Goal: Transaction & Acquisition: Purchase product/service

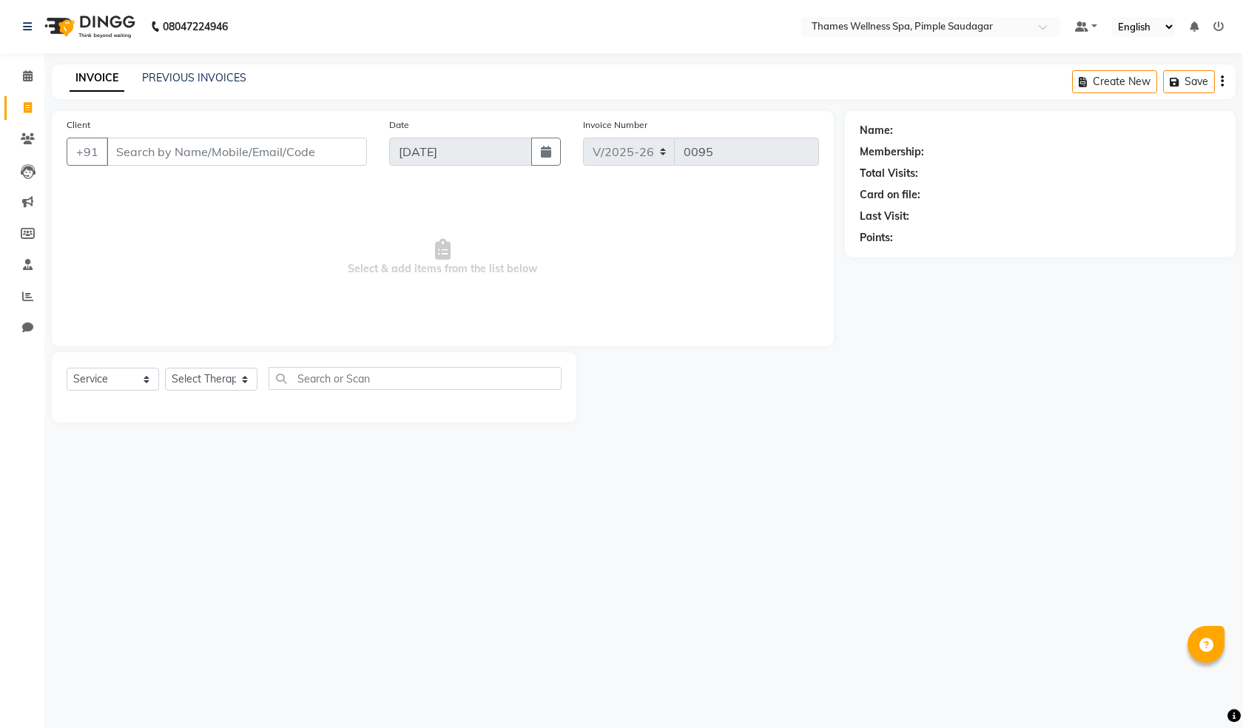
select select "8709"
select select "service"
type input "9764040240"
click at [360, 146] on button "Add Client" at bounding box center [329, 152] width 76 height 28
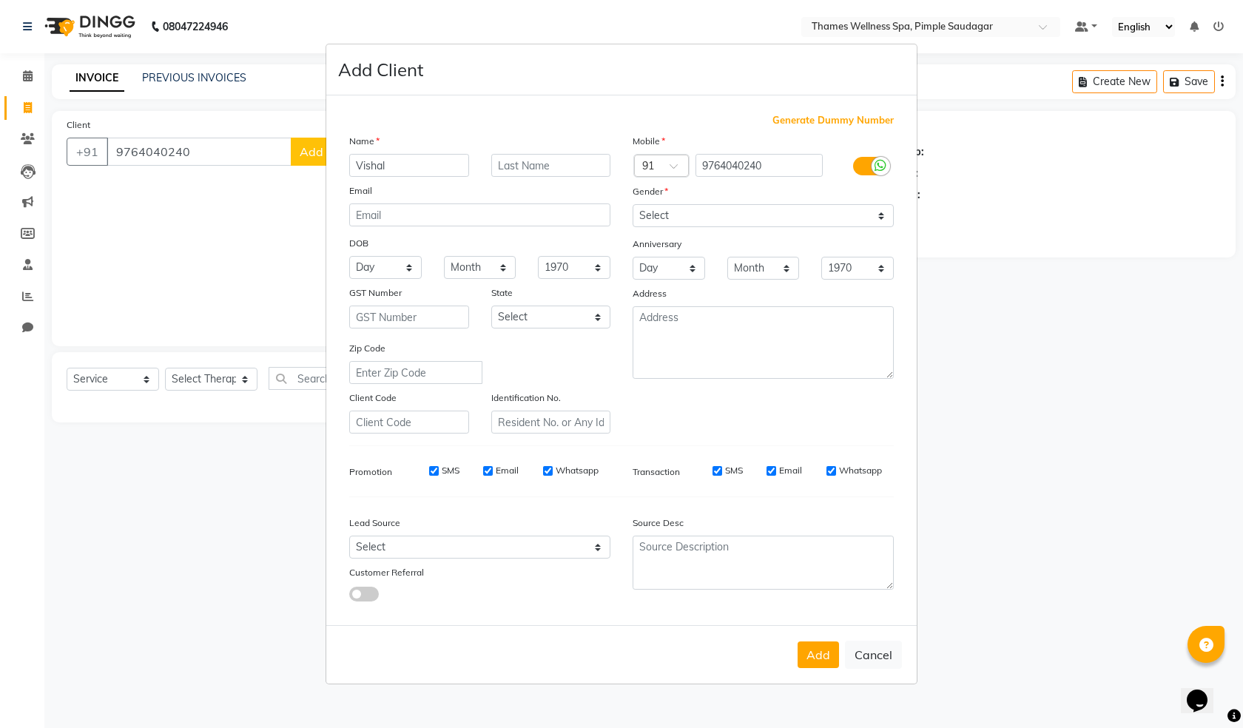
type input "Vishal"
type input "i"
type input "Kundana"
click at [772, 215] on select "Select [DEMOGRAPHIC_DATA] [DEMOGRAPHIC_DATA] Other Prefer Not To Say" at bounding box center [763, 215] width 261 height 23
select select "[DEMOGRAPHIC_DATA]"
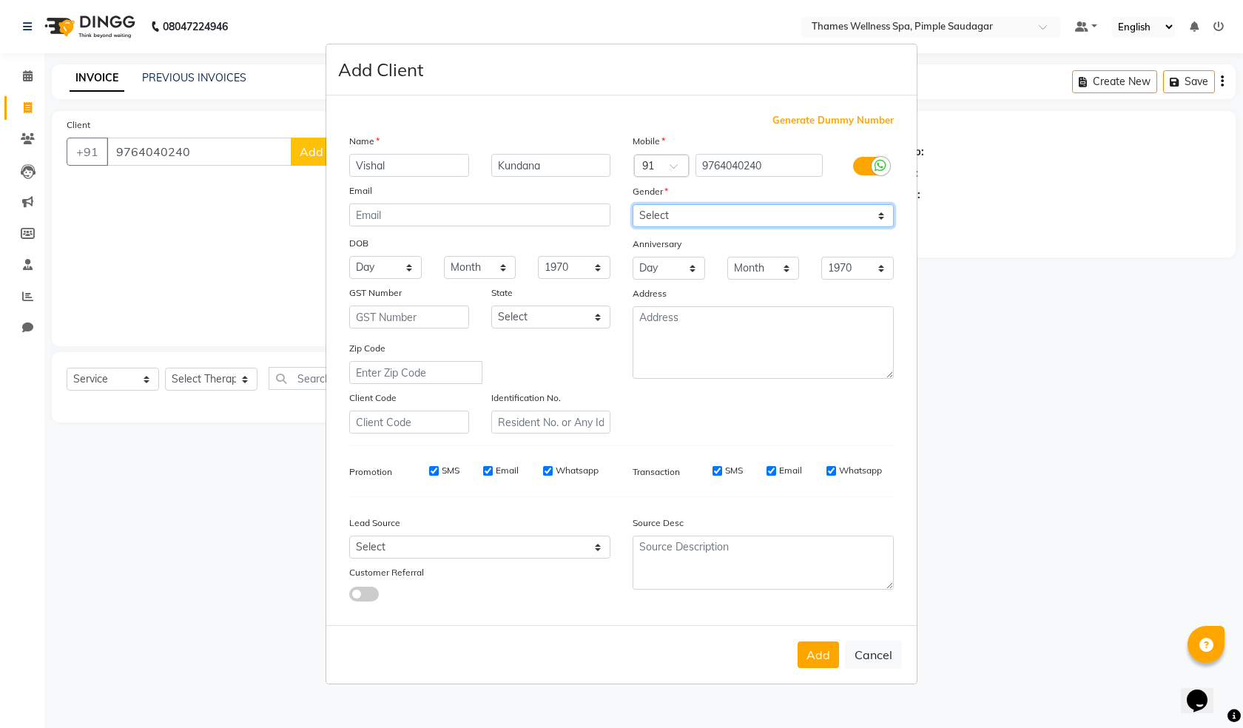
click at [633, 204] on select "Select [DEMOGRAPHIC_DATA] [DEMOGRAPHIC_DATA] Other Prefer Not To Say" at bounding box center [763, 215] width 261 height 23
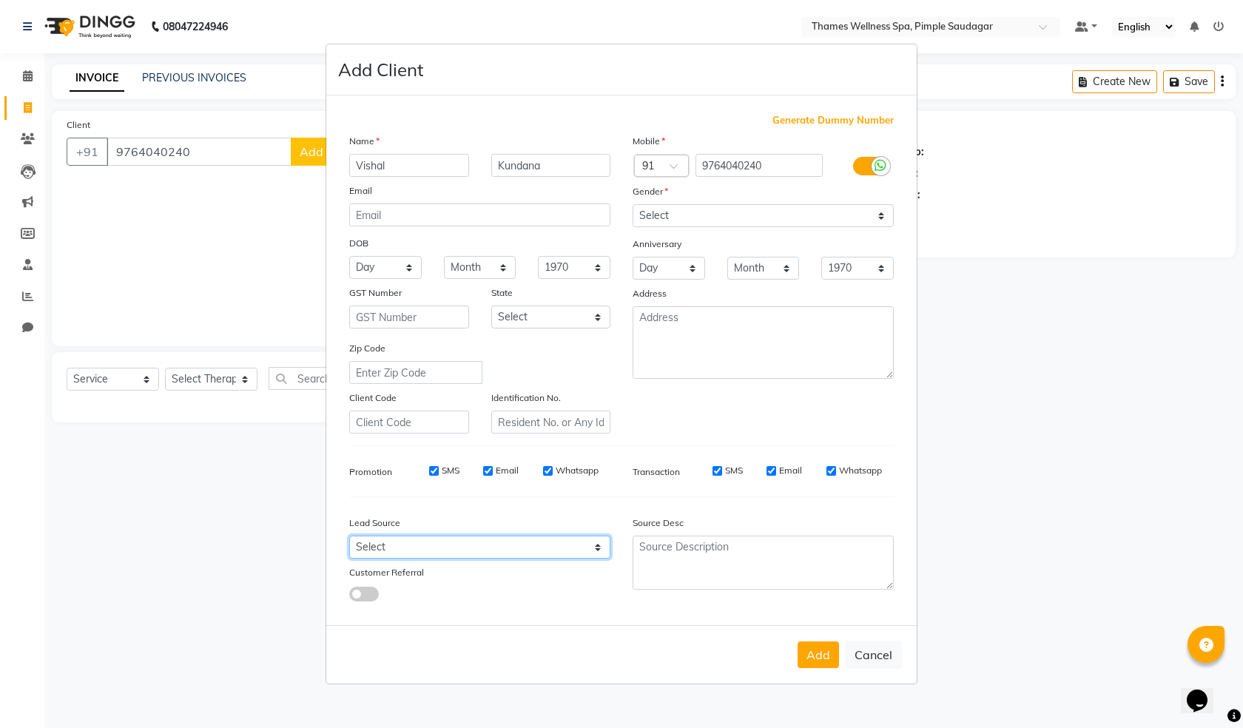
click at [392, 551] on select "Select Walk-in Referral Internet Friend Word of Mouth Advertisement Facebook Ju…" at bounding box center [479, 547] width 261 height 23
select select "56491"
click at [349, 536] on select "Select Walk-in Referral Internet Friend Word of Mouth Advertisement Facebook Ju…" at bounding box center [479, 547] width 261 height 23
click at [810, 644] on button "Add" at bounding box center [818, 655] width 41 height 27
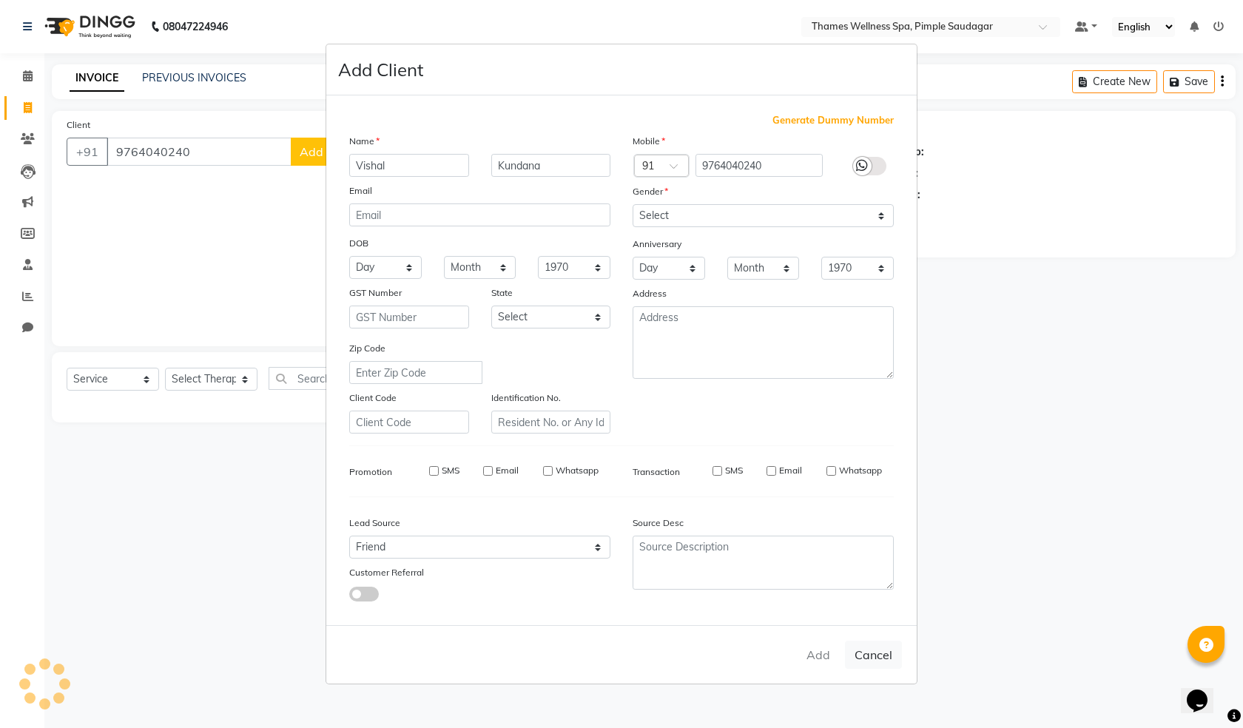
type input "97******40"
select select
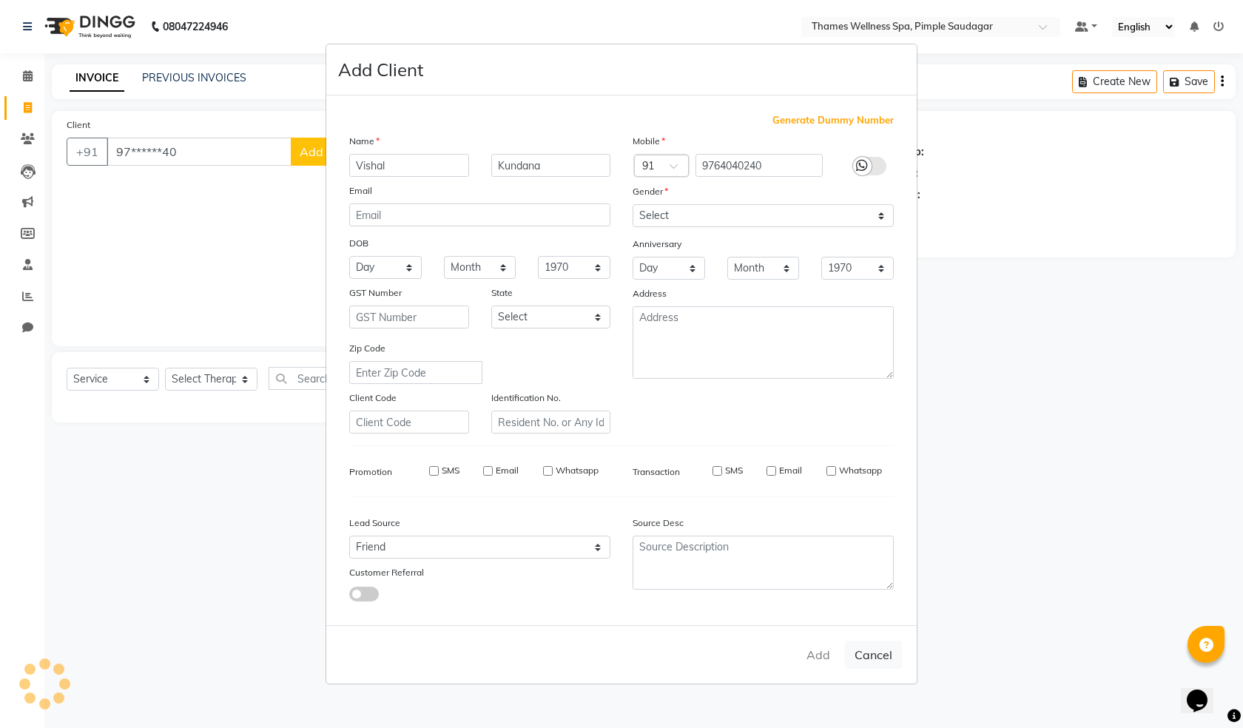
select select
checkbox input "false"
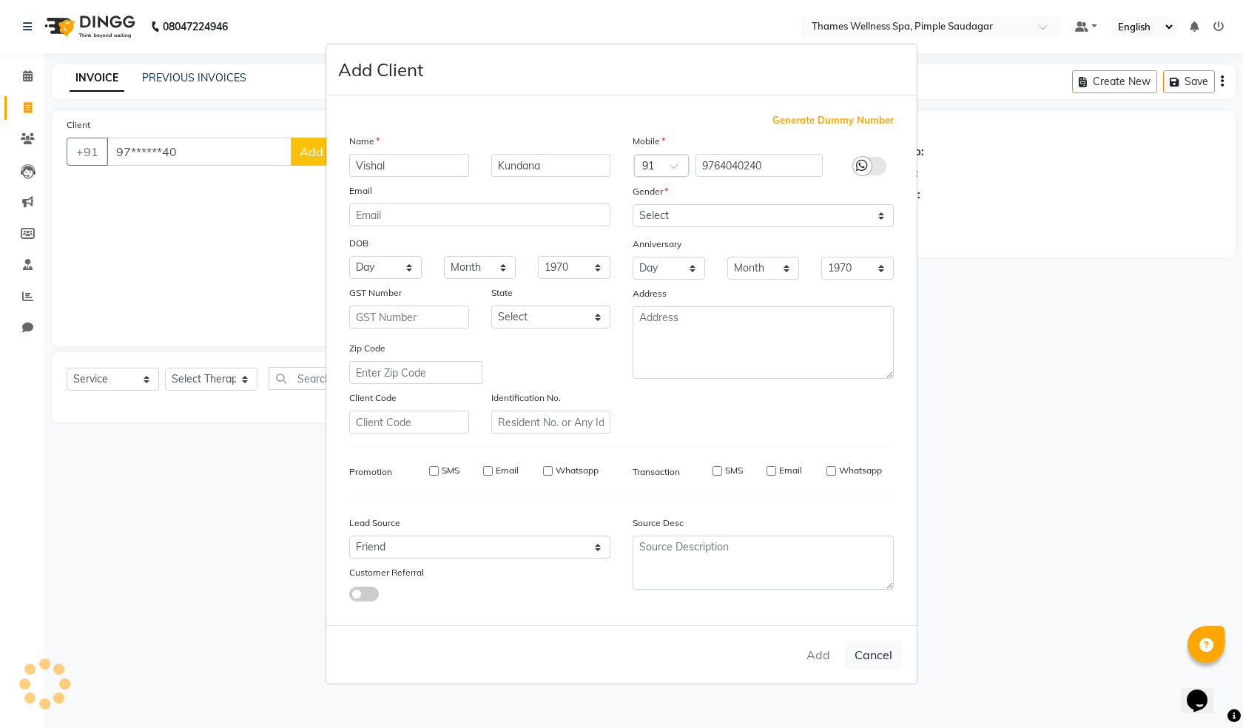
checkbox input "false"
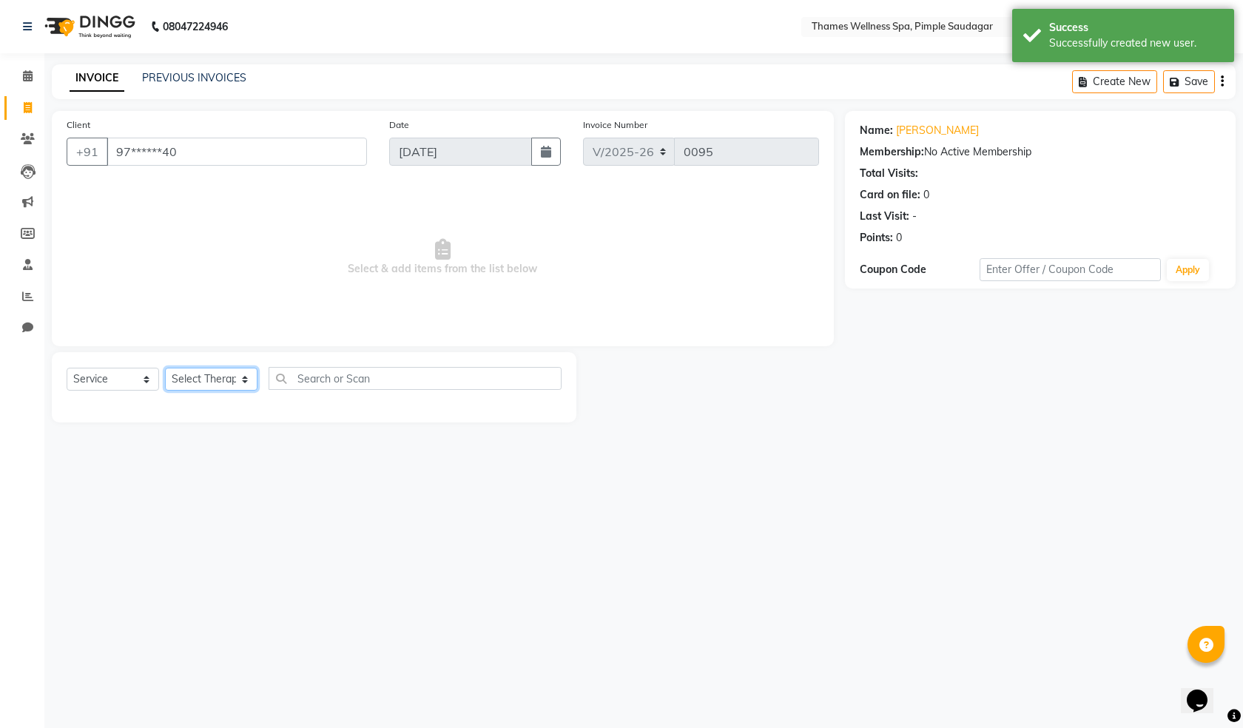
click at [222, 376] on select "Select Therapist [PERSON_NAME] Bem Hana kety [PERSON_NAME] Mishi [PERSON_NAME] …" at bounding box center [211, 379] width 93 height 23
select select "88611"
click at [165, 368] on select "Select Therapist [PERSON_NAME] Bem Hana kety [PERSON_NAME] Mishi [PERSON_NAME] …" at bounding box center [211, 379] width 93 height 23
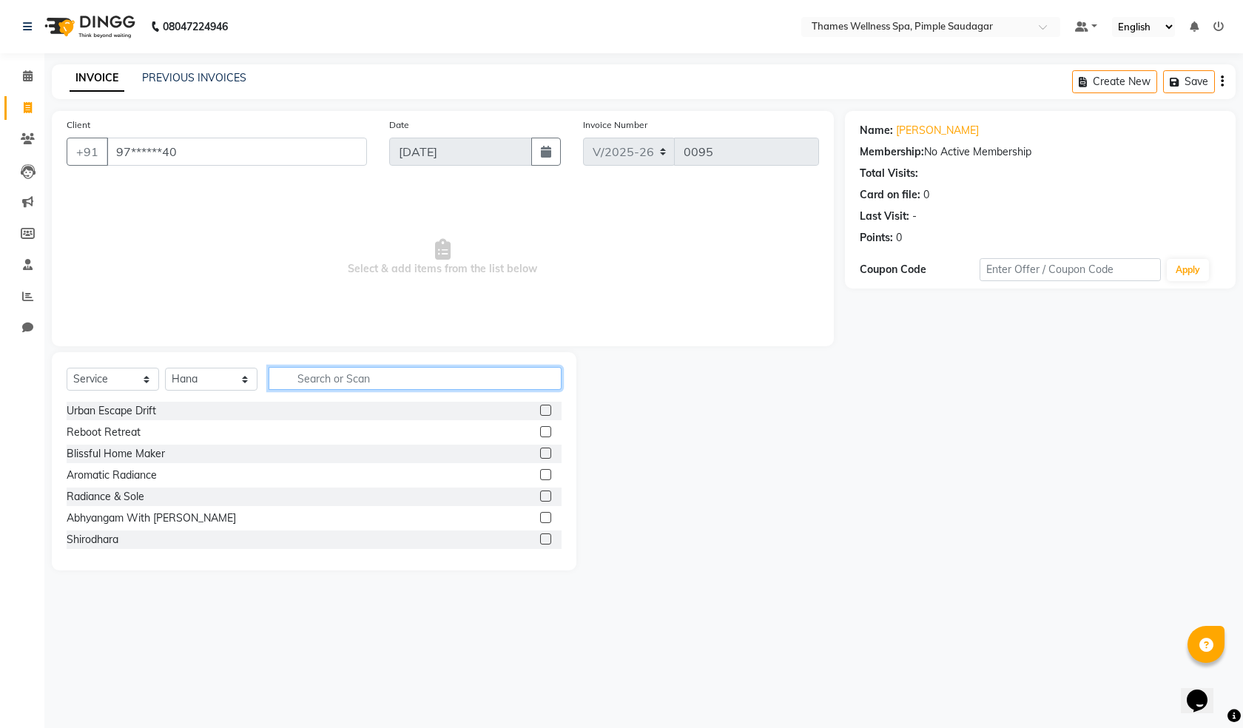
click at [379, 378] on input "text" at bounding box center [415, 378] width 293 height 23
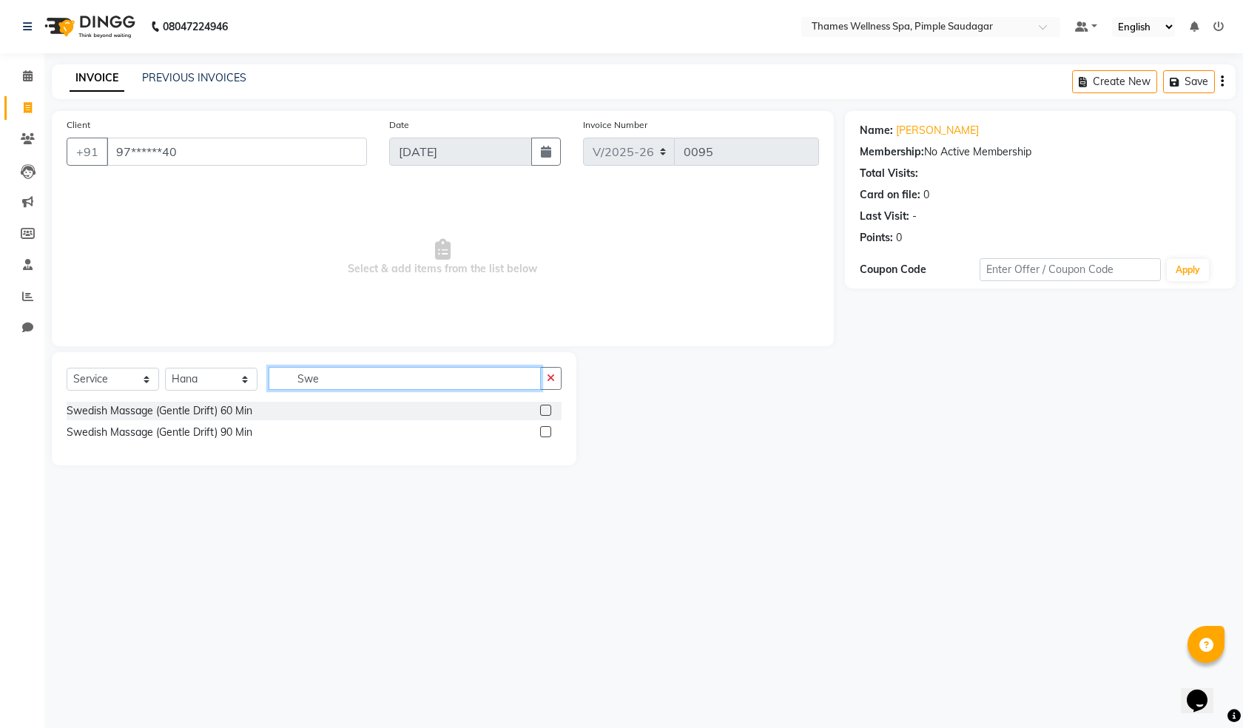
type input "Swe"
click at [545, 408] on label at bounding box center [545, 410] width 11 height 11
click at [545, 408] on input "checkbox" at bounding box center [545, 411] width 10 height 10
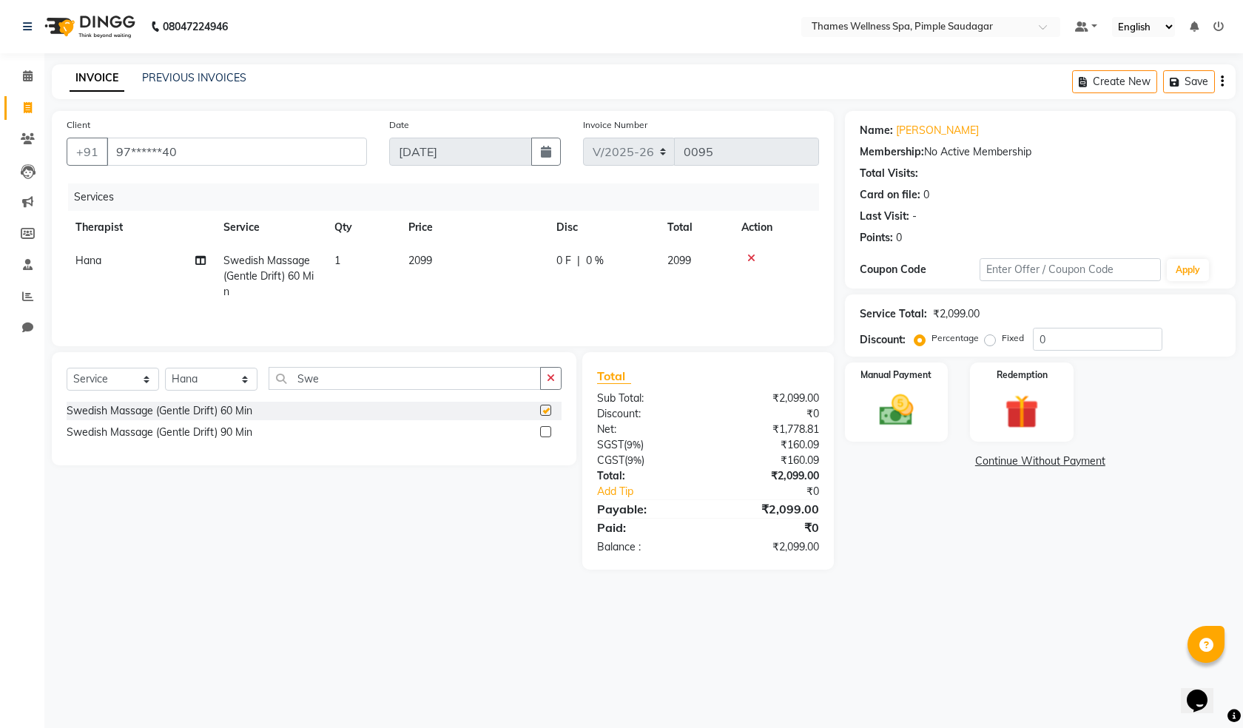
checkbox input "false"
click at [571, 260] on span "0 F" at bounding box center [563, 261] width 15 height 16
select select "88611"
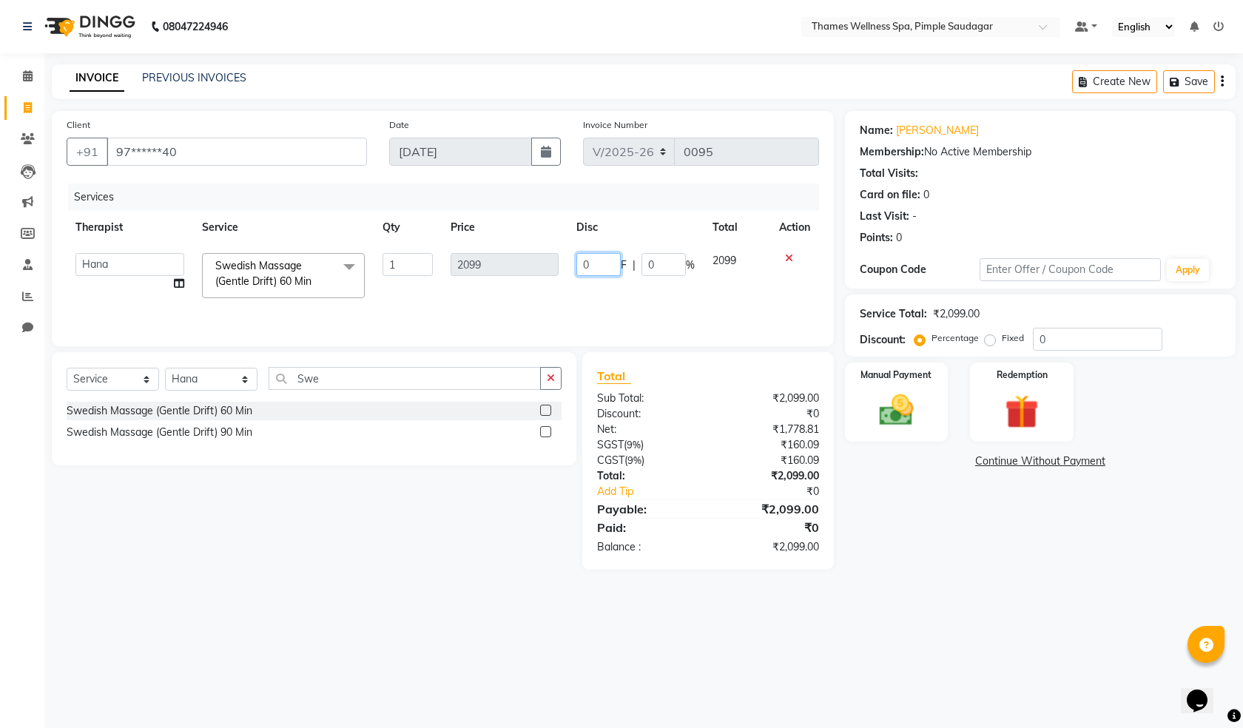
drag, startPoint x: 591, startPoint y: 260, endPoint x: 357, endPoint y: 249, distance: 234.1
click at [357, 249] on tr "[PERSON_NAME] Bem Hana kety [PERSON_NAME] Mishi [PERSON_NAME] [PERSON_NAME] Das…" at bounding box center [443, 275] width 753 height 63
type input "499"
click at [605, 292] on td "499 F | 0 %" at bounding box center [636, 275] width 136 height 63
select select "88611"
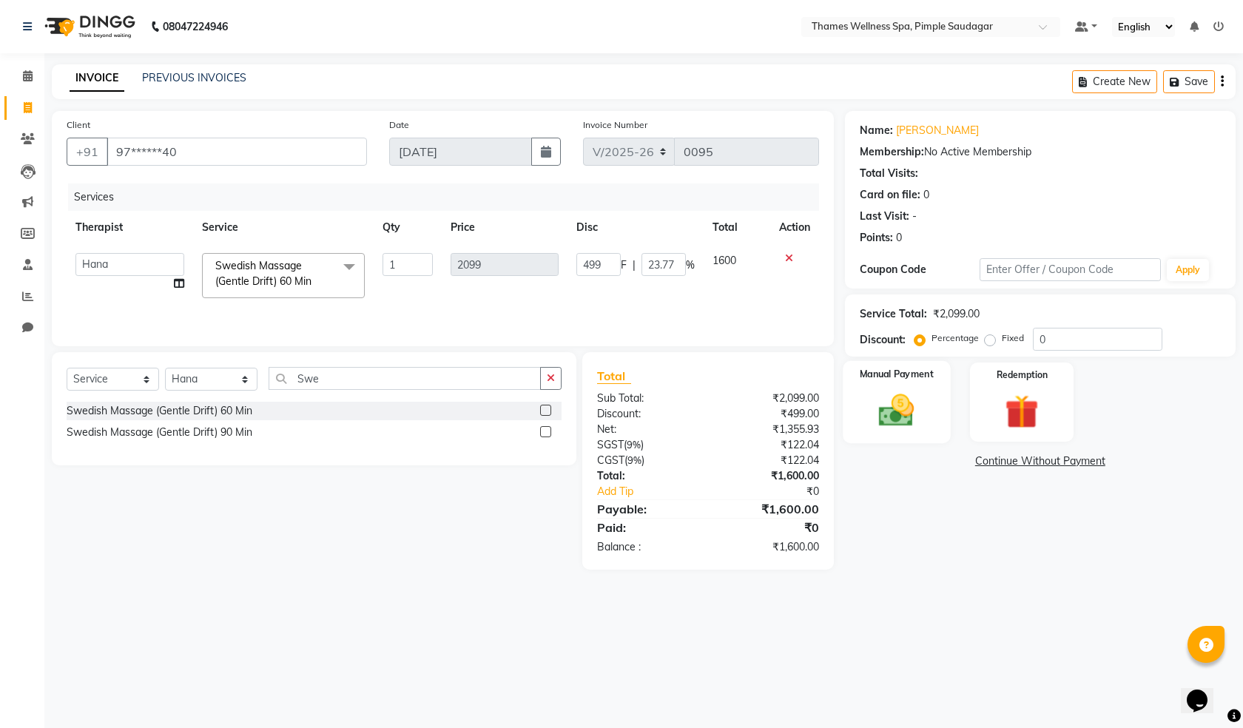
click at [899, 418] on img at bounding box center [897, 410] width 58 height 41
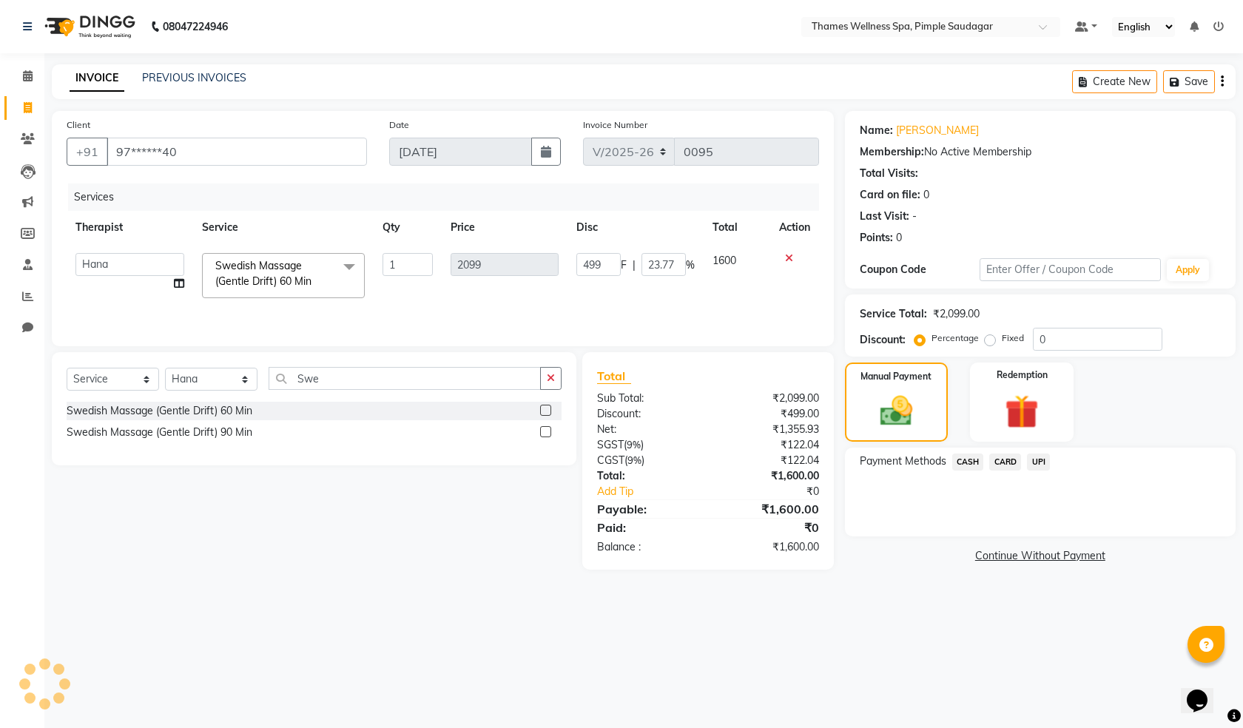
click at [983, 458] on span "CASH" at bounding box center [968, 462] width 32 height 17
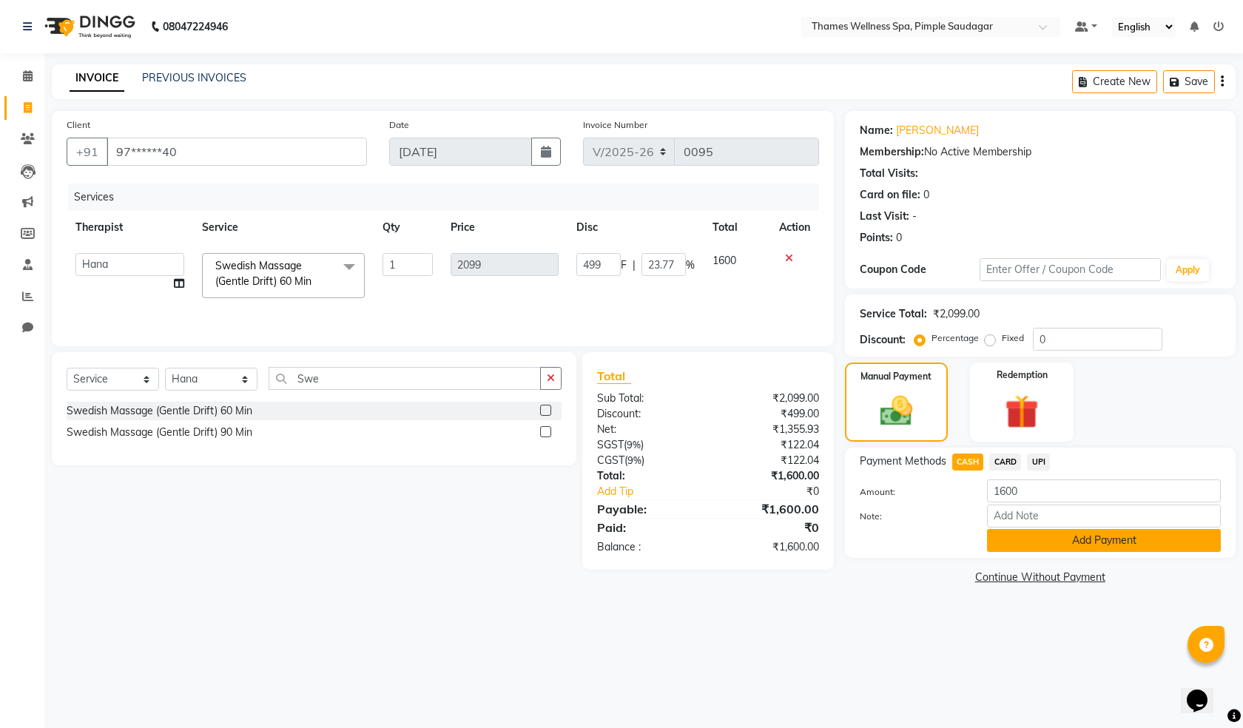
click at [1061, 540] on button "Add Payment" at bounding box center [1104, 540] width 234 height 23
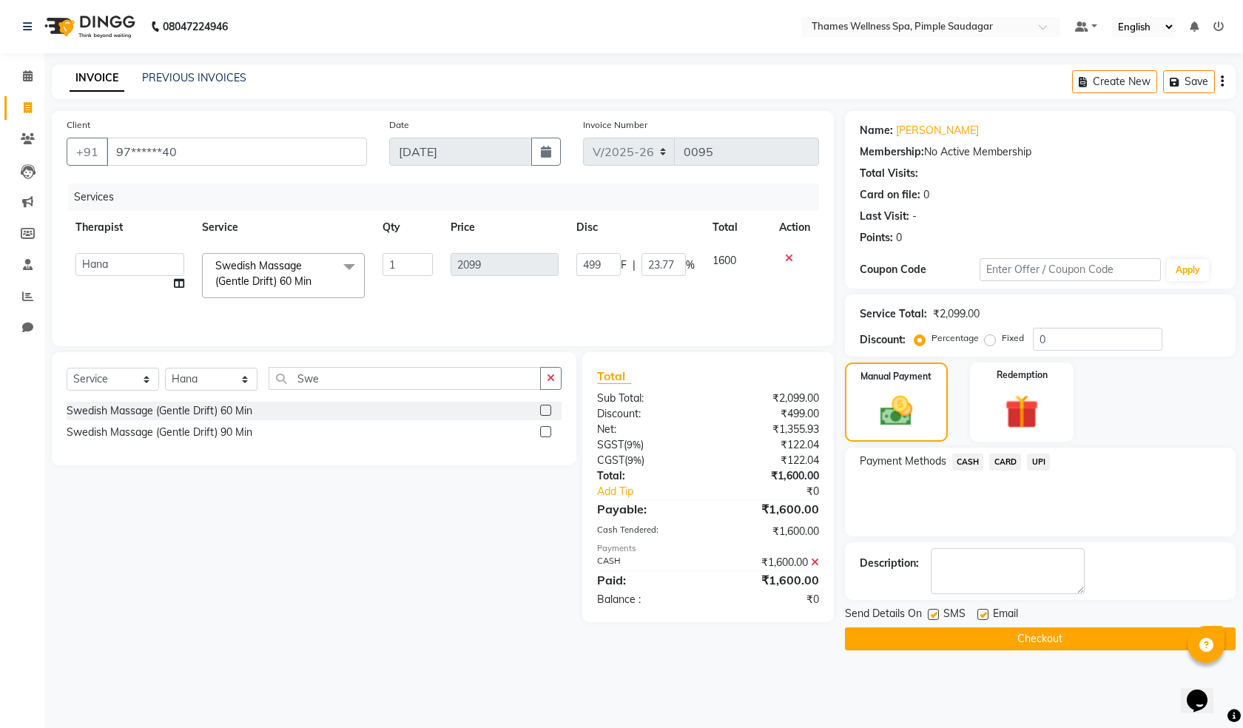
click at [1028, 639] on button "Checkout" at bounding box center [1040, 639] width 391 height 23
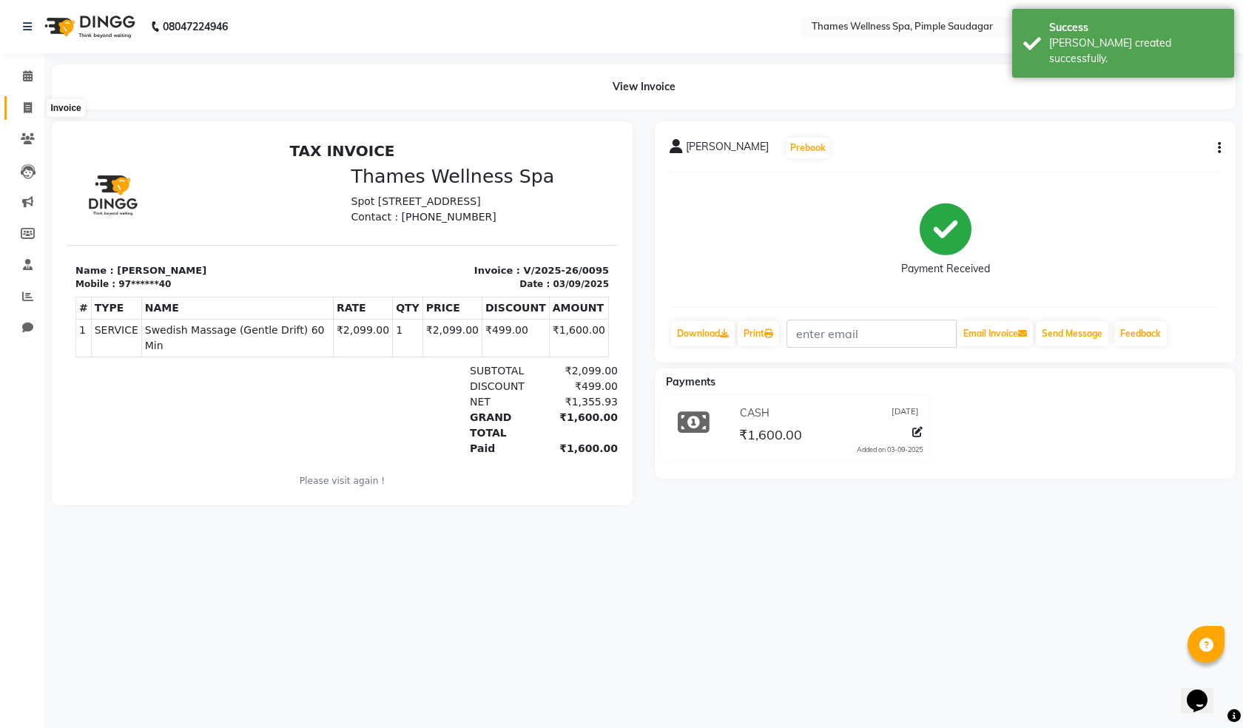
click at [36, 110] on span at bounding box center [28, 108] width 26 height 17
select select "service"
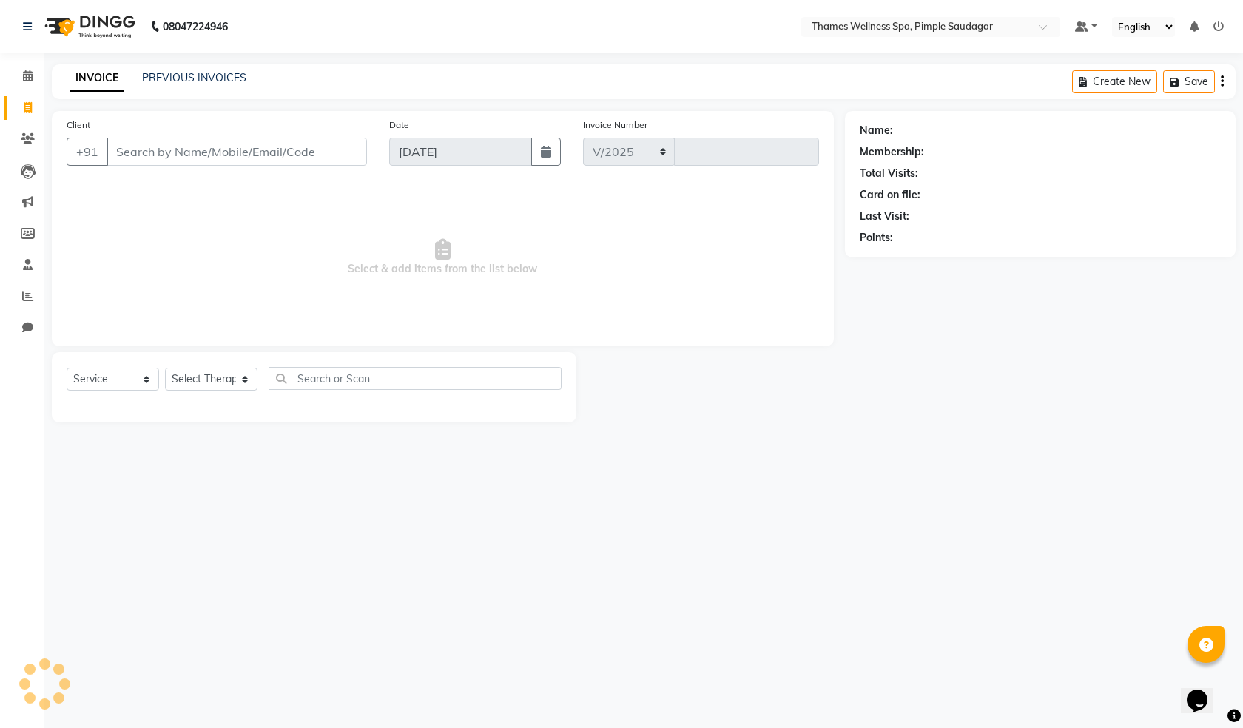
select select "8709"
type input "0096"
type input "A"
paste input "8806300007"
type input "8806300007"
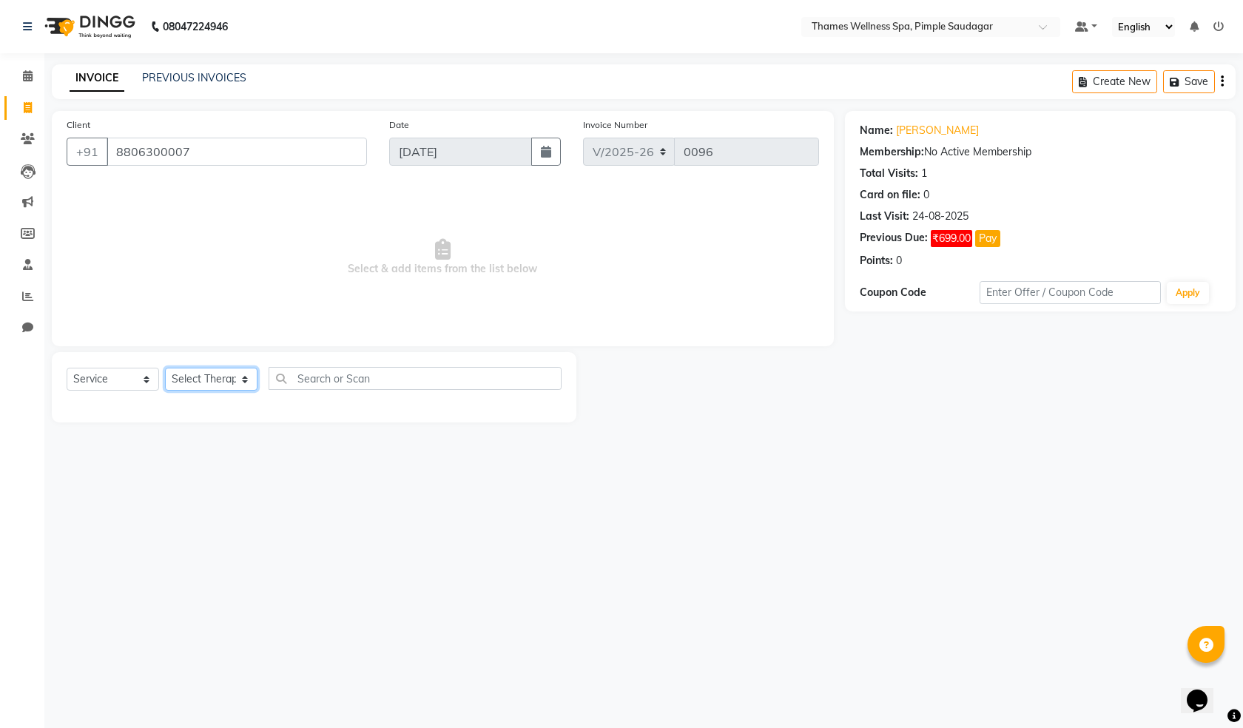
click at [200, 377] on select "Select Therapist [PERSON_NAME] Bem Hana kety [PERSON_NAME] Mishi [PERSON_NAME] …" at bounding box center [211, 379] width 93 height 23
select select "90406"
click at [165, 368] on select "Select Therapist [PERSON_NAME] Bem Hana kety [PERSON_NAME] Mishi [PERSON_NAME] …" at bounding box center [211, 379] width 93 height 23
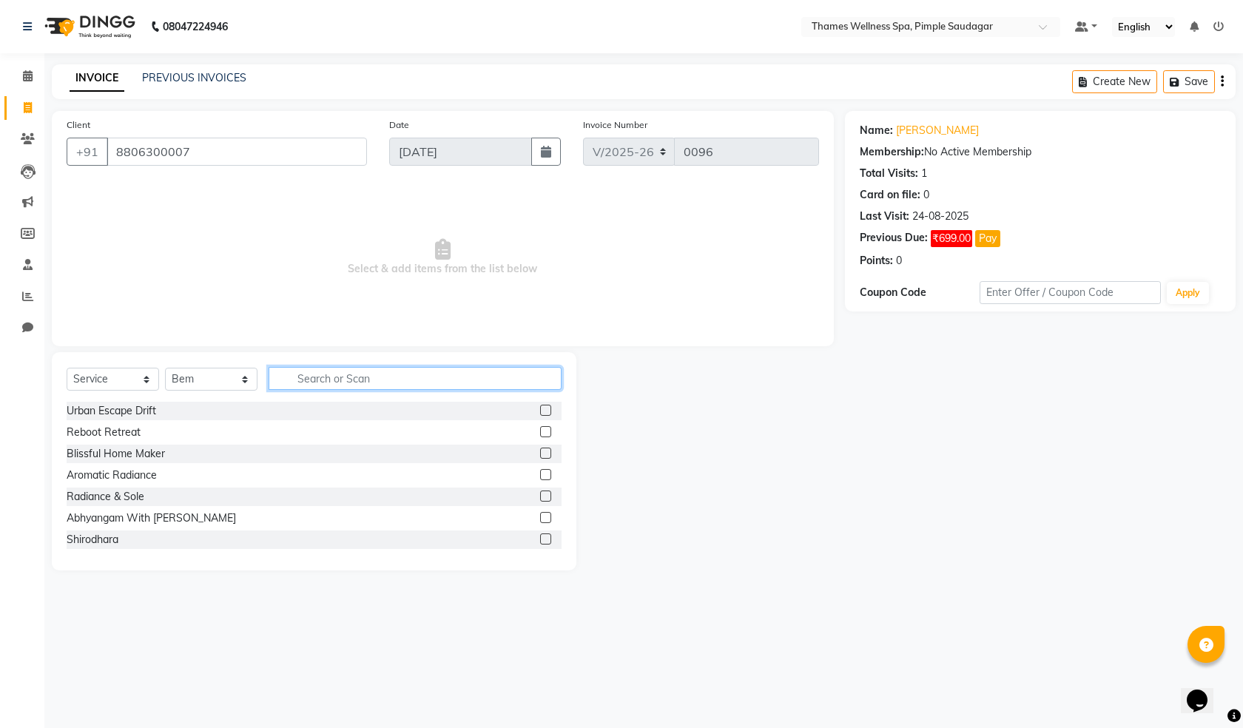
click at [307, 375] on input "text" at bounding box center [415, 378] width 293 height 23
click at [903, 130] on link "[PERSON_NAME]" at bounding box center [937, 131] width 83 height 16
click at [31, 104] on icon at bounding box center [28, 107] width 8 height 11
select select "service"
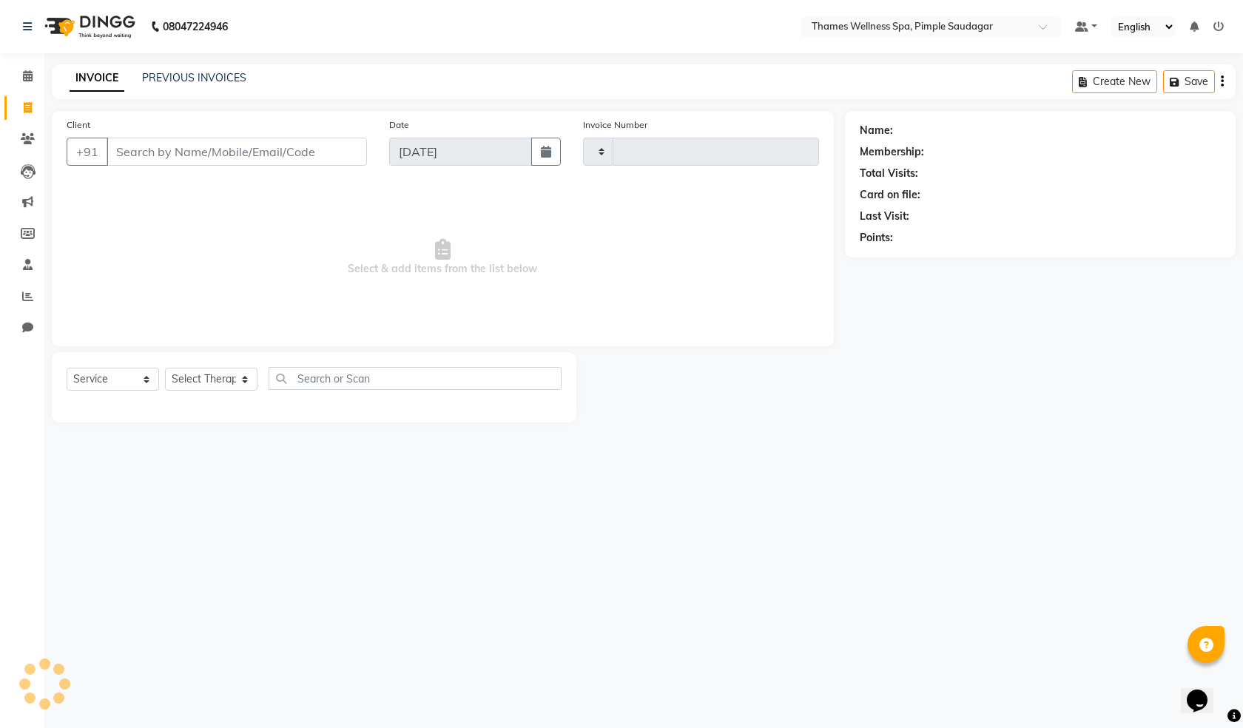
type input "0097"
select select "8709"
type input "9960430266"
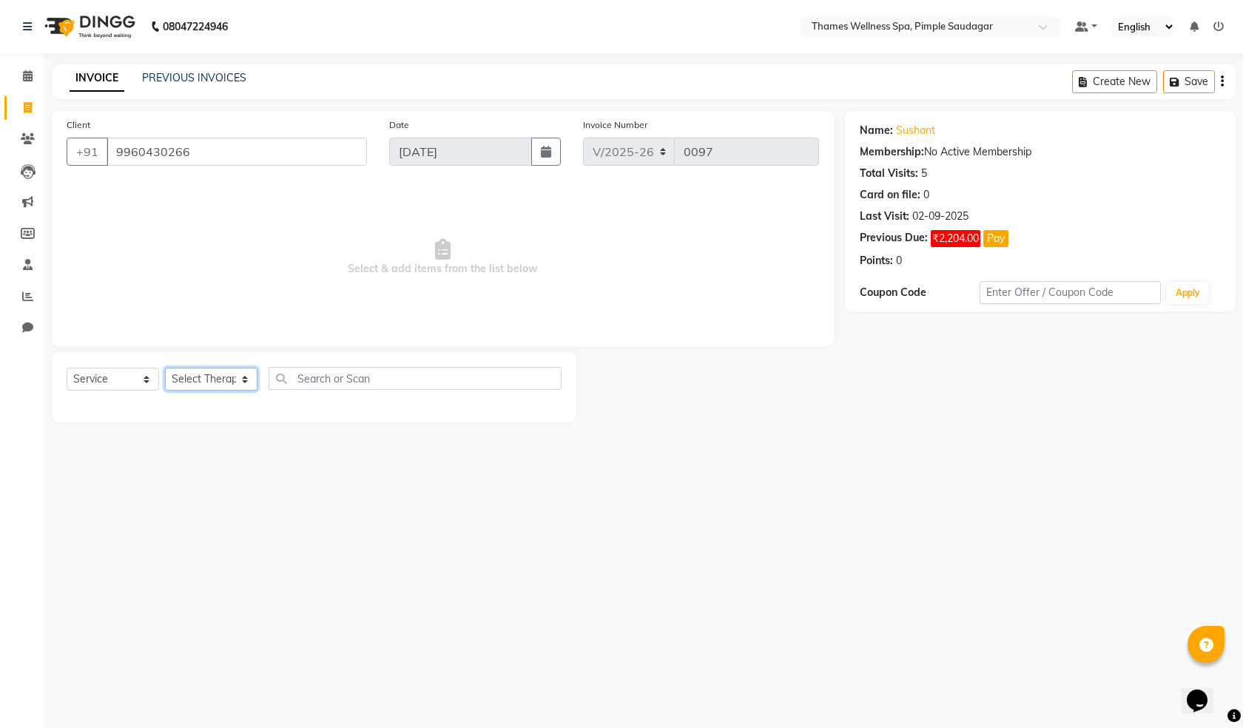
click at [207, 379] on select "Select Therapist [PERSON_NAME] Bem Hana kety [PERSON_NAME] Mishi [PERSON_NAME] …" at bounding box center [211, 379] width 93 height 23
select select "88612"
click at [165, 368] on select "Select Therapist [PERSON_NAME] Bem Hana kety [PERSON_NAME] Mishi [PERSON_NAME] …" at bounding box center [211, 379] width 93 height 23
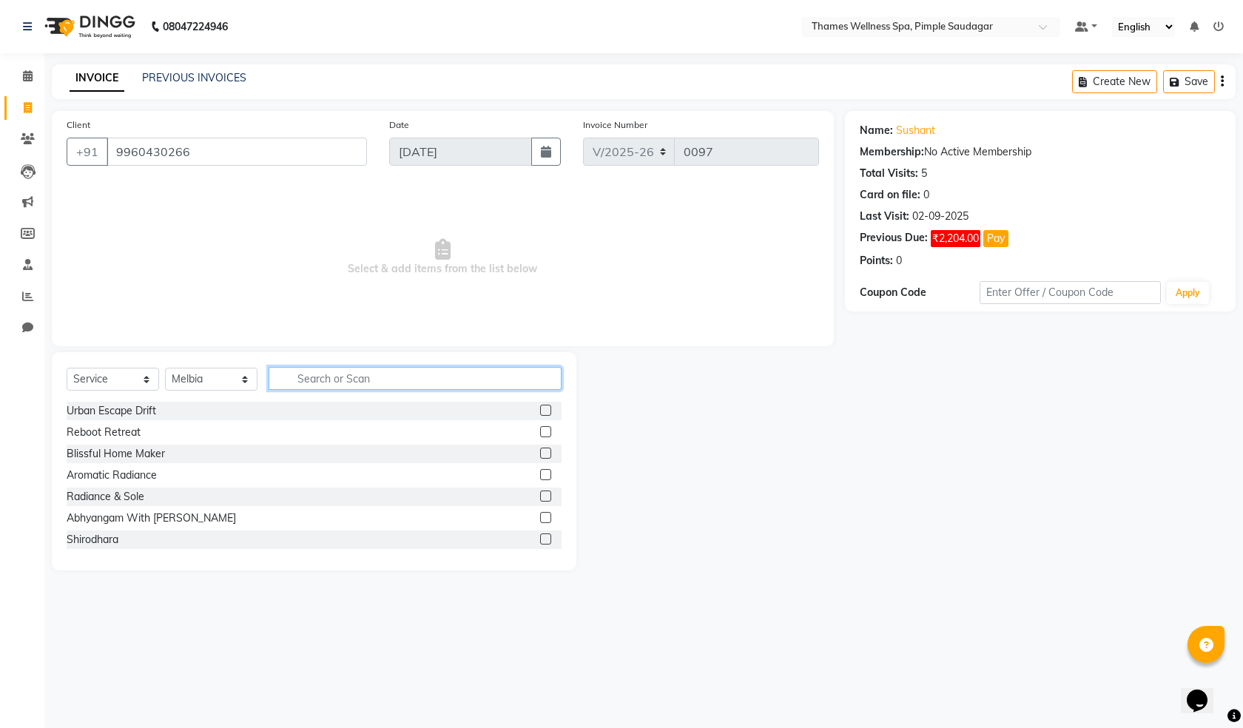
click at [313, 377] on input "text" at bounding box center [415, 378] width 293 height 23
type input "A"
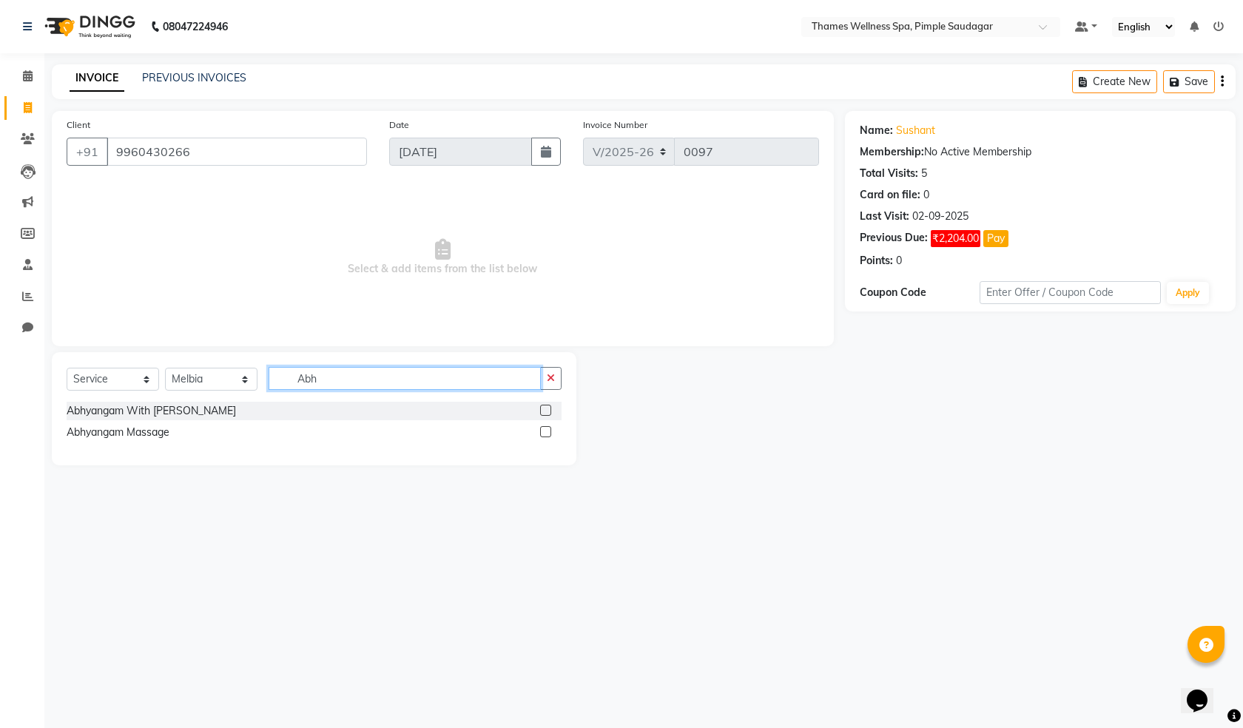
type input "Abh"
click at [542, 433] on label at bounding box center [545, 431] width 11 height 11
click at [542, 433] on input "checkbox" at bounding box center [545, 433] width 10 height 10
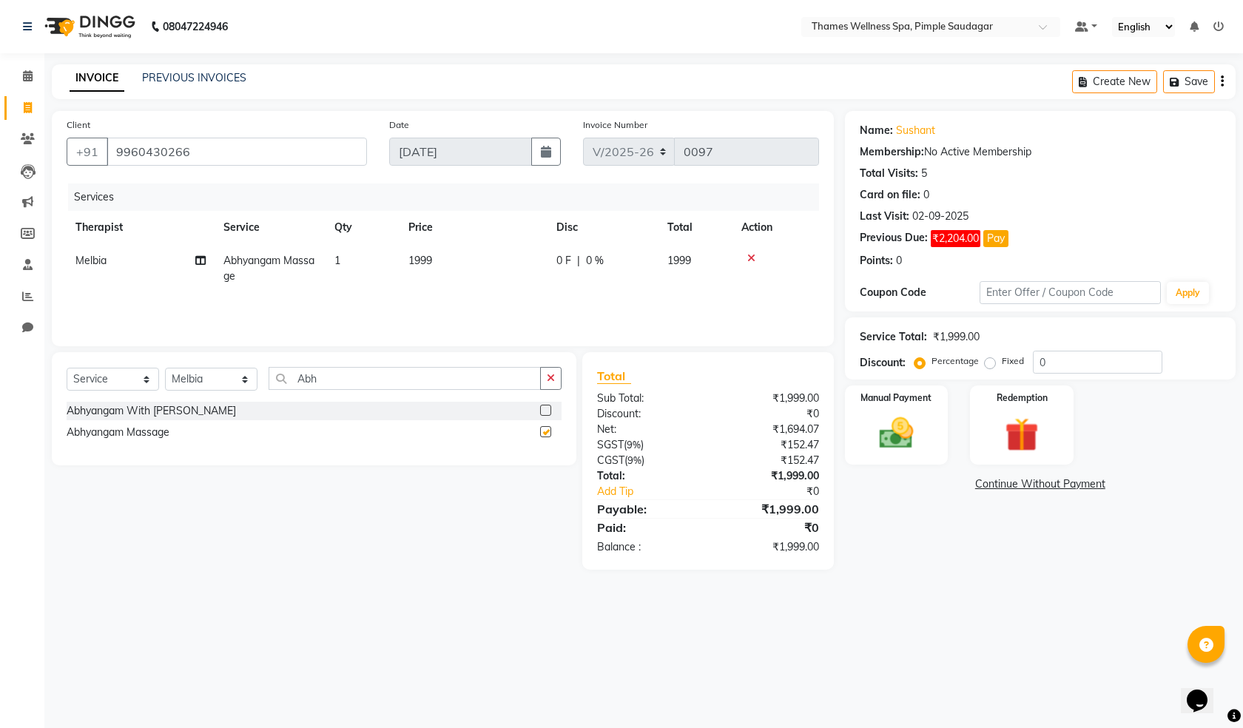
checkbox input "false"
drag, startPoint x: 377, startPoint y: 372, endPoint x: 281, endPoint y: 367, distance: 96.3
click at [281, 367] on input "Abh" at bounding box center [405, 378] width 272 height 23
type input "Swe"
click at [548, 411] on label at bounding box center [545, 410] width 11 height 11
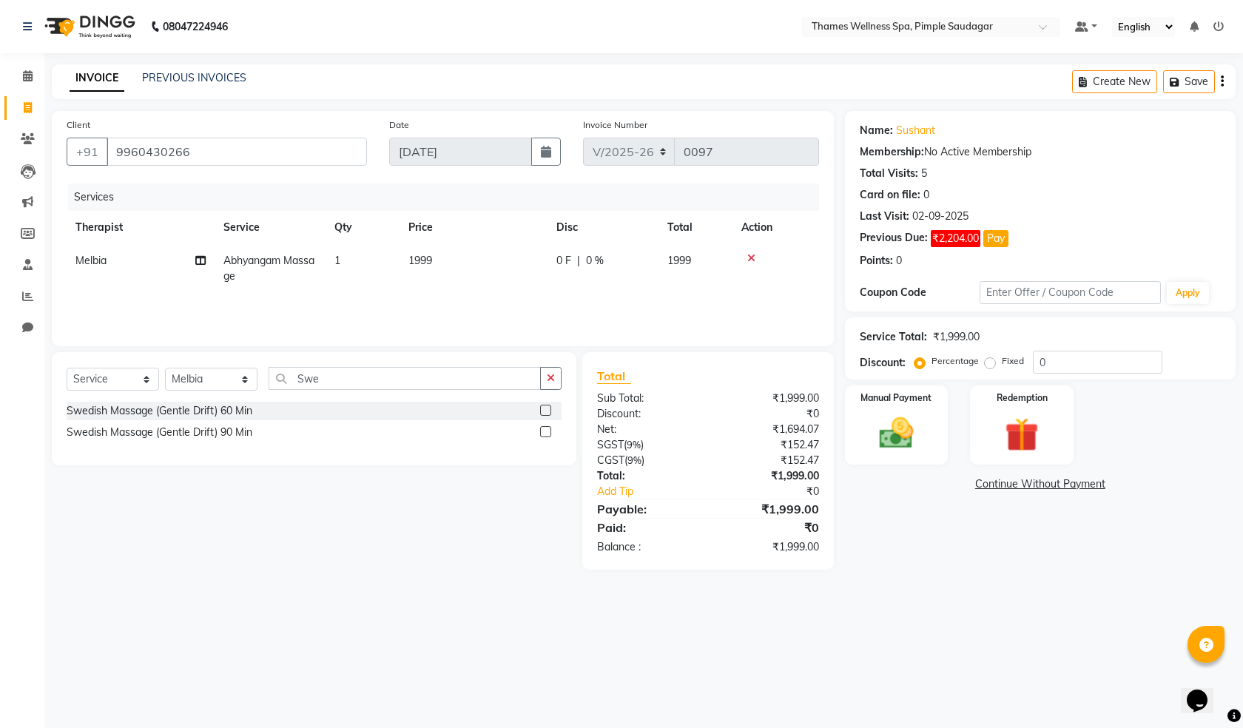
click at [548, 411] on input "checkbox" at bounding box center [545, 411] width 10 height 10
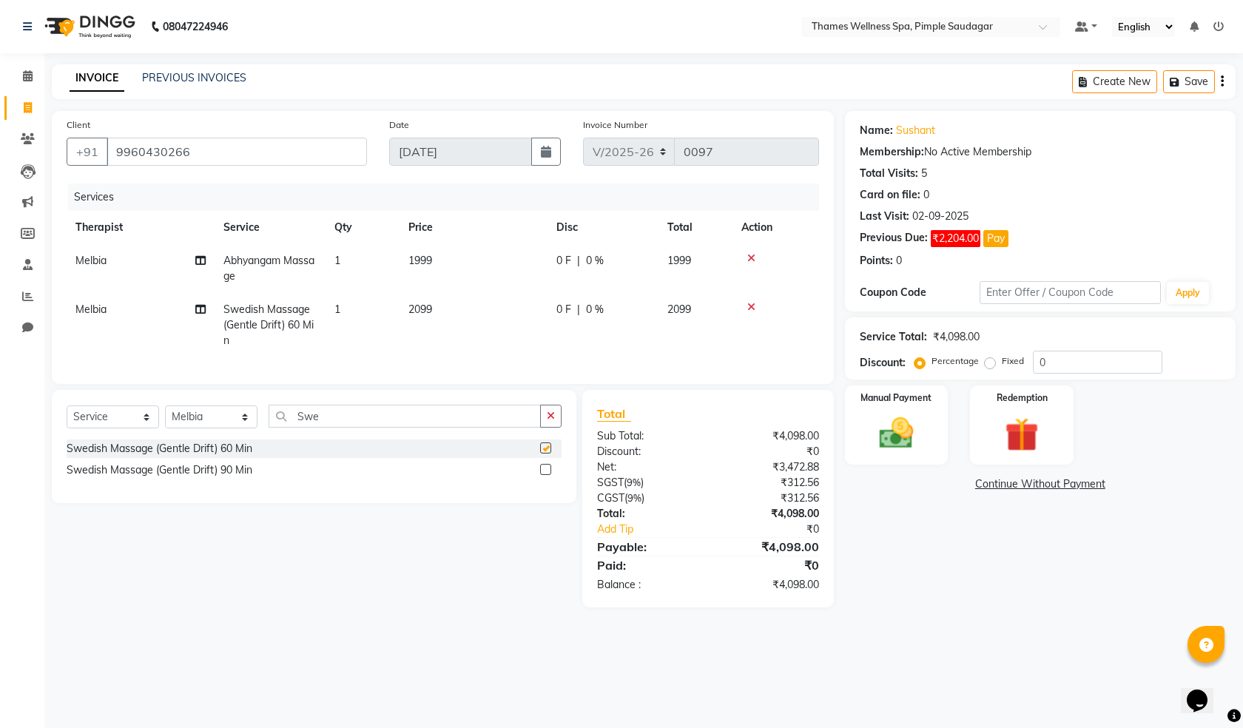
checkbox input "false"
click at [751, 257] on icon at bounding box center [751, 258] width 8 height 10
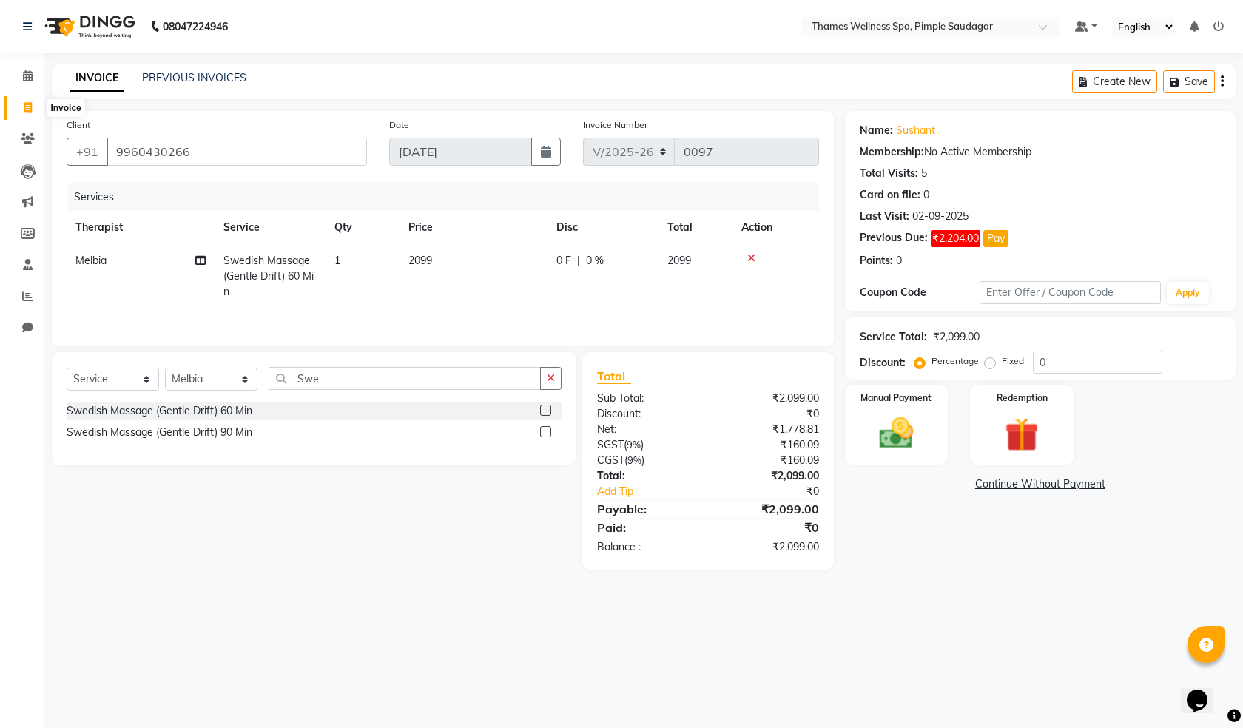
click at [30, 108] on icon at bounding box center [28, 107] width 8 height 11
select select "service"
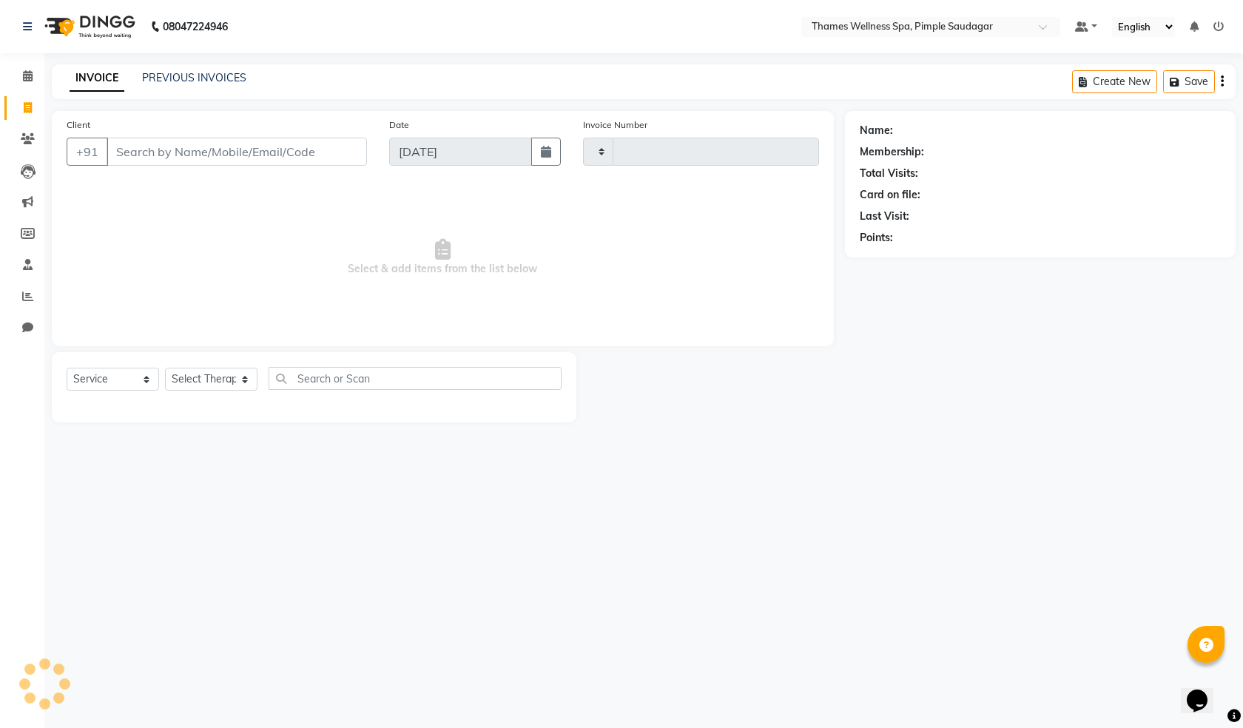
type input "0097"
select select "8709"
click at [195, 375] on select "Select Therapist [PERSON_NAME] Bem Hana kety [PERSON_NAME] Mishi [PERSON_NAME] …" at bounding box center [211, 379] width 93 height 23
select select "88612"
click at [165, 368] on select "Select Therapist [PERSON_NAME] Bem Hana kety [PERSON_NAME] Mishi [PERSON_NAME] …" at bounding box center [211, 379] width 93 height 23
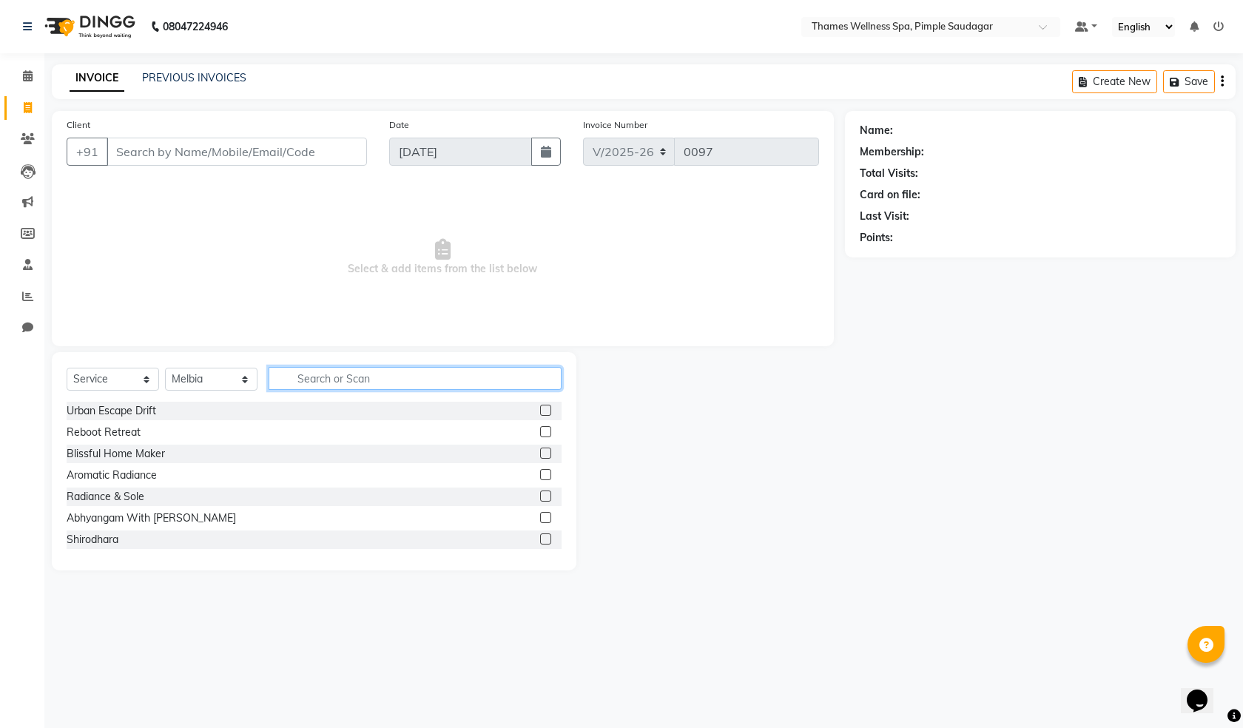
click at [317, 383] on input "text" at bounding box center [415, 378] width 293 height 23
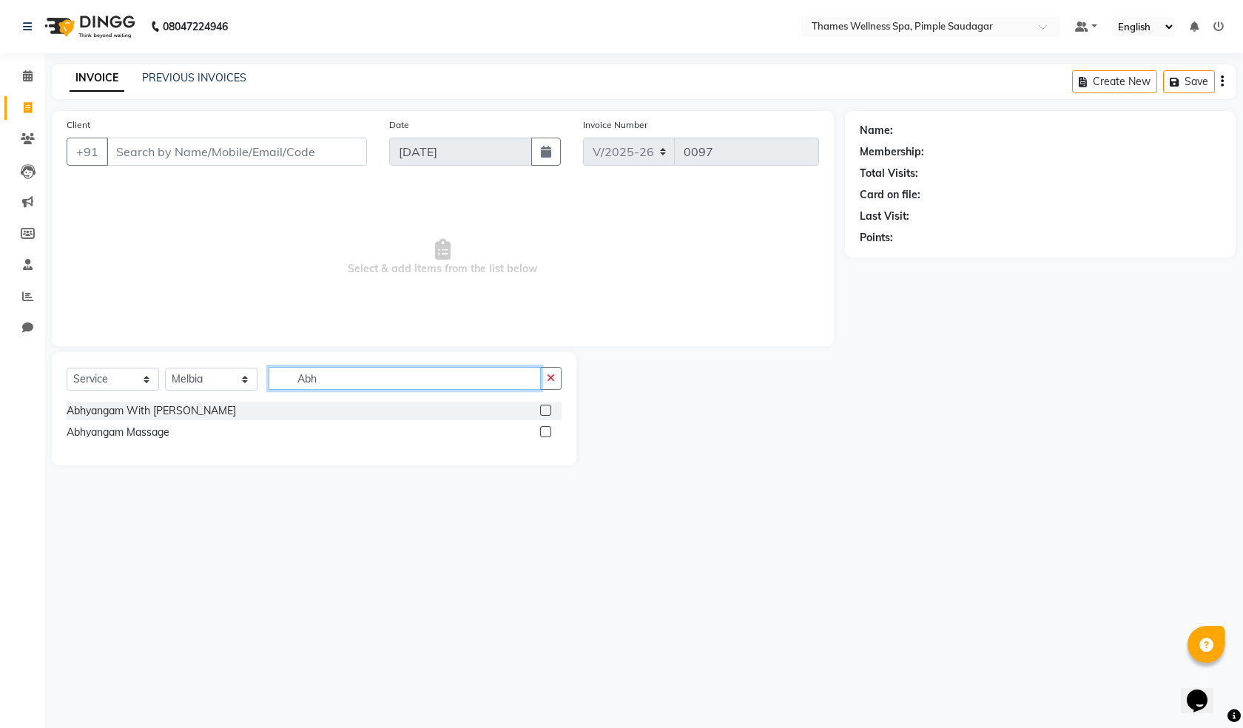
click at [414, 369] on input "Abh" at bounding box center [405, 378] width 272 height 23
type input "Abh"
click at [209, 431] on div "Abhyangam Massage" at bounding box center [314, 432] width 495 height 19
click at [542, 426] on label at bounding box center [545, 431] width 11 height 11
click at [542, 428] on input "checkbox" at bounding box center [545, 433] width 10 height 10
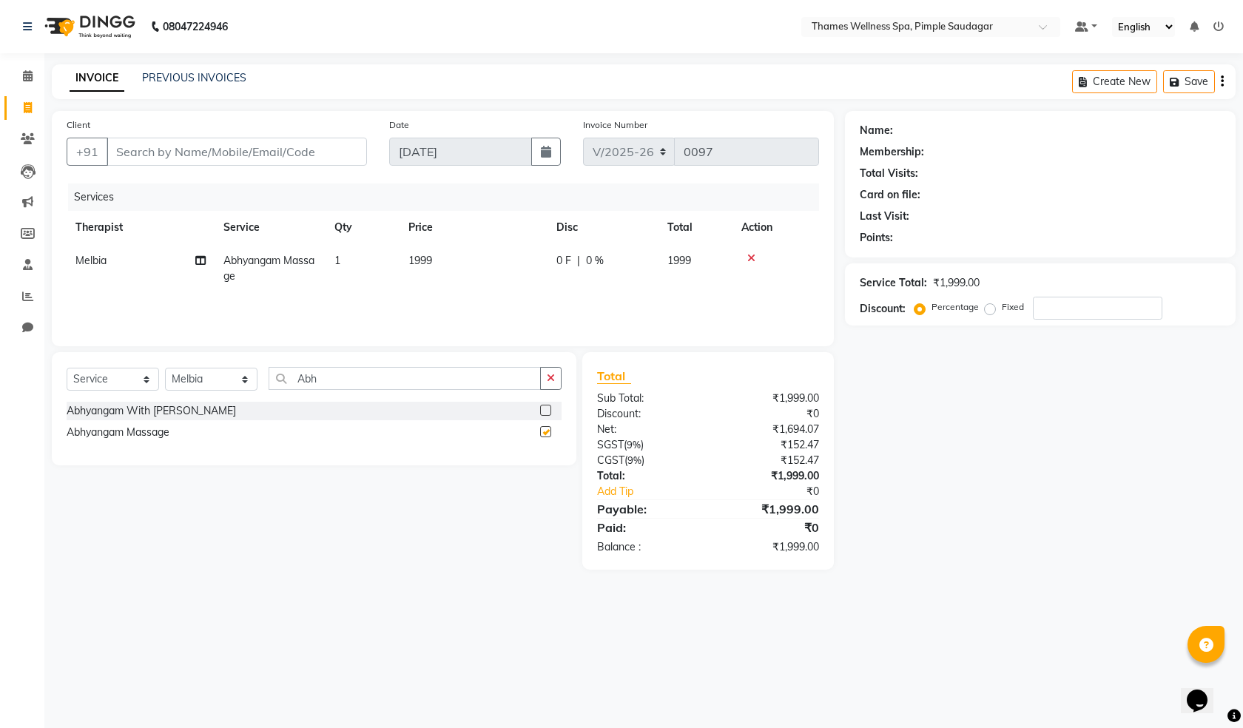
checkbox input "false"
drag, startPoint x: 346, startPoint y: 373, endPoint x: 80, endPoint y: 370, distance: 266.4
click at [80, 370] on div "Select Service Product Membership Package Voucher Prepaid Gift Card Select Ther…" at bounding box center [314, 384] width 495 height 35
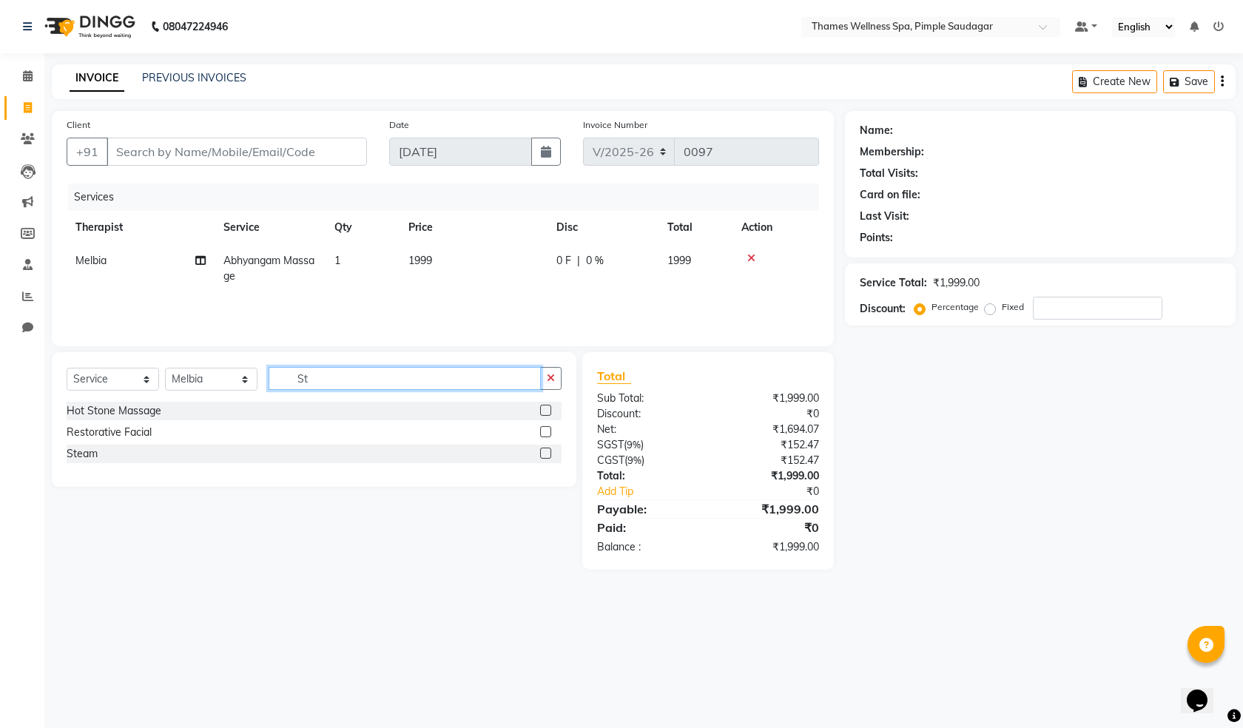
type input "St"
click at [548, 451] on label at bounding box center [545, 453] width 11 height 11
click at [548, 451] on input "checkbox" at bounding box center [545, 454] width 10 height 10
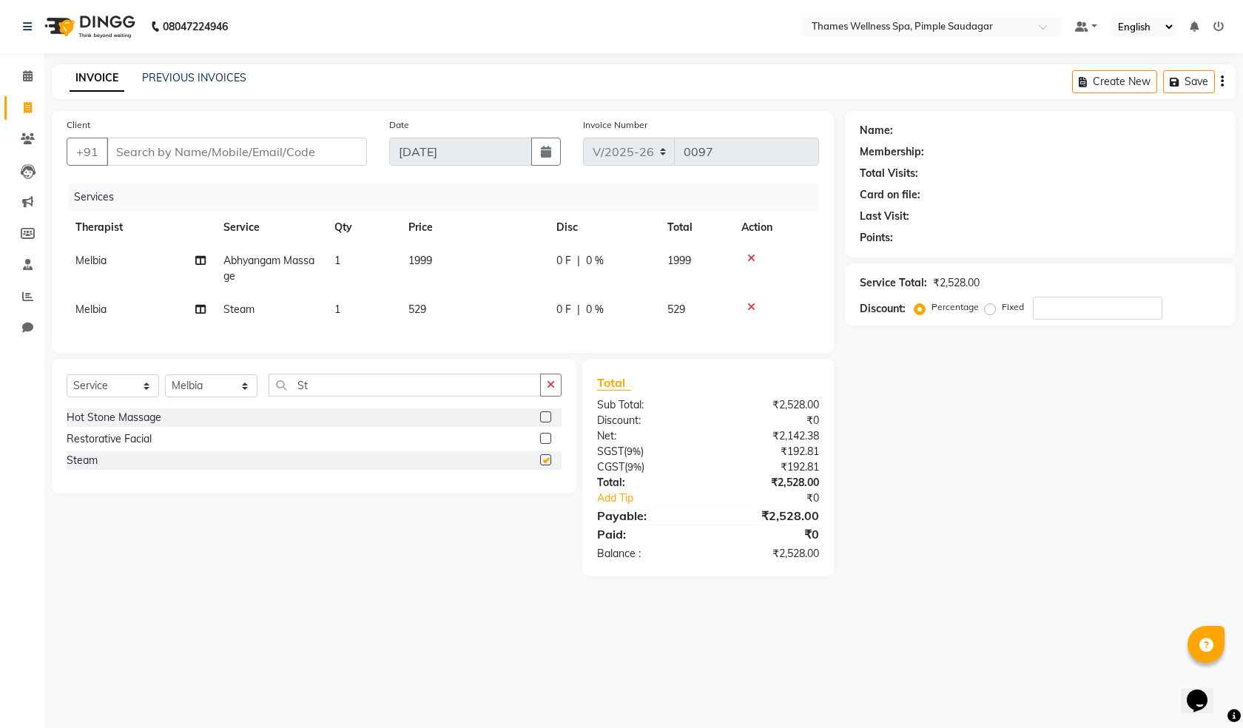
checkbox input "false"
click at [523, 288] on td "1999" at bounding box center [474, 268] width 148 height 49
select select "88612"
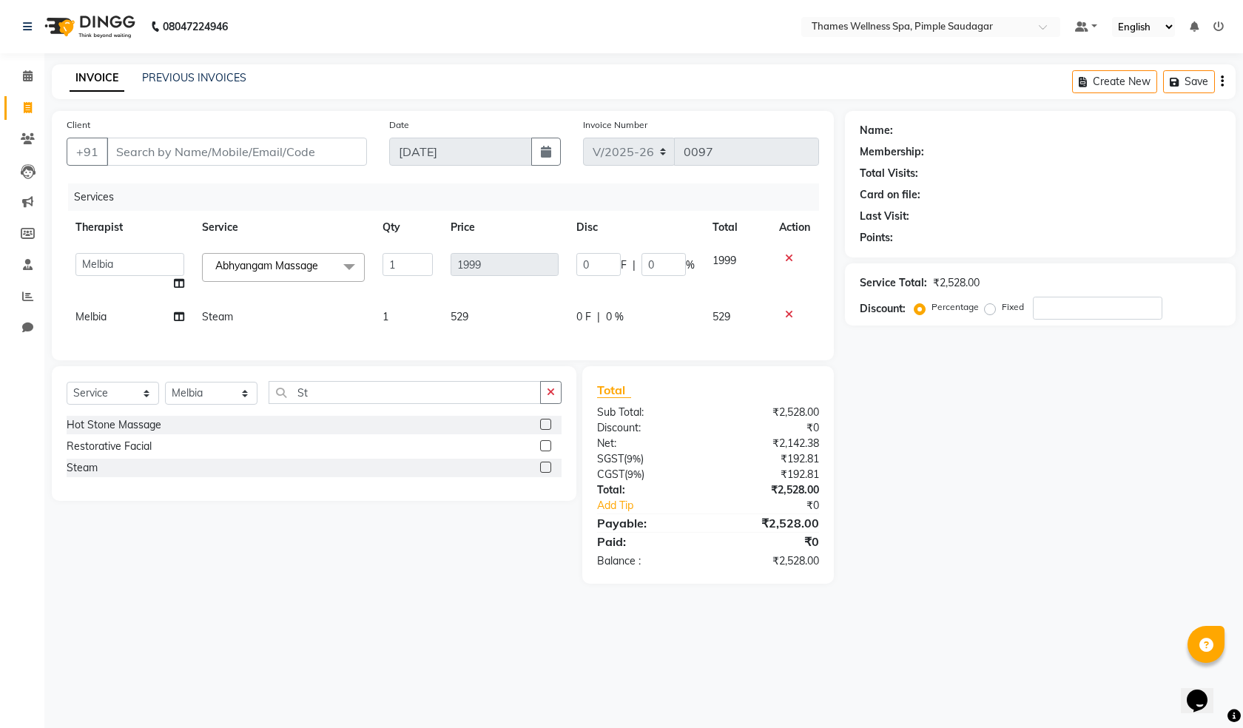
click at [523, 288] on td "1999" at bounding box center [505, 272] width 126 height 56
click at [585, 260] on input "0" at bounding box center [598, 264] width 44 height 23
type input "399"
click at [533, 297] on tbody "[PERSON_NAME] Bem Hana kety [PERSON_NAME] Mishi [PERSON_NAME] [PERSON_NAME] Das…" at bounding box center [443, 289] width 753 height 90
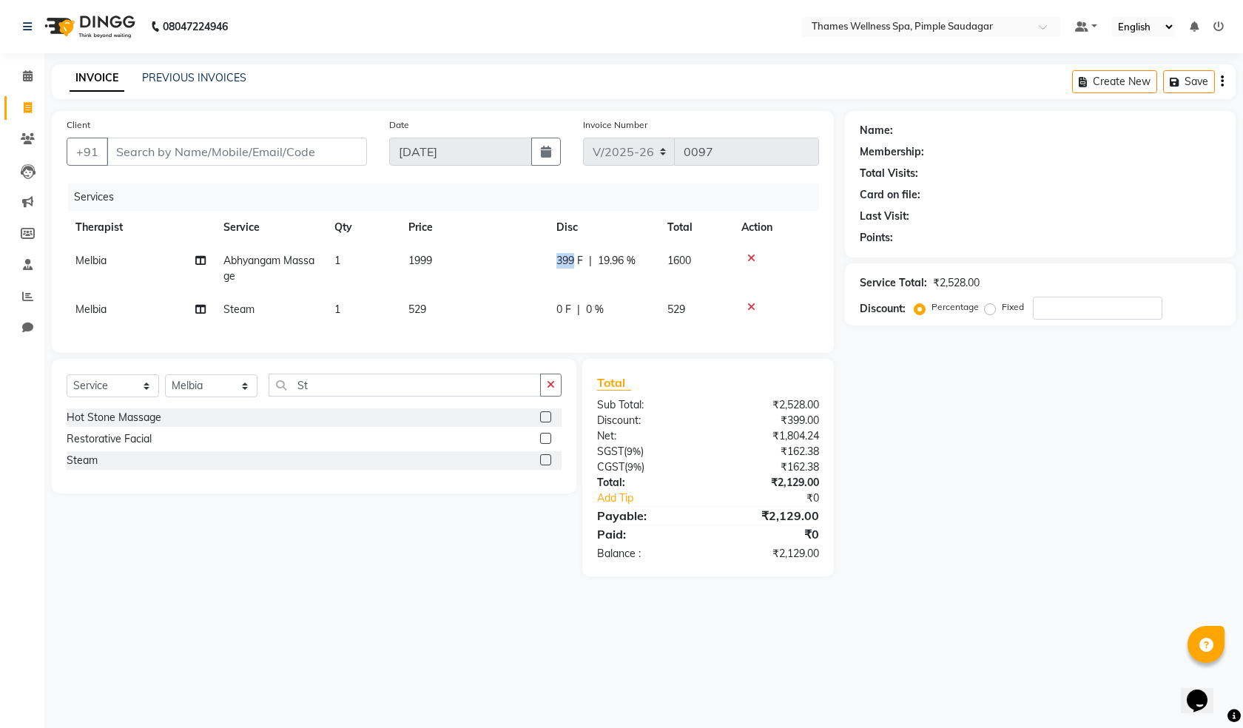
drag, startPoint x: 574, startPoint y: 259, endPoint x: 545, endPoint y: 272, distance: 31.1
click at [545, 272] on tr "[PERSON_NAME] Massage 1 1999 399 F | 19.96 % 1600" at bounding box center [443, 268] width 753 height 49
click at [484, 266] on td "1999" at bounding box center [474, 268] width 148 height 49
select select "88612"
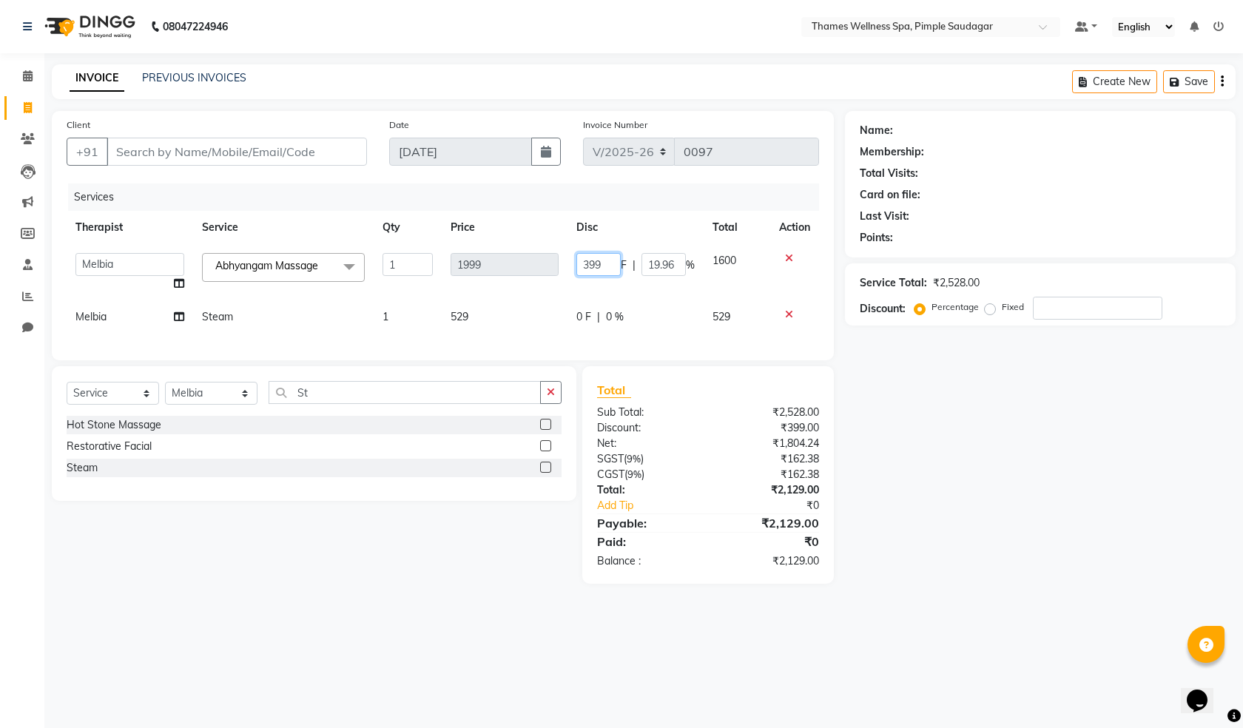
drag, startPoint x: 611, startPoint y: 260, endPoint x: 466, endPoint y: 280, distance: 146.4
click at [466, 280] on tr "[PERSON_NAME] Bem Hana kety [PERSON_NAME] Mishi [PERSON_NAME] [PERSON_NAME] Das…" at bounding box center [443, 272] width 753 height 56
type input "259"
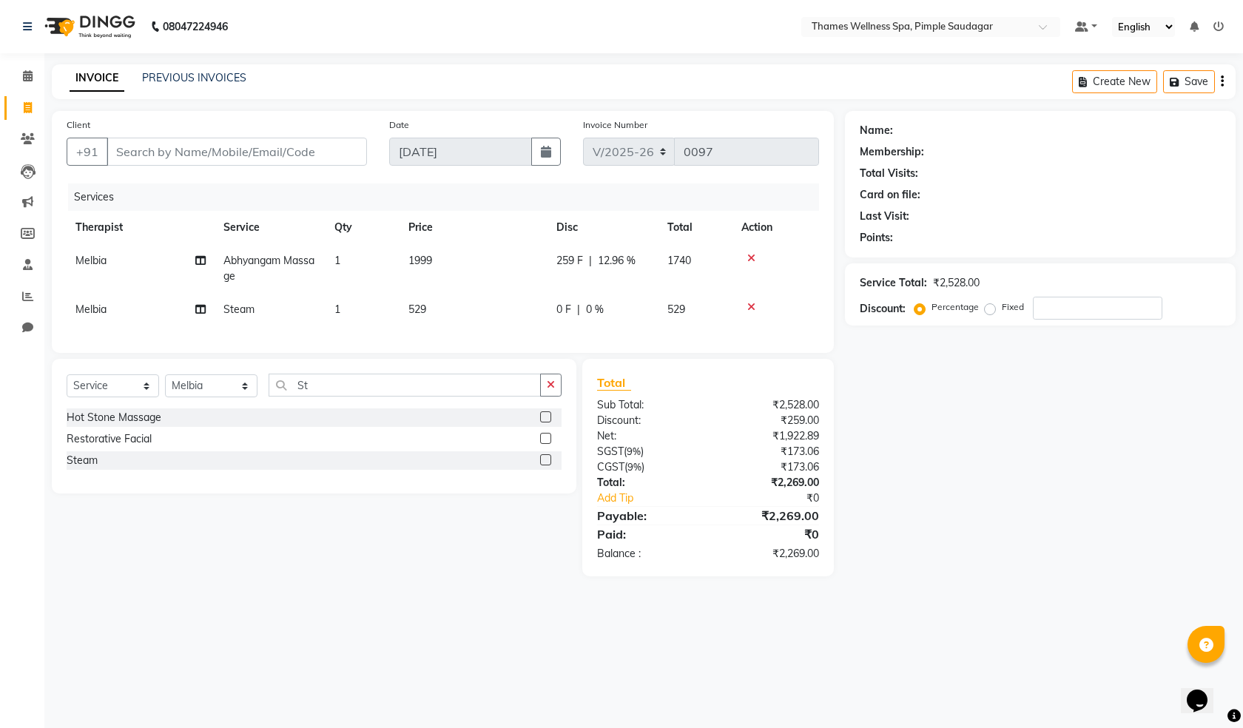
click at [689, 293] on tbody "[PERSON_NAME] Massage 1 1999 259 F | 12.96 % 1740 Melbia Steam 1 529 0 F | 0 % …" at bounding box center [443, 285] width 753 height 82
click at [573, 309] on div "0 F | 0 %" at bounding box center [602, 310] width 93 height 16
select select "88612"
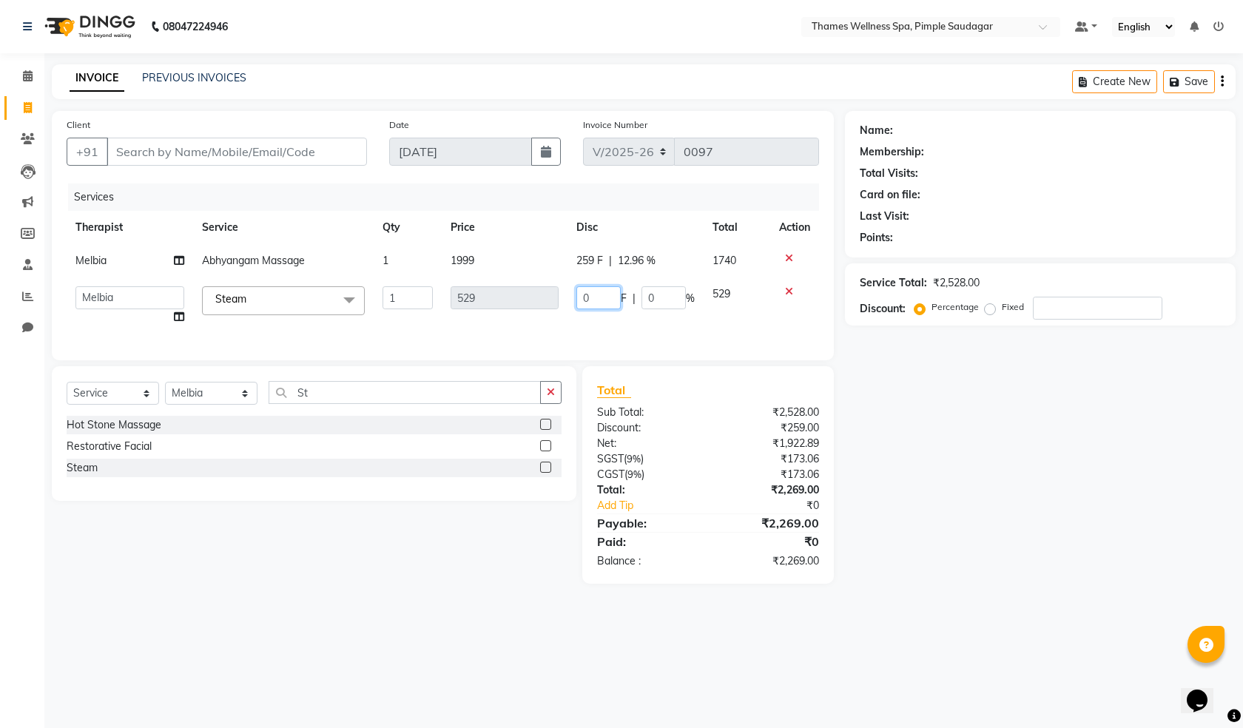
click at [546, 297] on tr "[PERSON_NAME] Bem Hana kety [PERSON_NAME] Mishi [PERSON_NAME] [PERSON_NAME] Das…" at bounding box center [443, 306] width 753 height 56
type input "169"
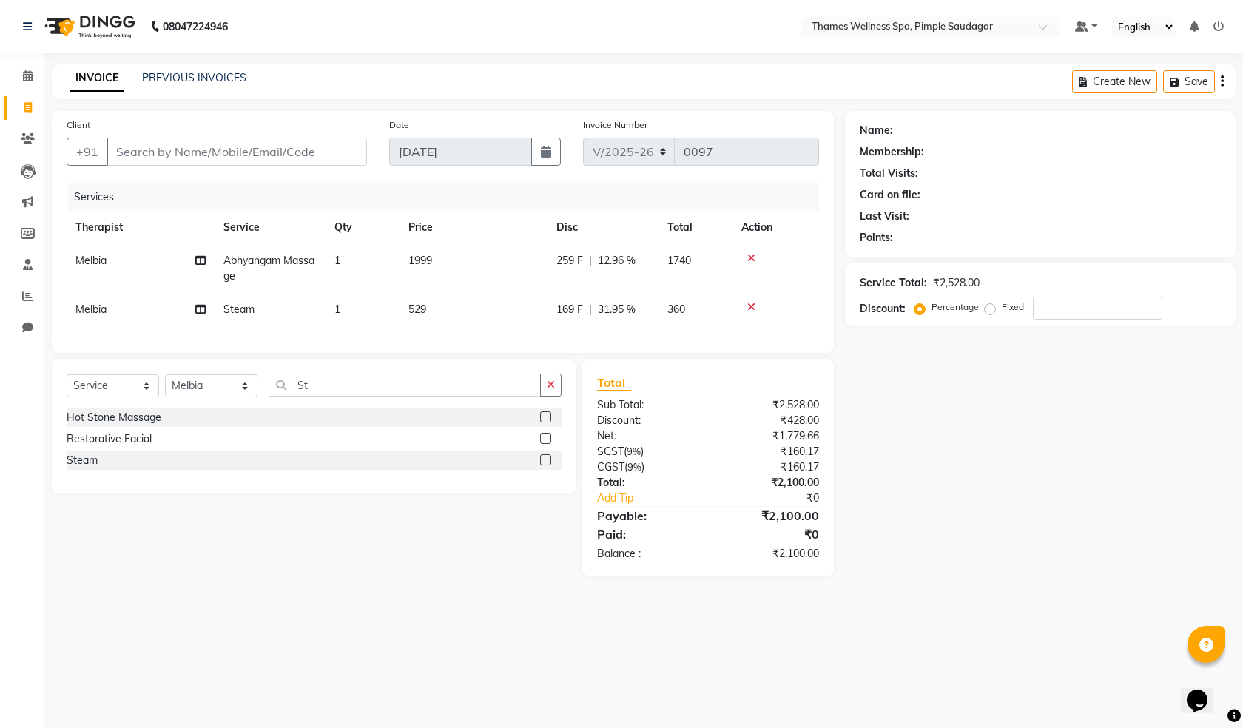
click at [551, 334] on div "Services Therapist Service Qty Price Disc Total Action Melbia Abhyangam Massage…" at bounding box center [443, 261] width 753 height 155
click at [266, 146] on input "Client" at bounding box center [237, 152] width 260 height 28
type input "S"
type input "0"
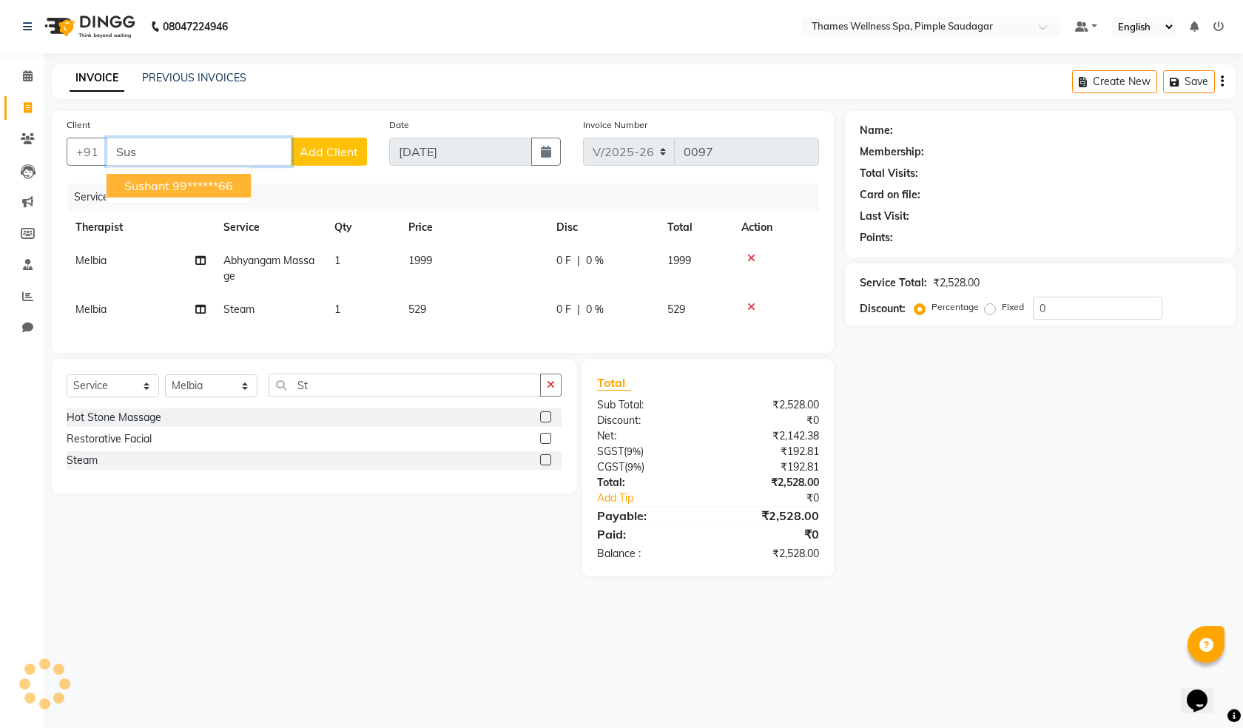
click at [146, 182] on span "Sushant" at bounding box center [146, 185] width 45 height 15
type input "99******66"
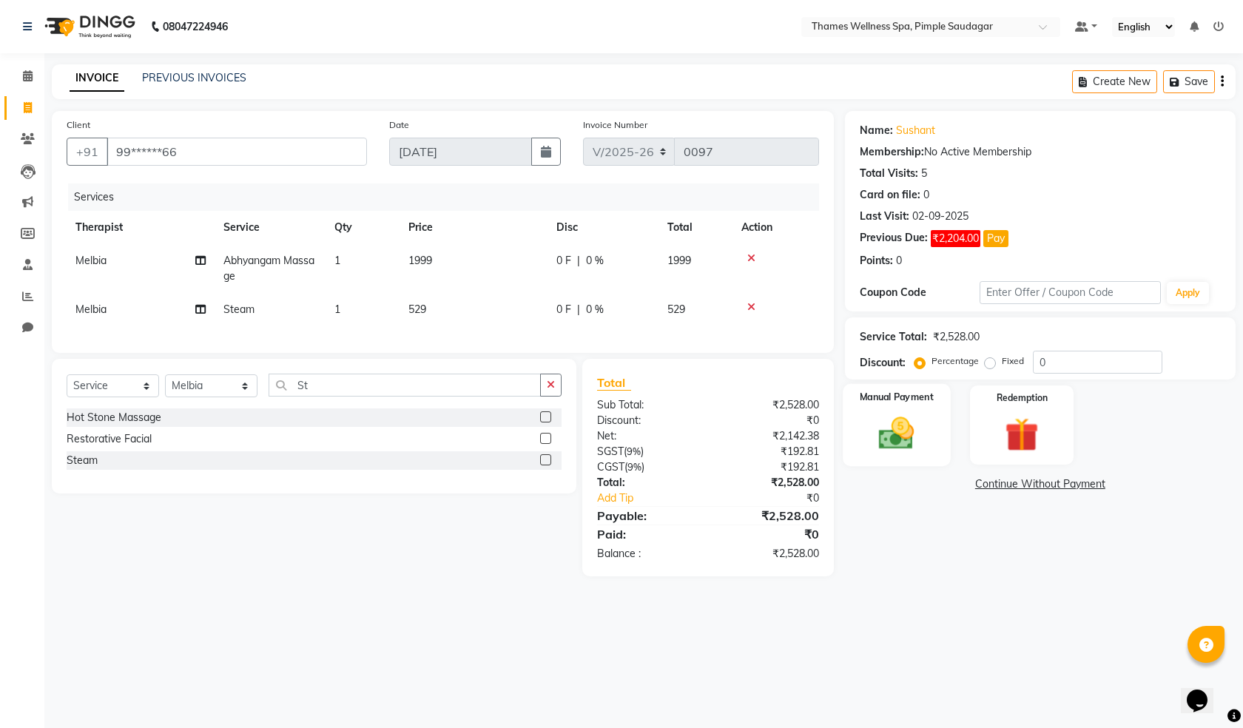
click at [910, 440] on img at bounding box center [897, 433] width 58 height 41
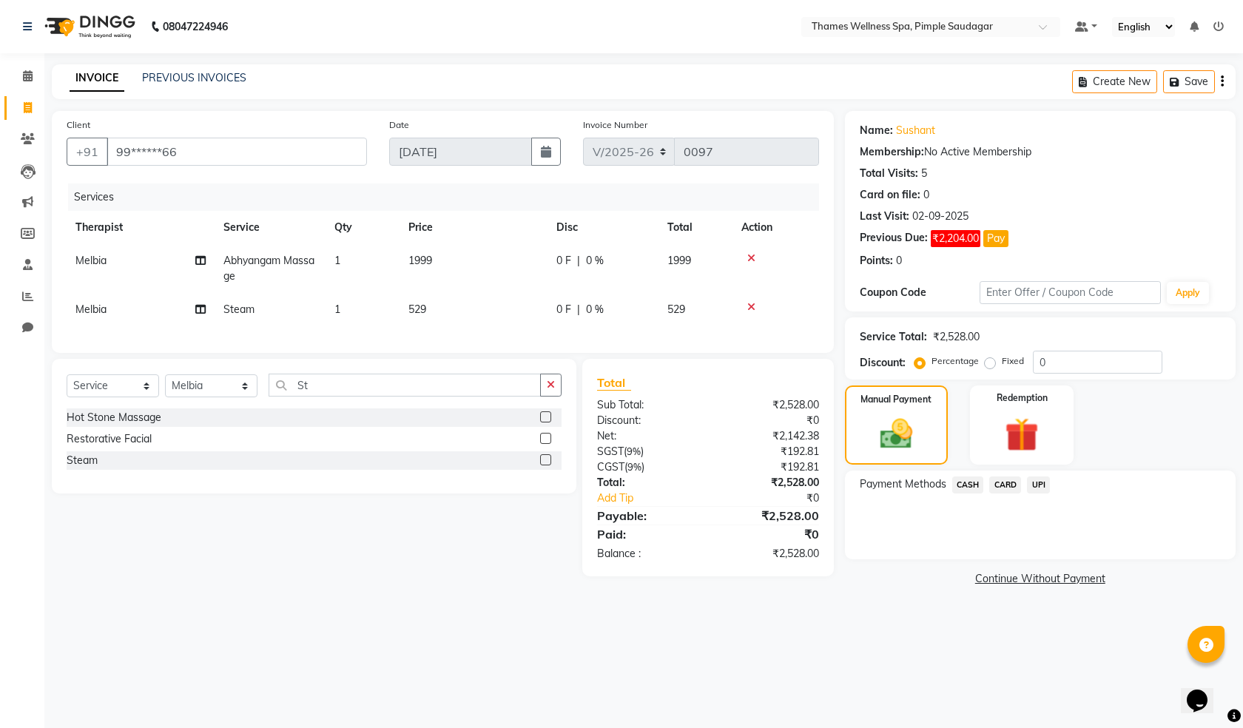
click at [1035, 482] on span "UPI" at bounding box center [1038, 485] width 23 height 17
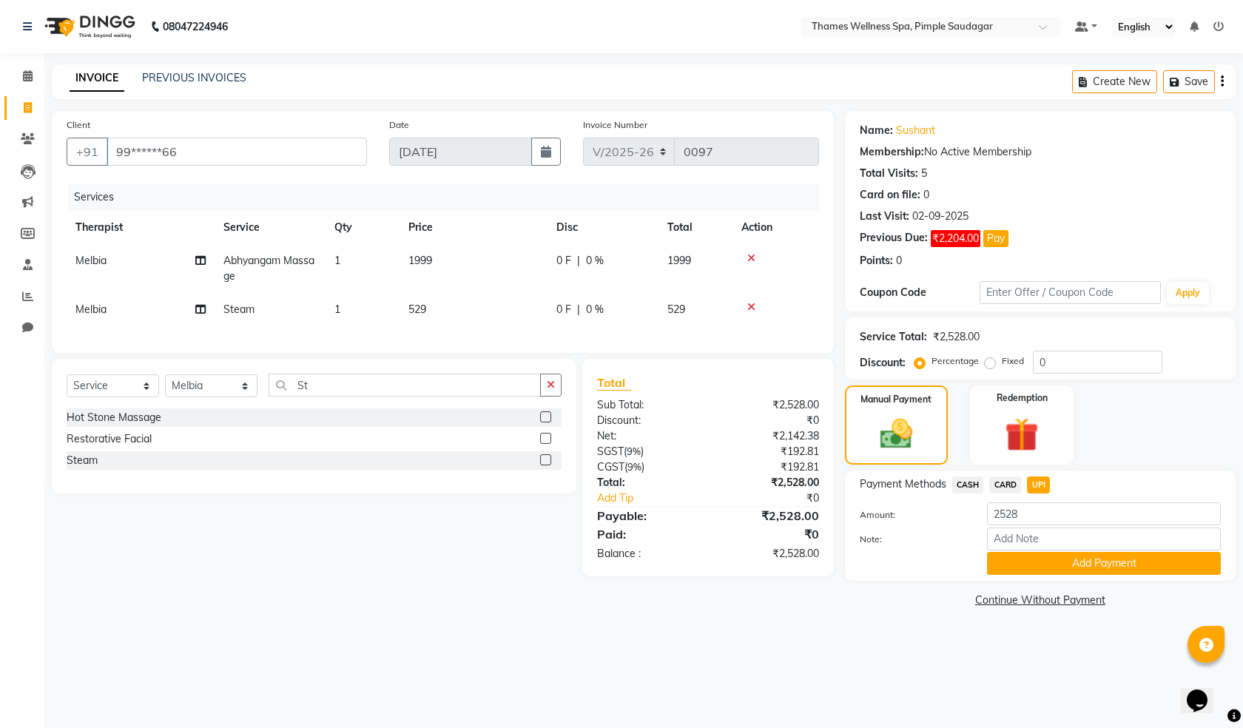
click at [562, 260] on span "0 F" at bounding box center [563, 261] width 15 height 16
select select "88612"
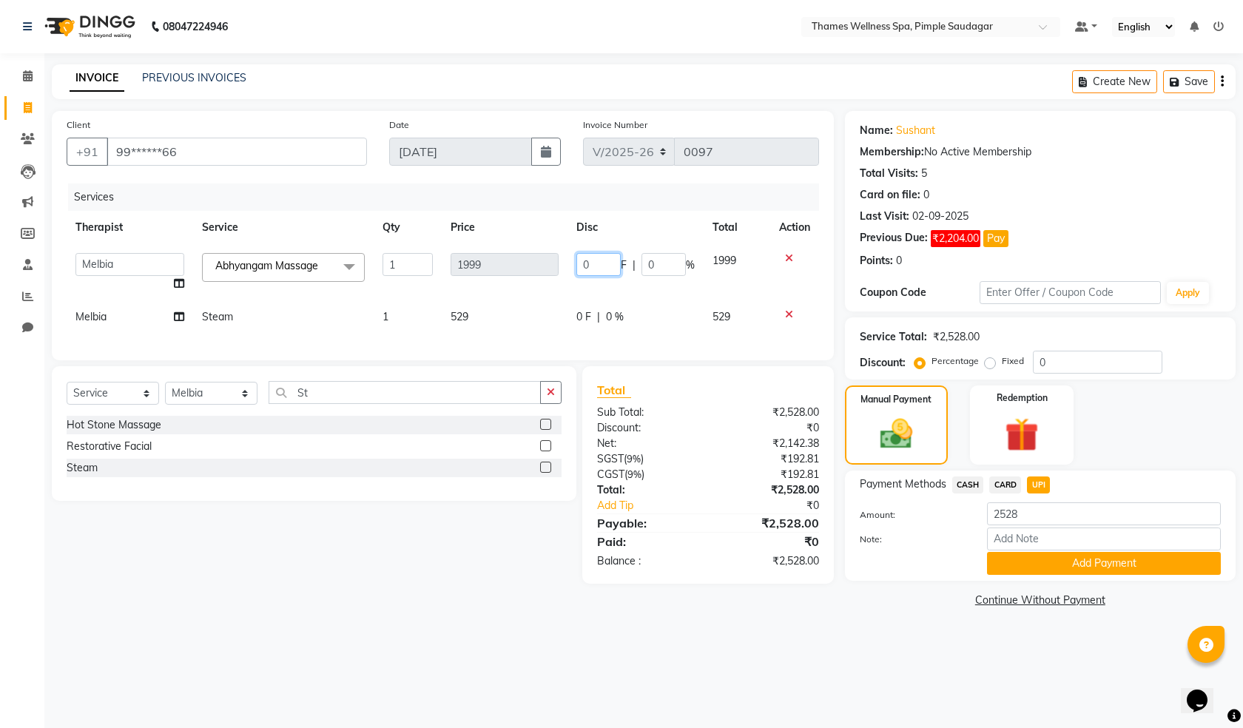
drag, startPoint x: 609, startPoint y: 262, endPoint x: 412, endPoint y: 209, distance: 203.7
click at [412, 209] on div "Services Therapist Service Qty Price Disc Total Action [PERSON_NAME] Bem Hana k…" at bounding box center [443, 265] width 753 height 162
type input "299"
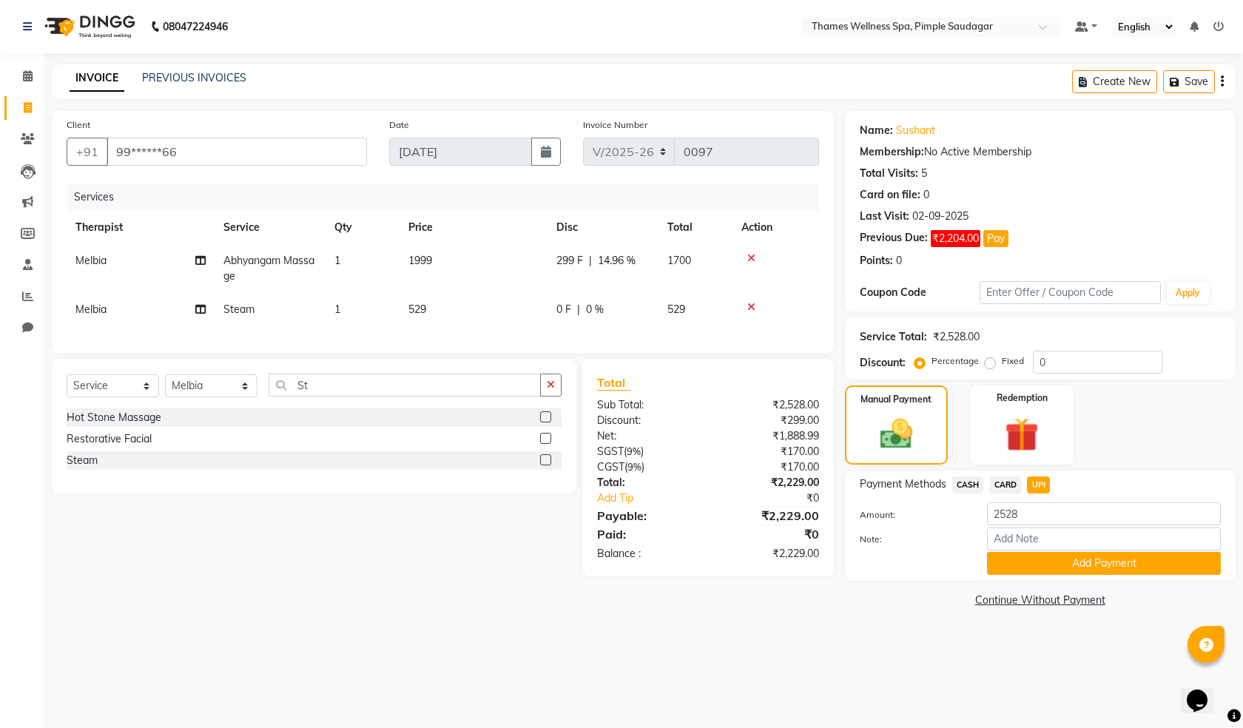
click at [511, 303] on td "529" at bounding box center [474, 309] width 148 height 33
select select "88612"
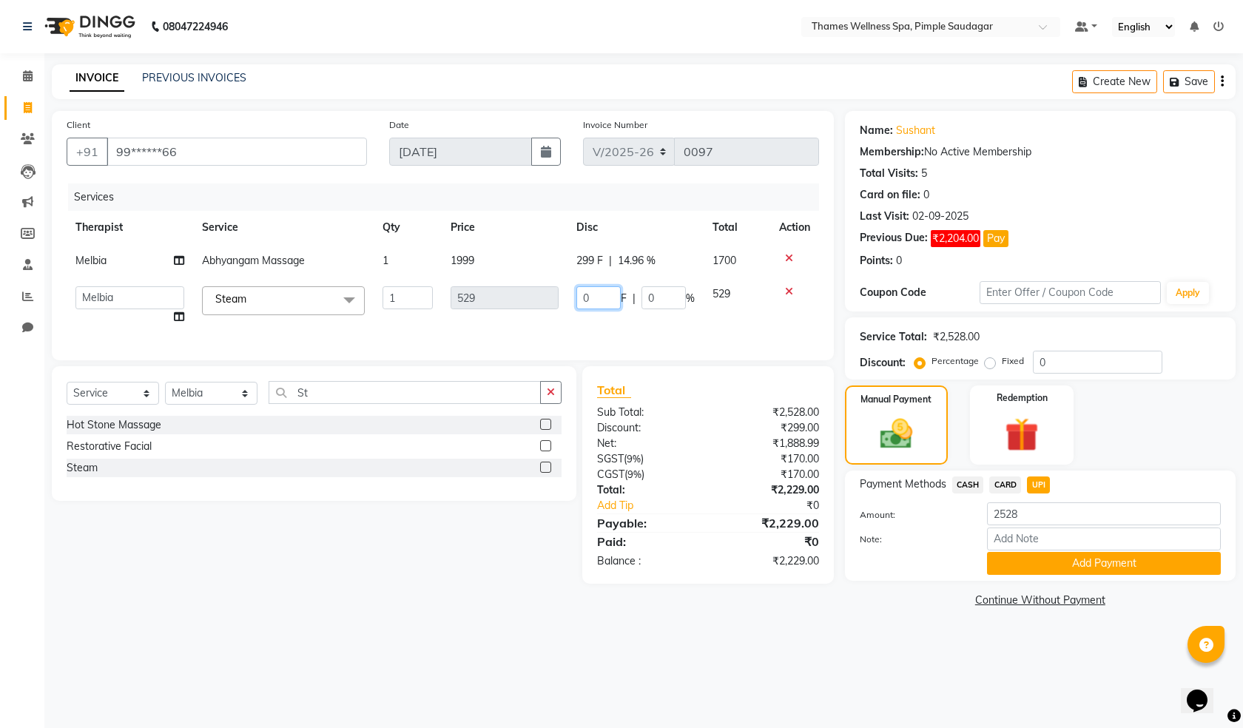
click at [528, 299] on tr "[PERSON_NAME] Bem Hana kety [PERSON_NAME] Mishi [PERSON_NAME] [PERSON_NAME] Das…" at bounding box center [443, 306] width 753 height 56
type input "129"
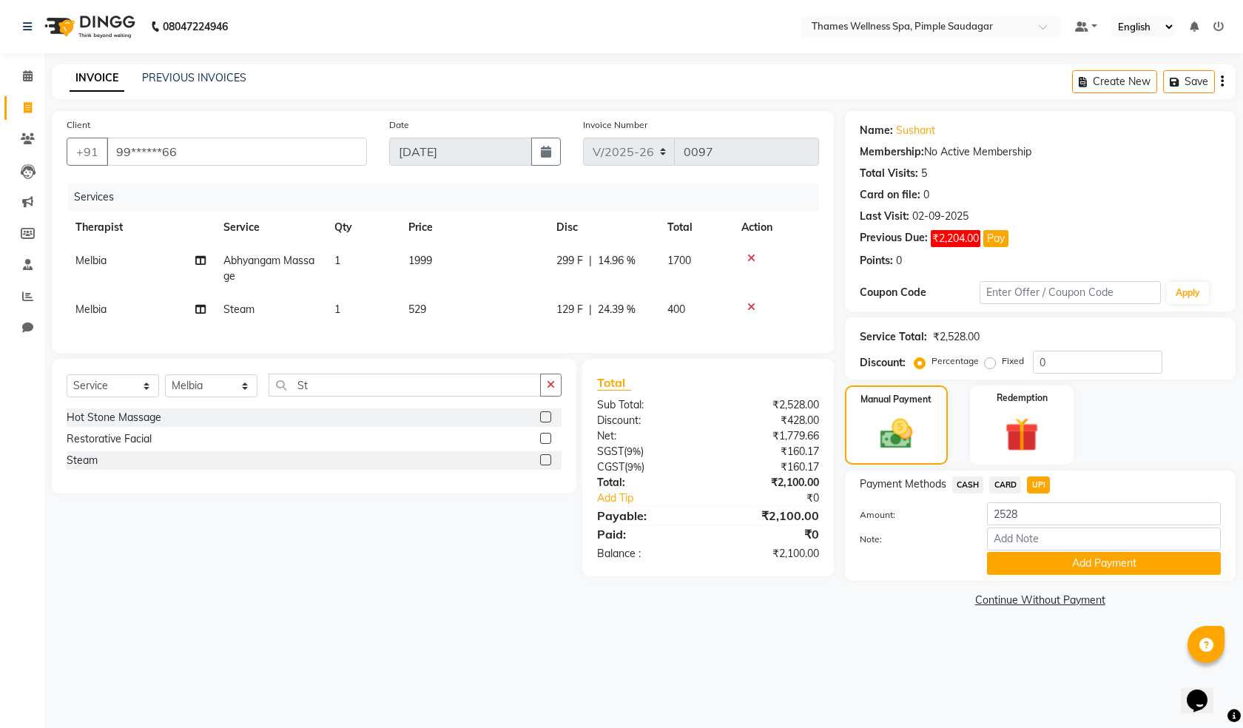
click at [595, 330] on div "Services Therapist Service Qty Price Disc Total Action Melbia Abhyangam Massage…" at bounding box center [443, 261] width 753 height 155
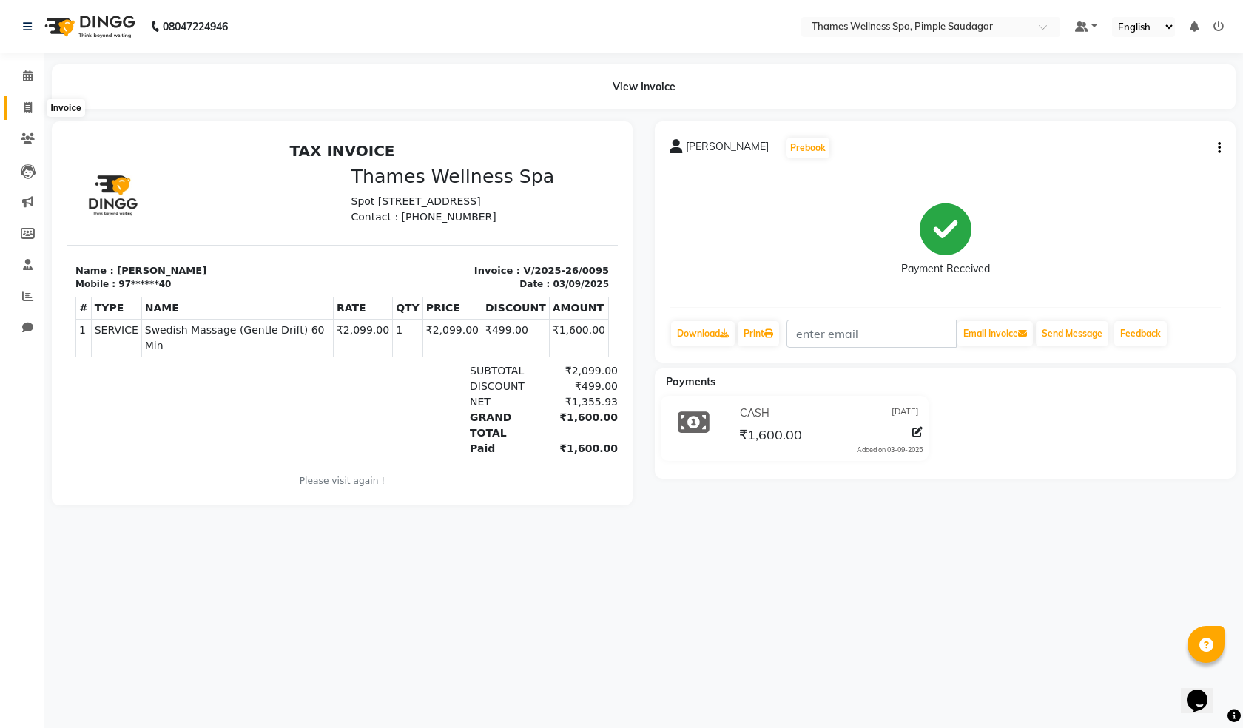
click at [28, 112] on icon at bounding box center [28, 107] width 8 height 11
select select "service"
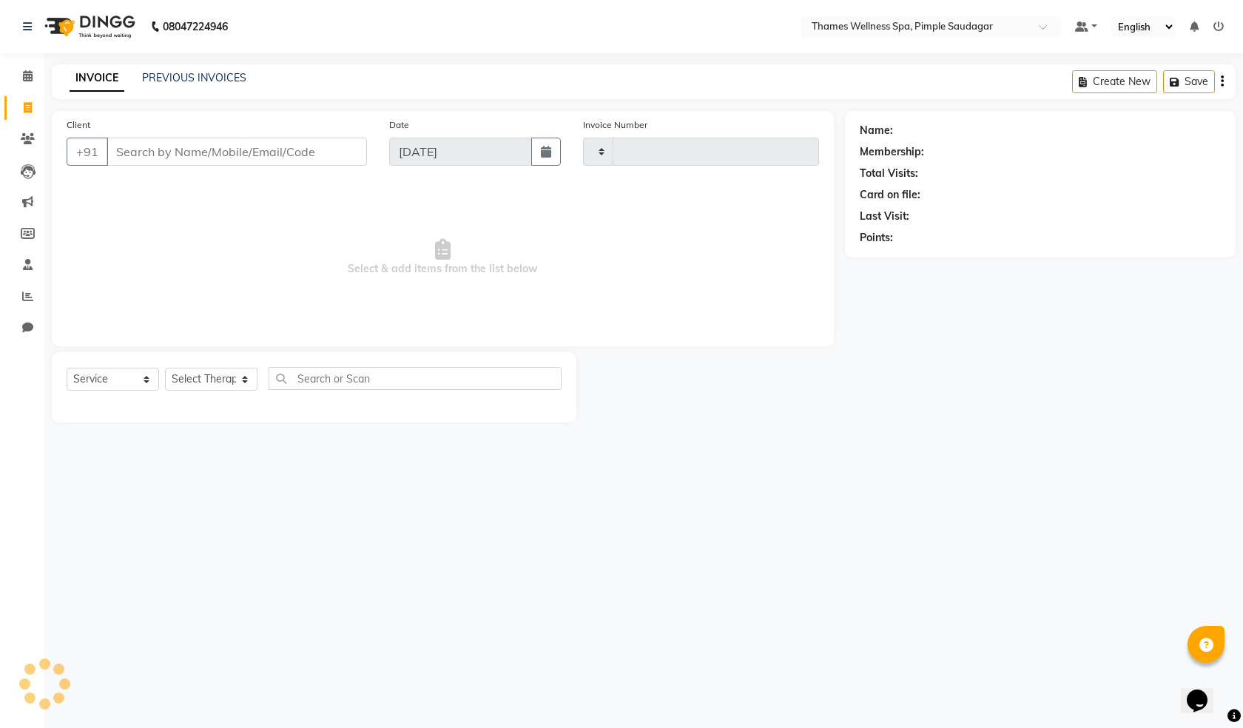
type input "0097"
select select "8709"
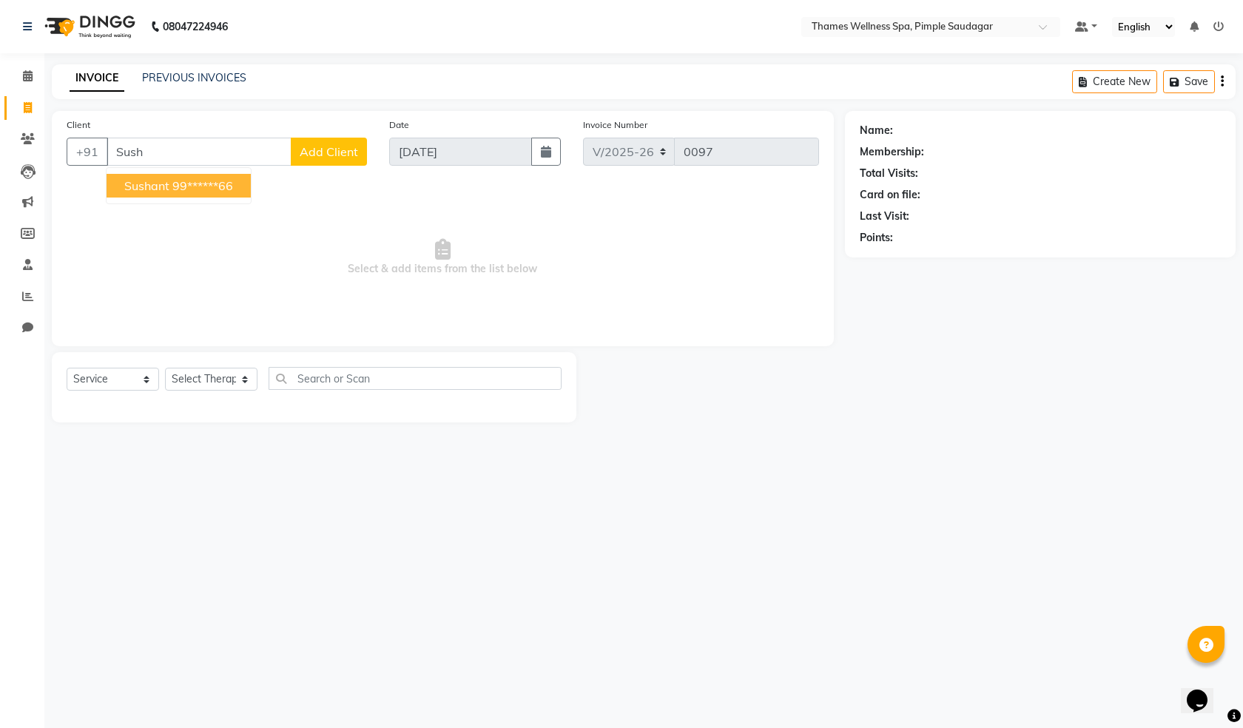
click at [148, 184] on span "Sushant" at bounding box center [146, 185] width 45 height 15
type input "99******66"
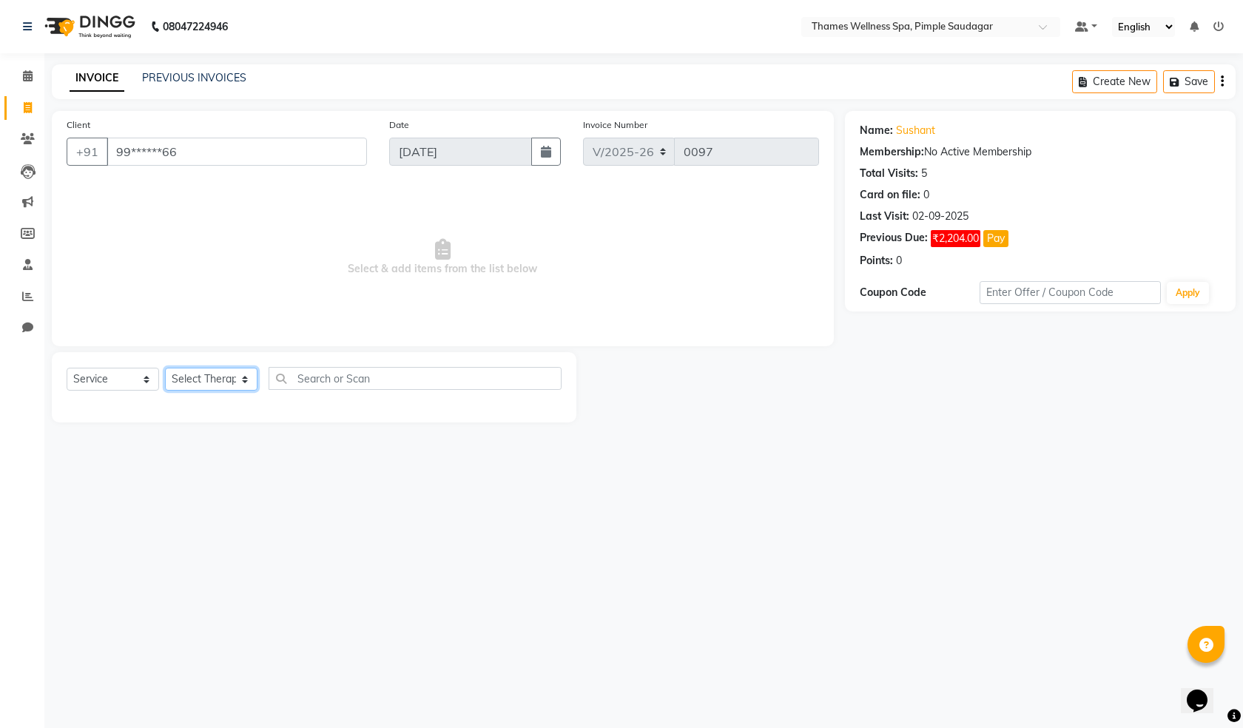
click at [188, 374] on select "Select Therapist [PERSON_NAME] Bem Hana kety [PERSON_NAME] Mishi [PERSON_NAME] …" at bounding box center [211, 379] width 93 height 23
select select "88612"
click at [165, 368] on select "Select Therapist [PERSON_NAME] Bem Hana kety [PERSON_NAME] Mishi [PERSON_NAME] …" at bounding box center [211, 379] width 93 height 23
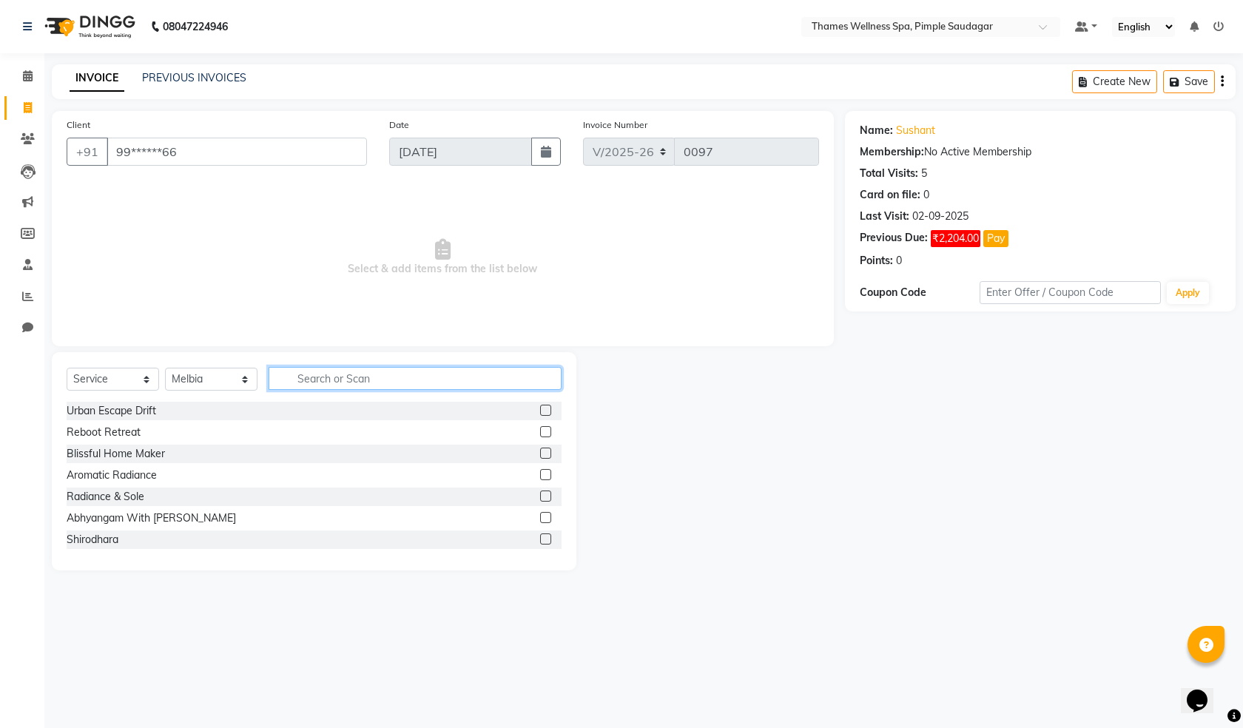
click at [313, 388] on input "text" at bounding box center [415, 378] width 293 height 23
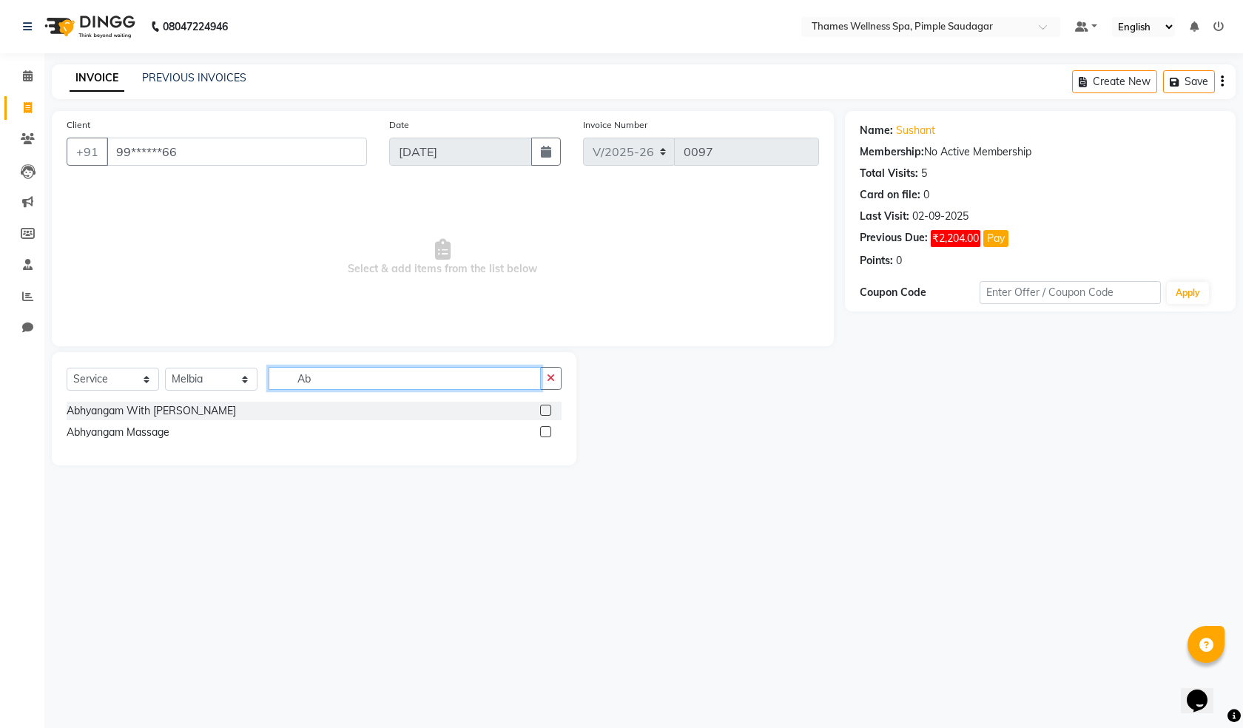
type input "Ab"
click at [542, 430] on label at bounding box center [545, 431] width 11 height 11
click at [542, 430] on input "checkbox" at bounding box center [545, 433] width 10 height 10
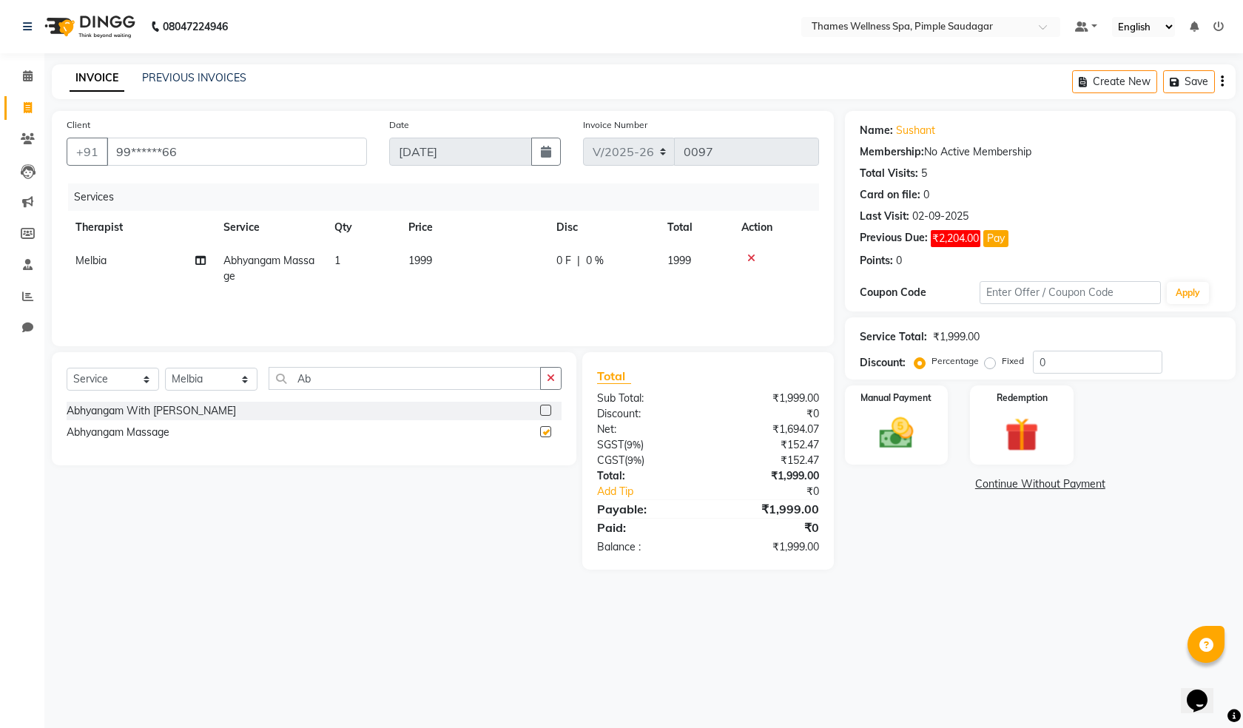
checkbox input "false"
drag, startPoint x: 332, startPoint y: 374, endPoint x: 198, endPoint y: 377, distance: 134.0
click at [198, 377] on div "Select Service Product Membership Package Voucher Prepaid Gift Card Select Ther…" at bounding box center [314, 384] width 495 height 35
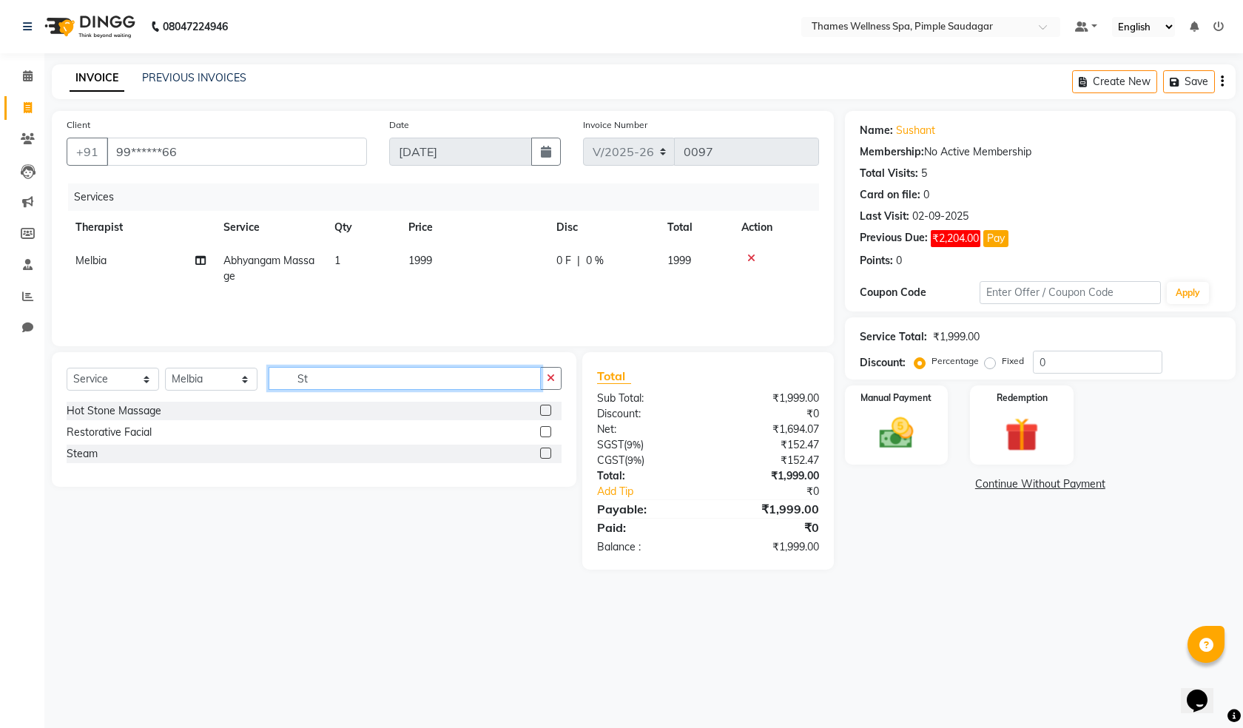
type input "St"
click at [541, 452] on label at bounding box center [545, 453] width 11 height 11
click at [541, 452] on input "checkbox" at bounding box center [545, 454] width 10 height 10
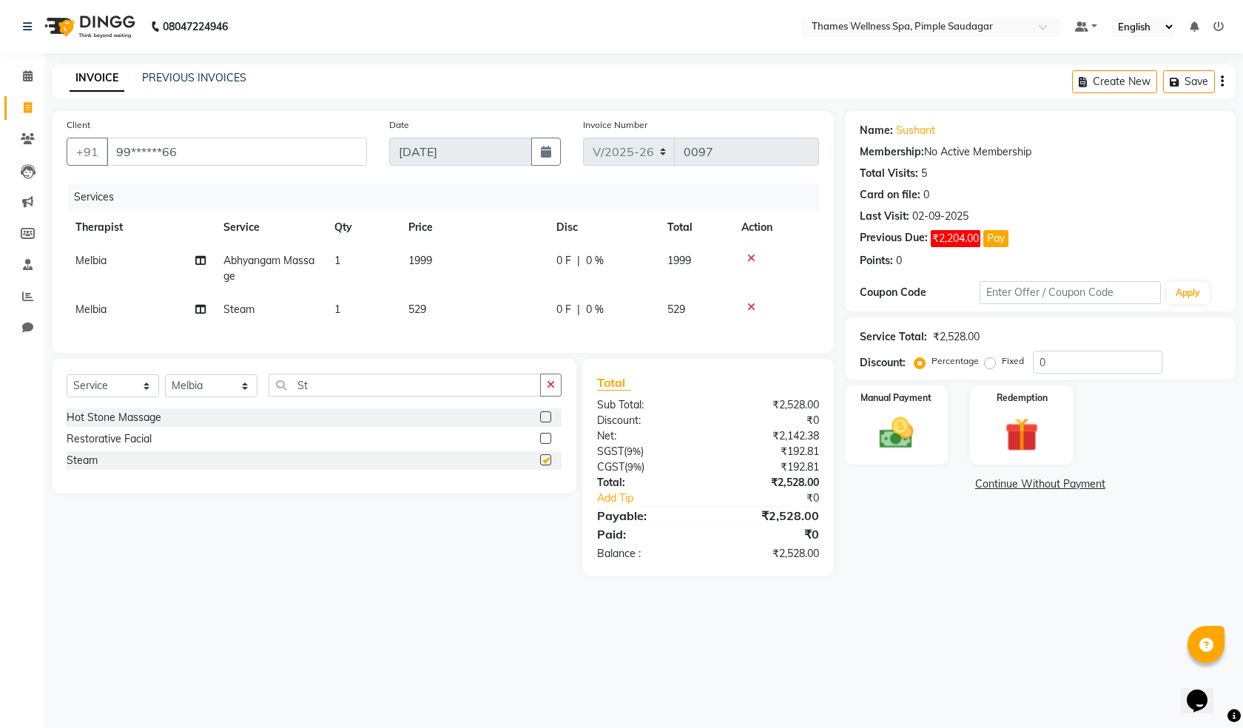
checkbox input "false"
click at [573, 255] on div "0 F | 0 %" at bounding box center [602, 261] width 93 height 16
select select "88612"
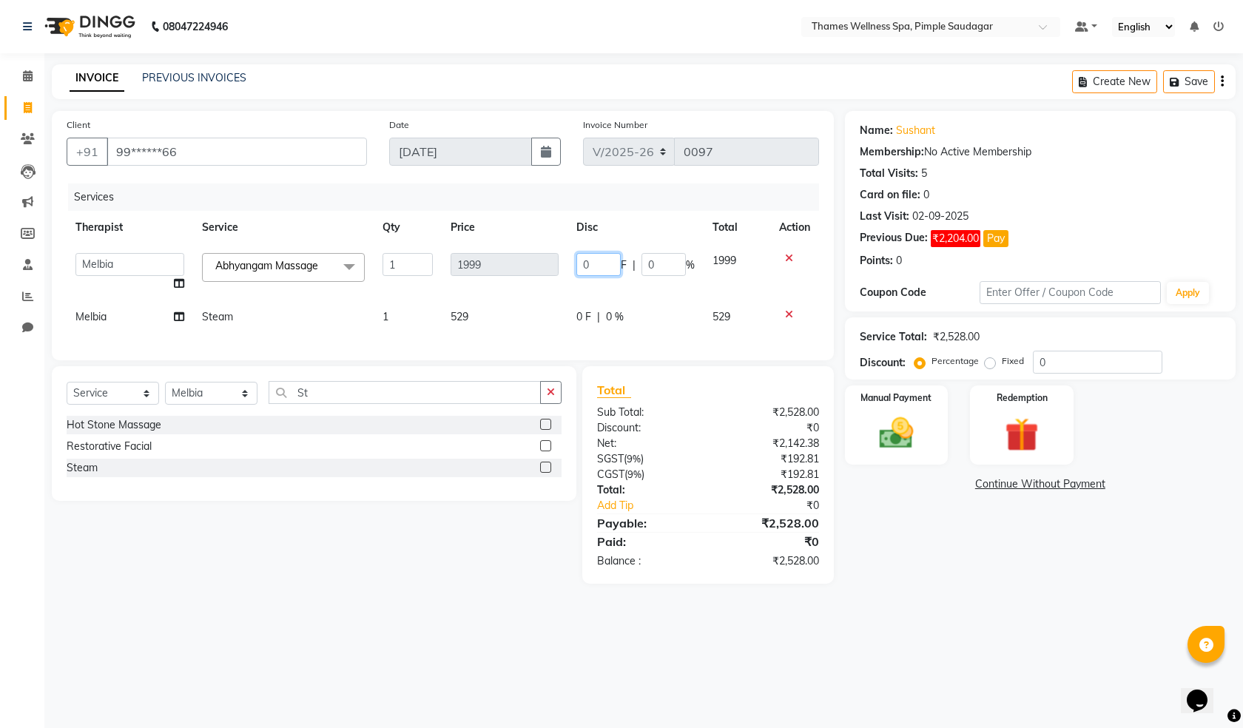
click at [464, 272] on tr "[PERSON_NAME] Bem Hana kety [PERSON_NAME] Mishi [PERSON_NAME] [PERSON_NAME] Das…" at bounding box center [443, 272] width 753 height 56
type input "299"
click at [629, 292] on td "299 F | 0 %" at bounding box center [636, 272] width 136 height 56
select select "88612"
click at [605, 316] on div "0 F | 0 %" at bounding box center [635, 317] width 118 height 16
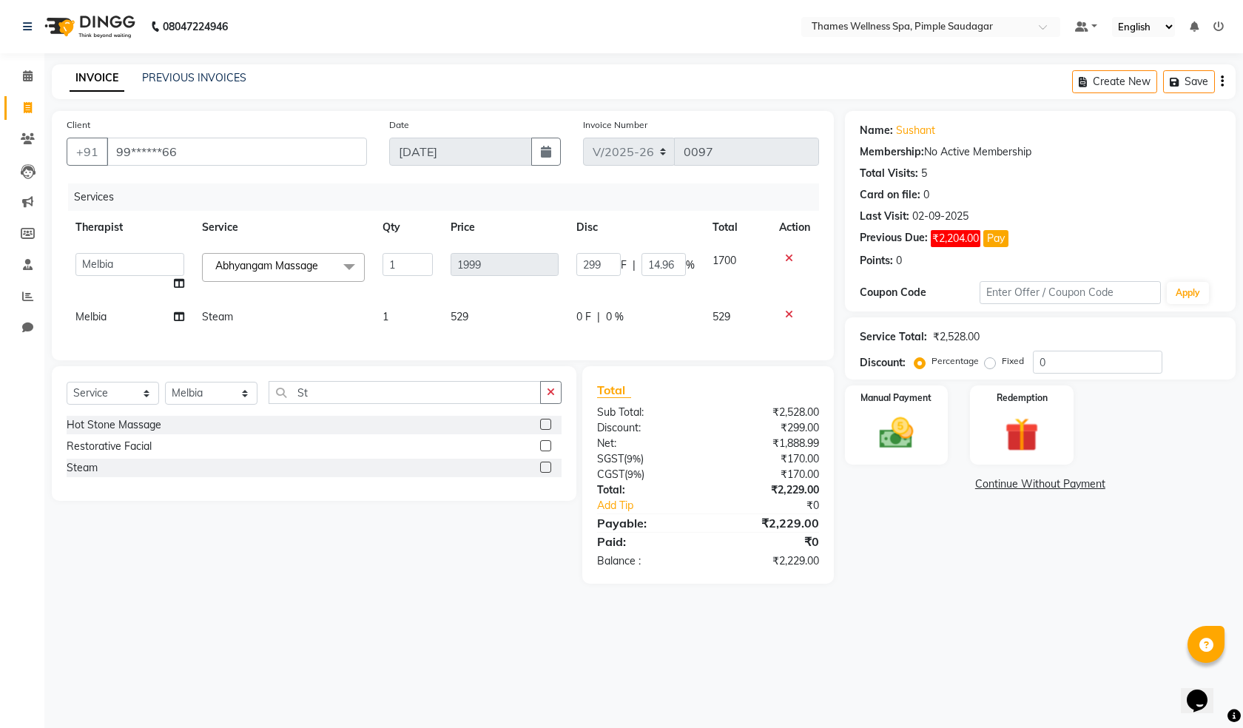
select select "88612"
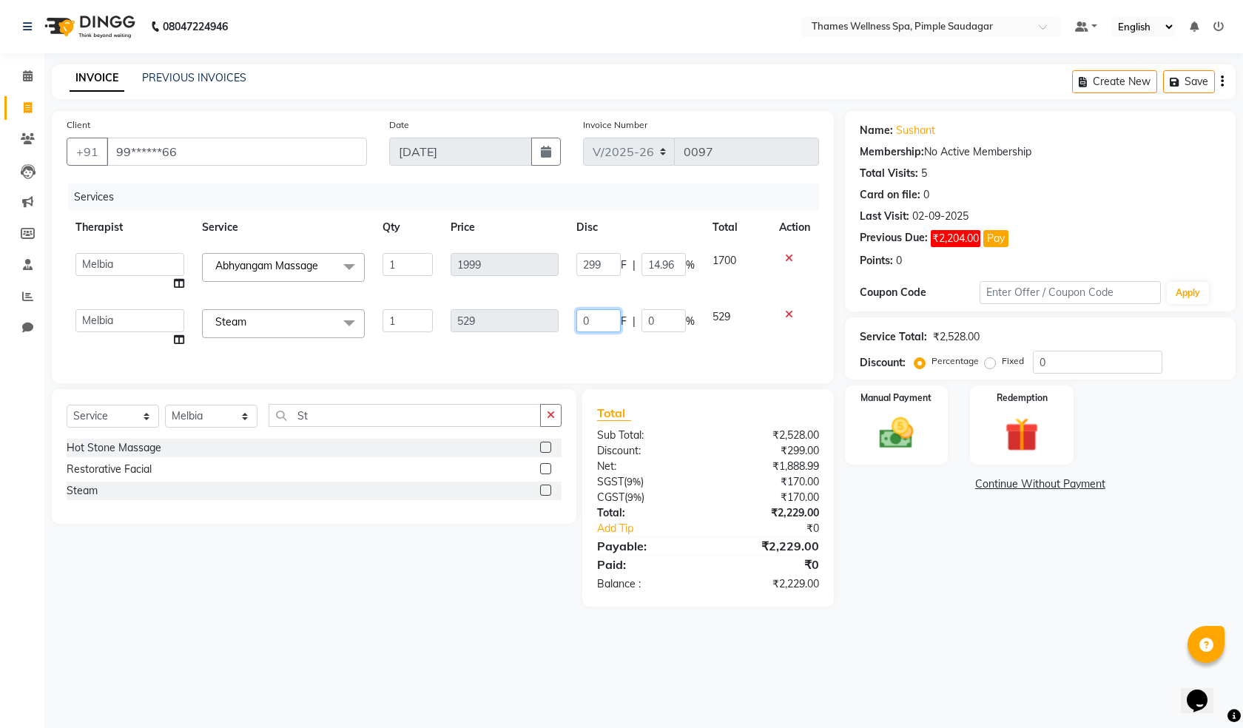
drag, startPoint x: 594, startPoint y: 318, endPoint x: 399, endPoint y: 295, distance: 196.8
click at [399, 295] on tbody "[PERSON_NAME] Bem Hana kety [PERSON_NAME] Mishi [PERSON_NAME] [PERSON_NAME] Das…" at bounding box center [443, 300] width 753 height 112
type input "129"
click at [670, 362] on div "Client +91 99******66 Date [DATE] Invoice Number V/2025 V/[PHONE_NUMBER] Servic…" at bounding box center [443, 247] width 782 height 272
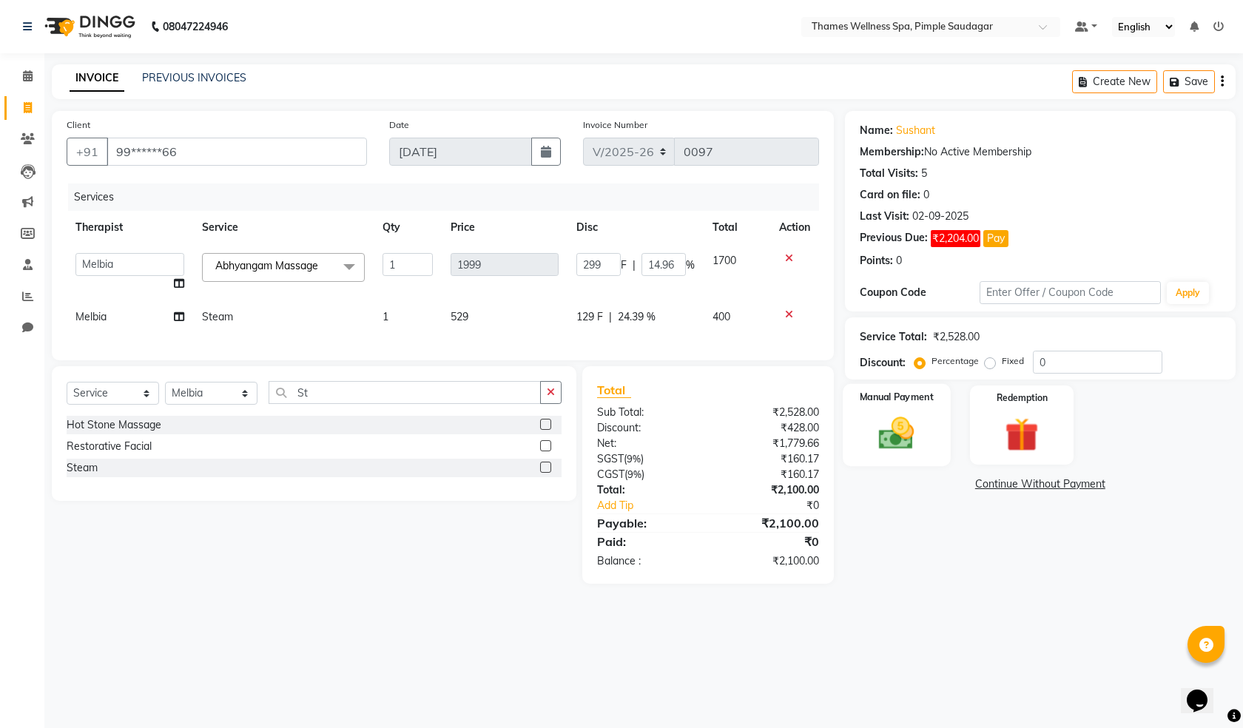
click at [912, 431] on img at bounding box center [897, 433] width 58 height 41
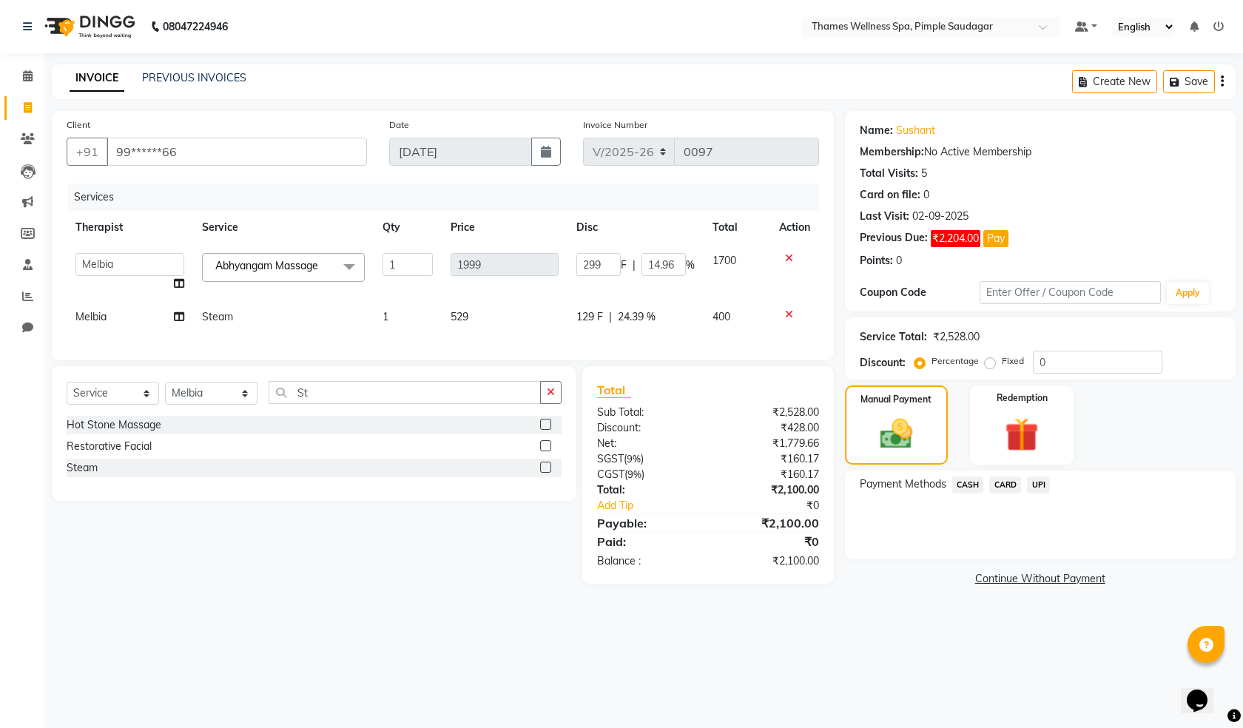
click at [1043, 487] on span "UPI" at bounding box center [1038, 485] width 23 height 17
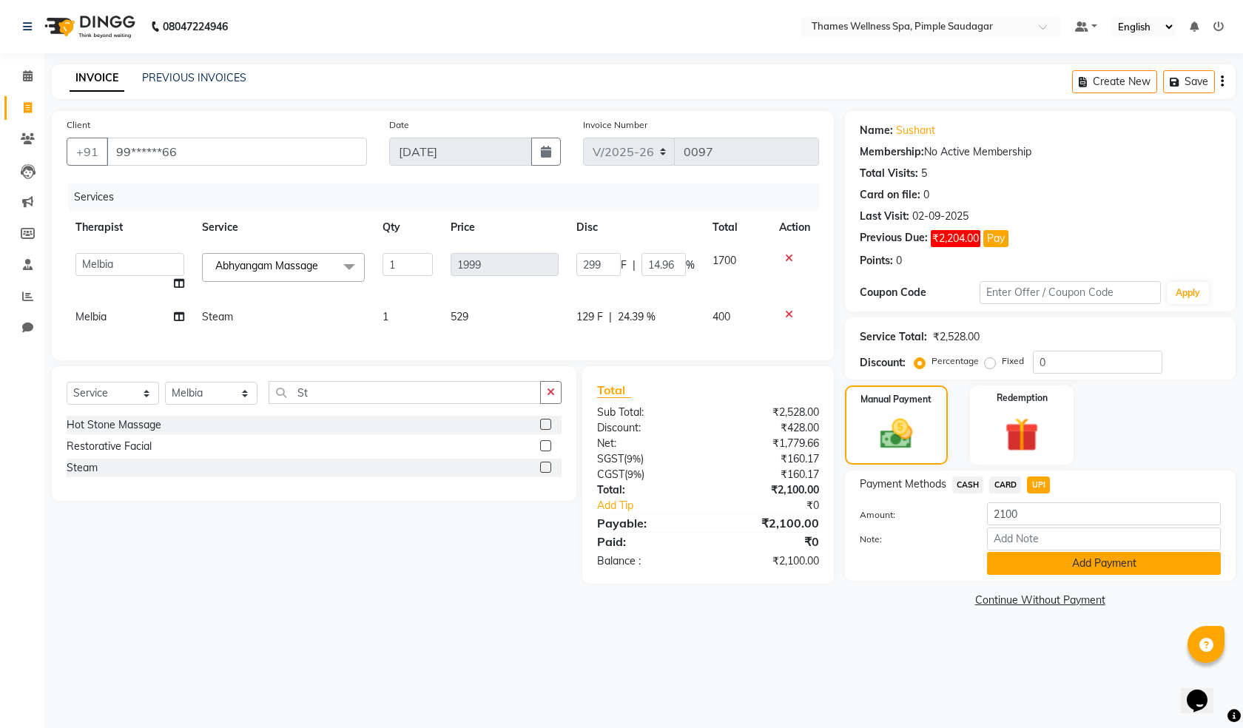
click at [1046, 555] on button "Add Payment" at bounding box center [1104, 563] width 234 height 23
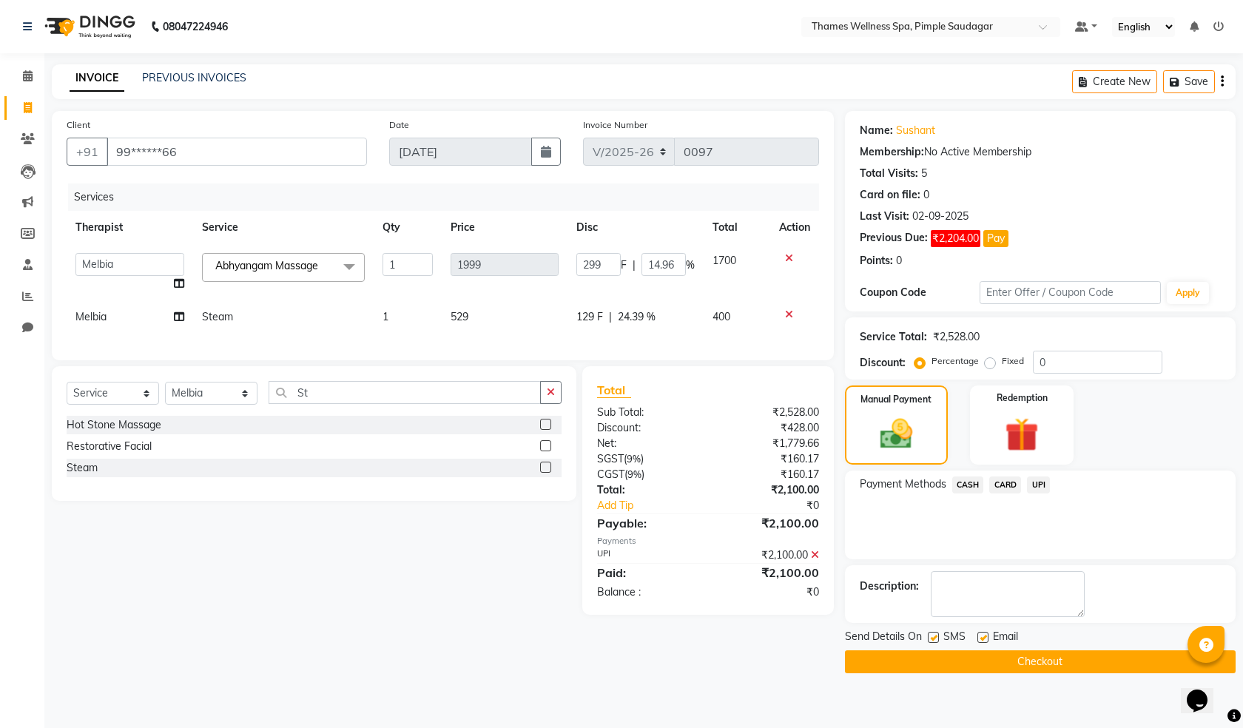
click at [1006, 666] on button "Checkout" at bounding box center [1040, 661] width 391 height 23
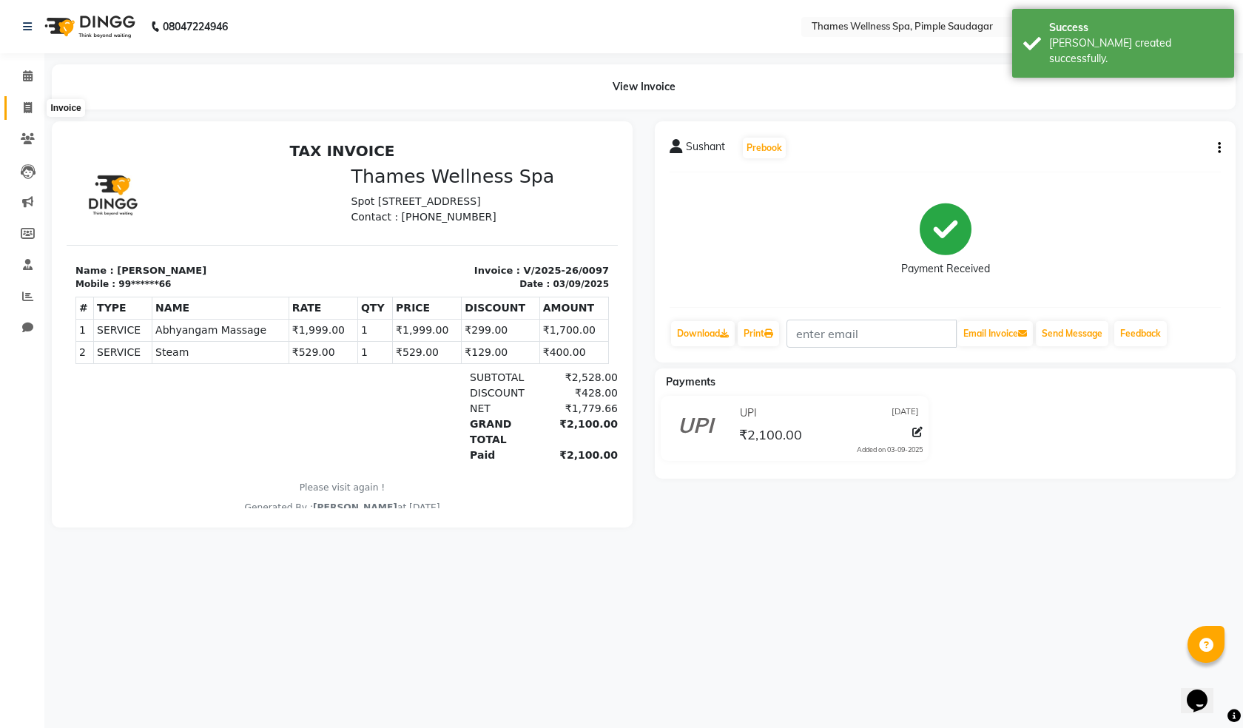
click at [31, 110] on icon at bounding box center [28, 107] width 8 height 11
select select "8709"
select select "service"
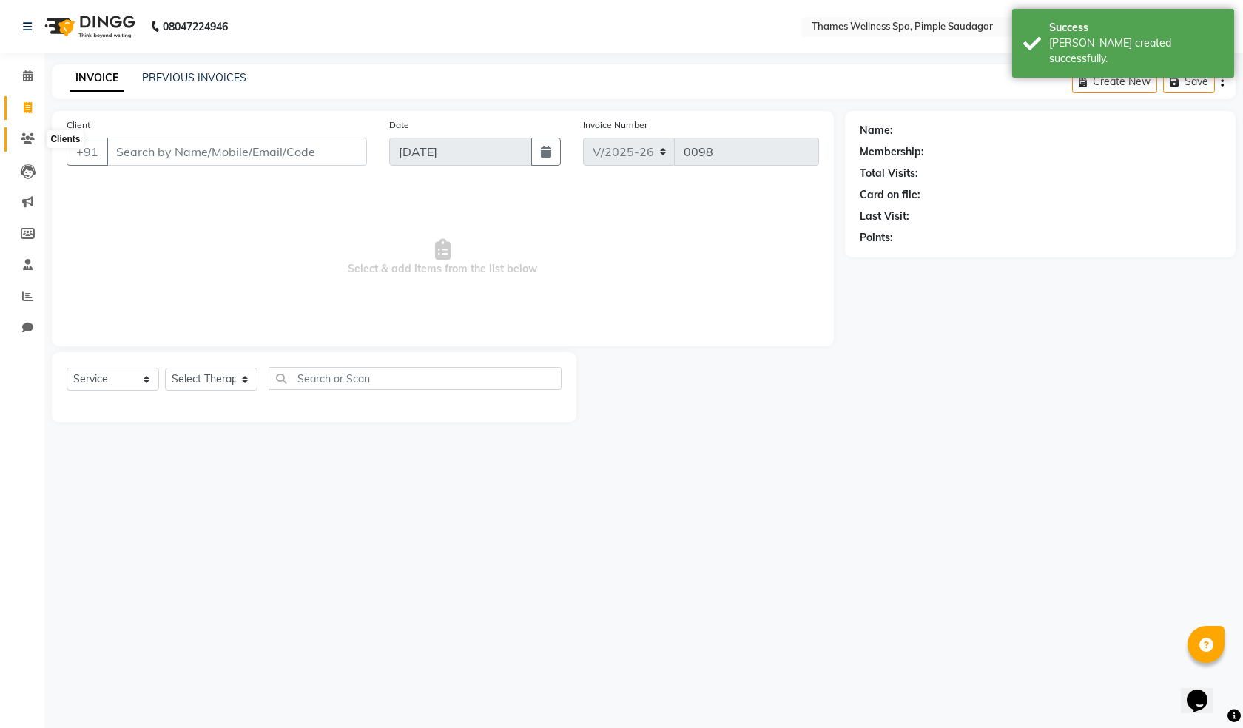
click at [22, 142] on icon at bounding box center [28, 138] width 14 height 11
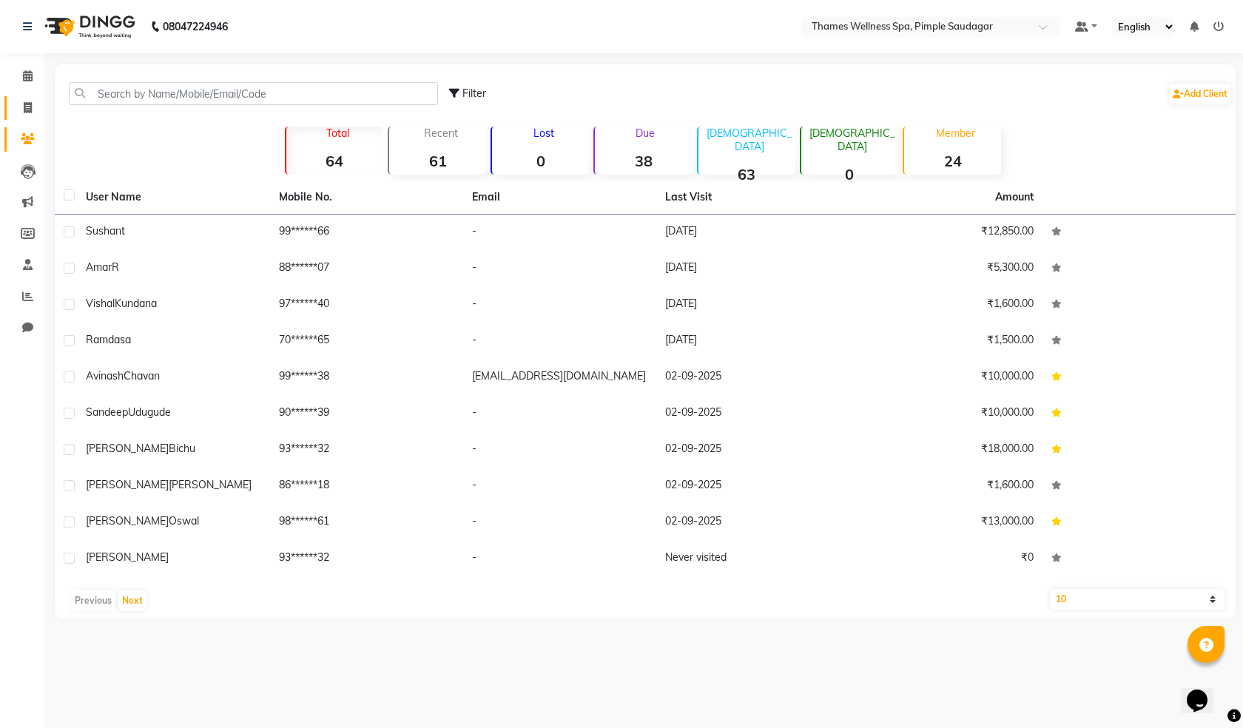
click at [27, 98] on link "Invoice" at bounding box center [22, 108] width 36 height 24
select select "service"
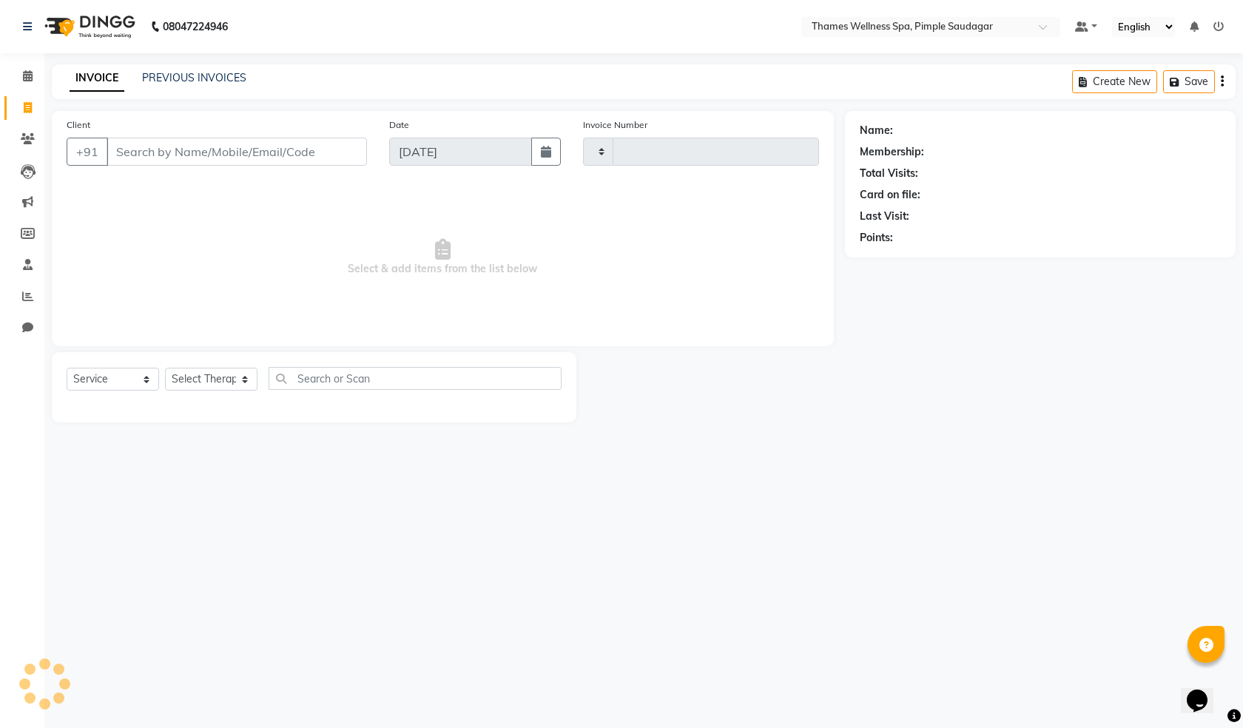
type input "0098"
select select "8709"
paste input "9766065046"
type input "9766065046"
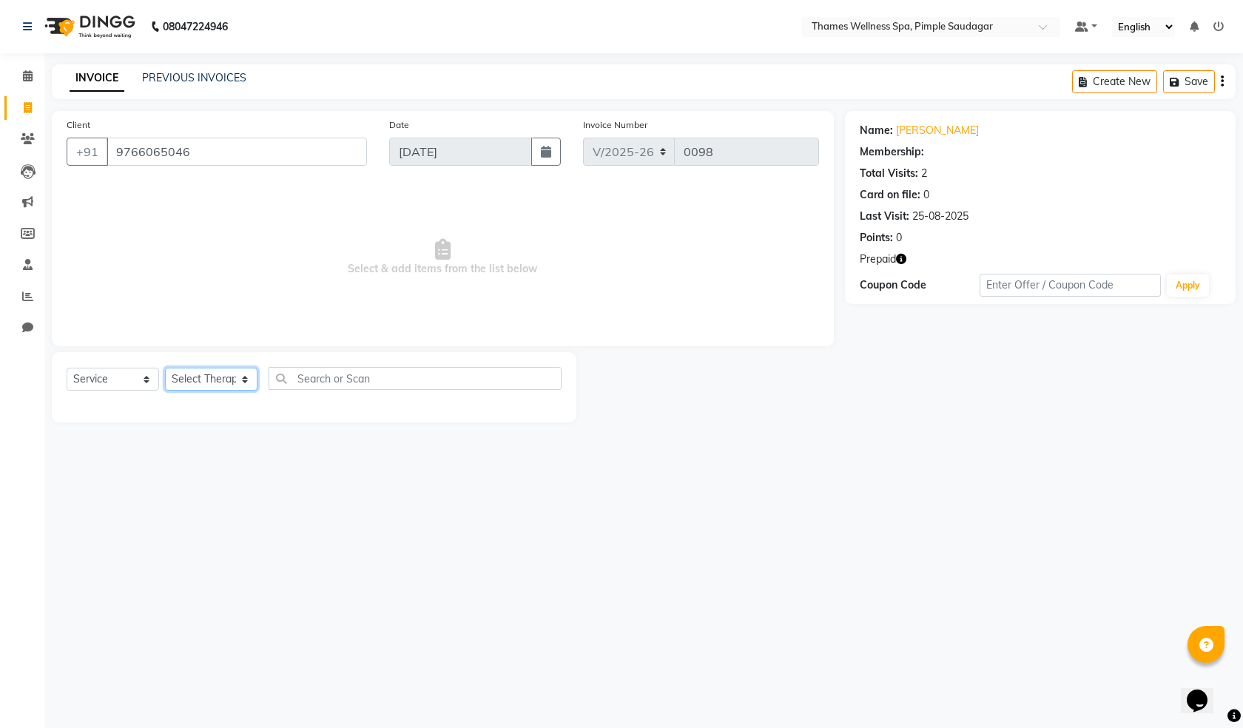
click at [204, 385] on select "Select Therapist [PERSON_NAME] Bem Hana kety [PERSON_NAME] Mishi [PERSON_NAME] …" at bounding box center [211, 379] width 93 height 23
select select "88612"
click at [165, 368] on select "Select Therapist [PERSON_NAME] Bem Hana kety [PERSON_NAME] Mishi [PERSON_NAME] …" at bounding box center [211, 379] width 93 height 23
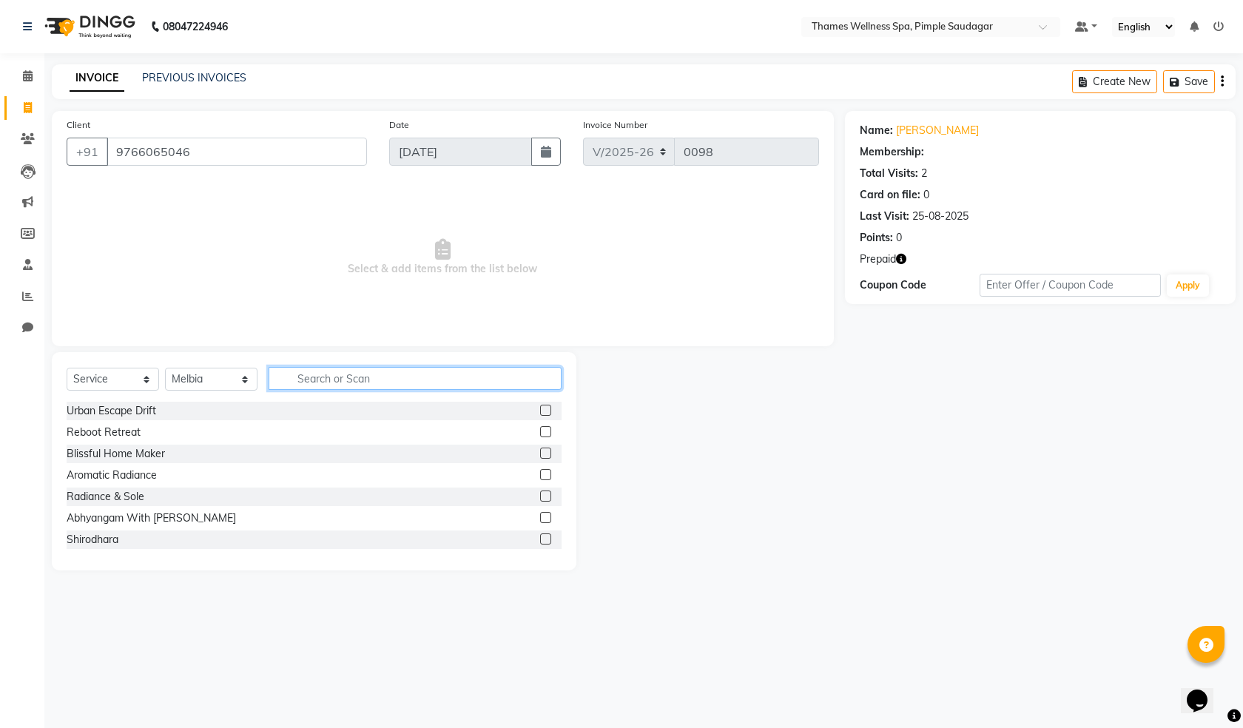
click at [342, 379] on input "text" at bounding box center [415, 378] width 293 height 23
type input "Ba"
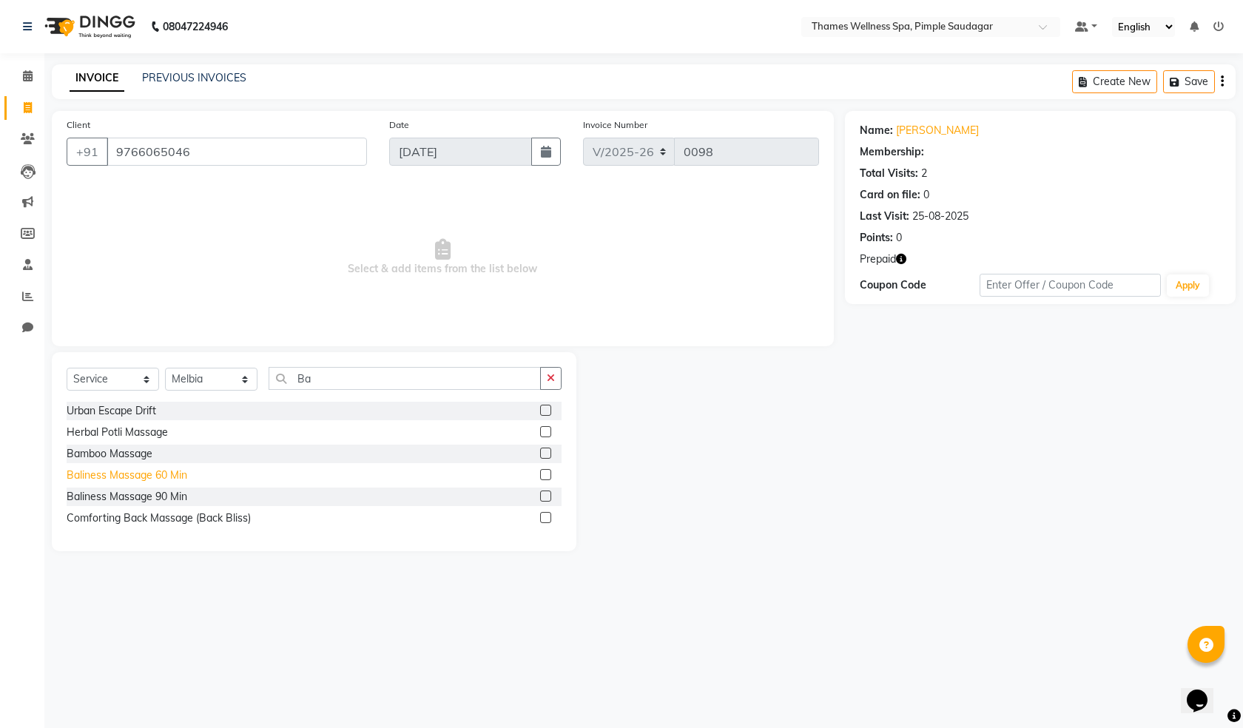
click at [176, 471] on div "Baliness Massage 60 Min" at bounding box center [127, 476] width 121 height 16
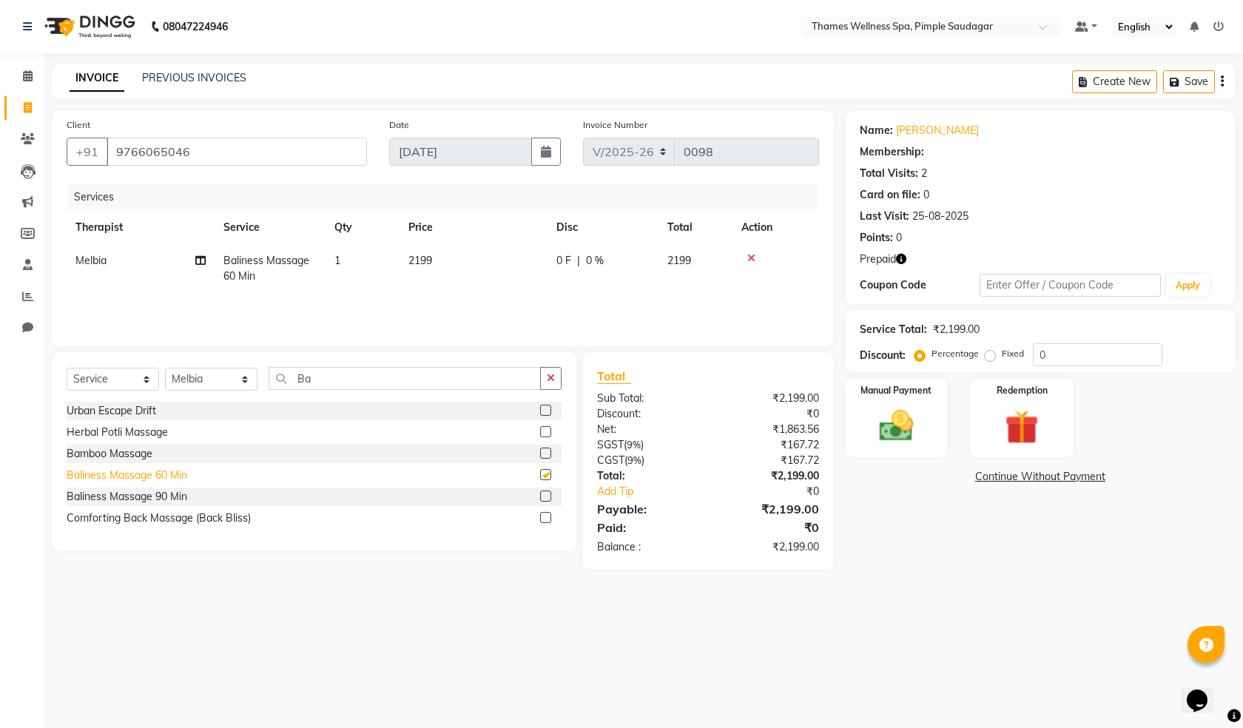
checkbox input "false"
click at [925, 128] on link "[PERSON_NAME]" at bounding box center [937, 131] width 83 height 16
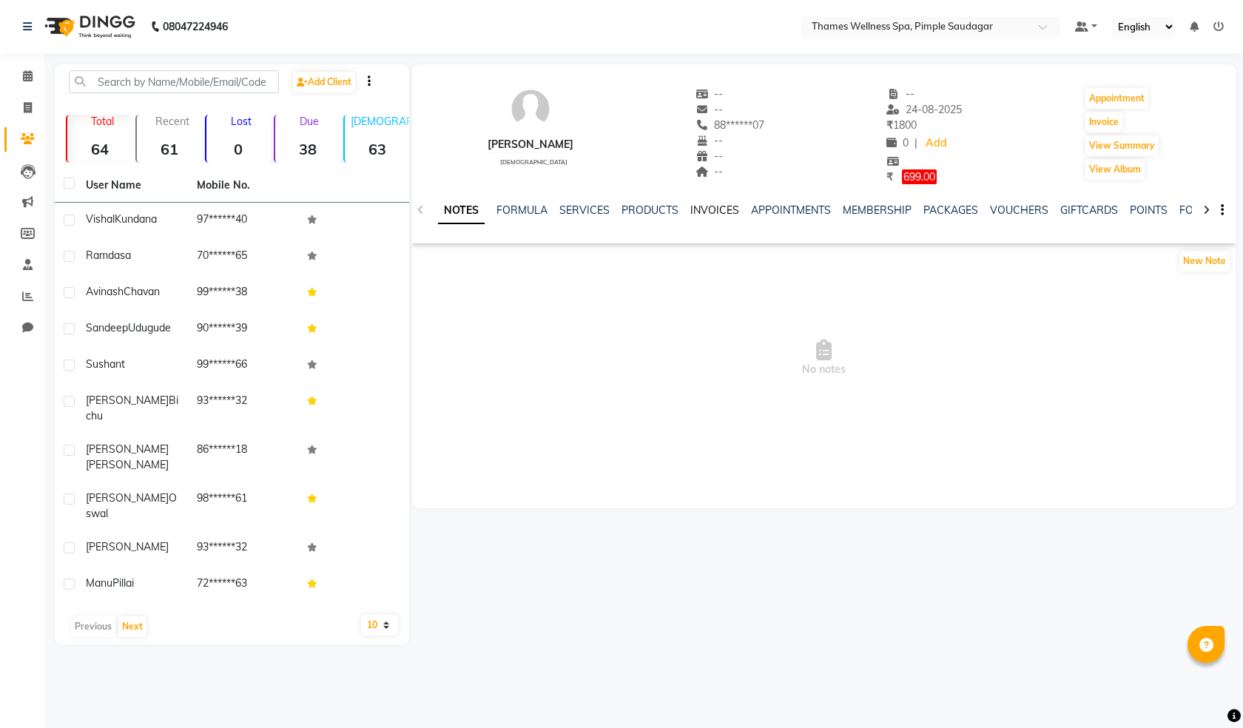
click at [710, 204] on link "INVOICES" at bounding box center [714, 210] width 49 height 13
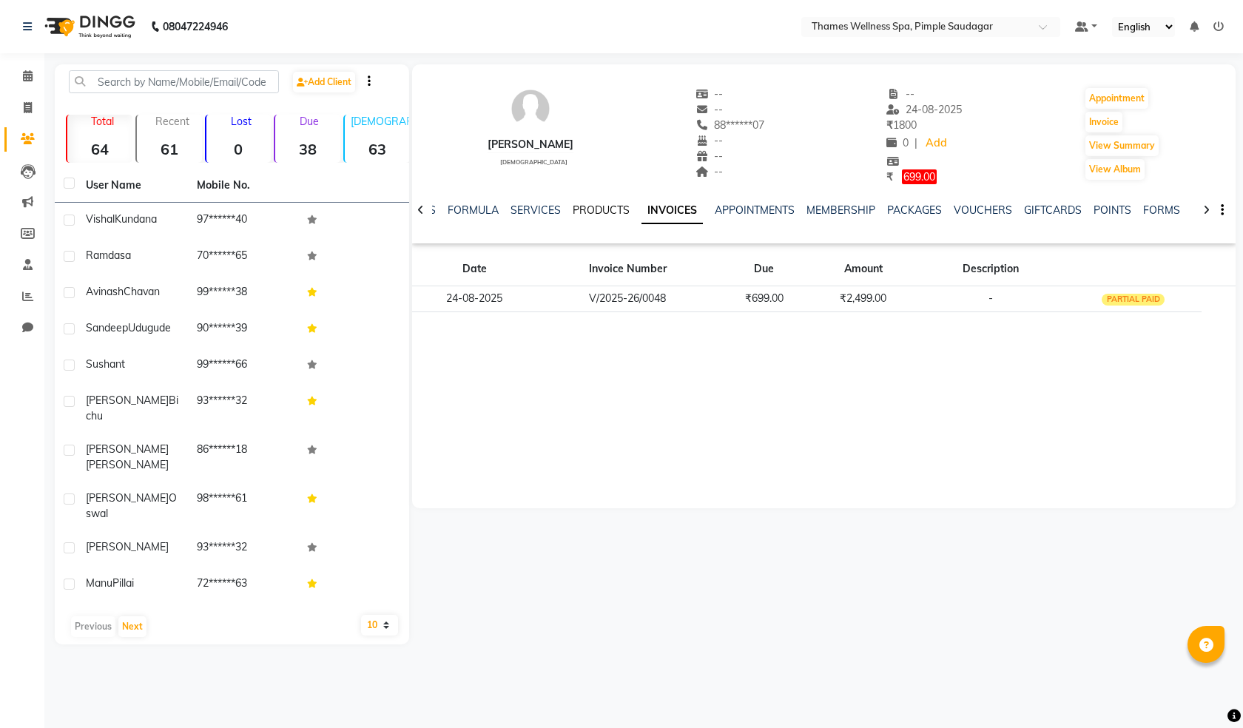
click at [602, 204] on link "PRODUCTS" at bounding box center [601, 210] width 57 height 13
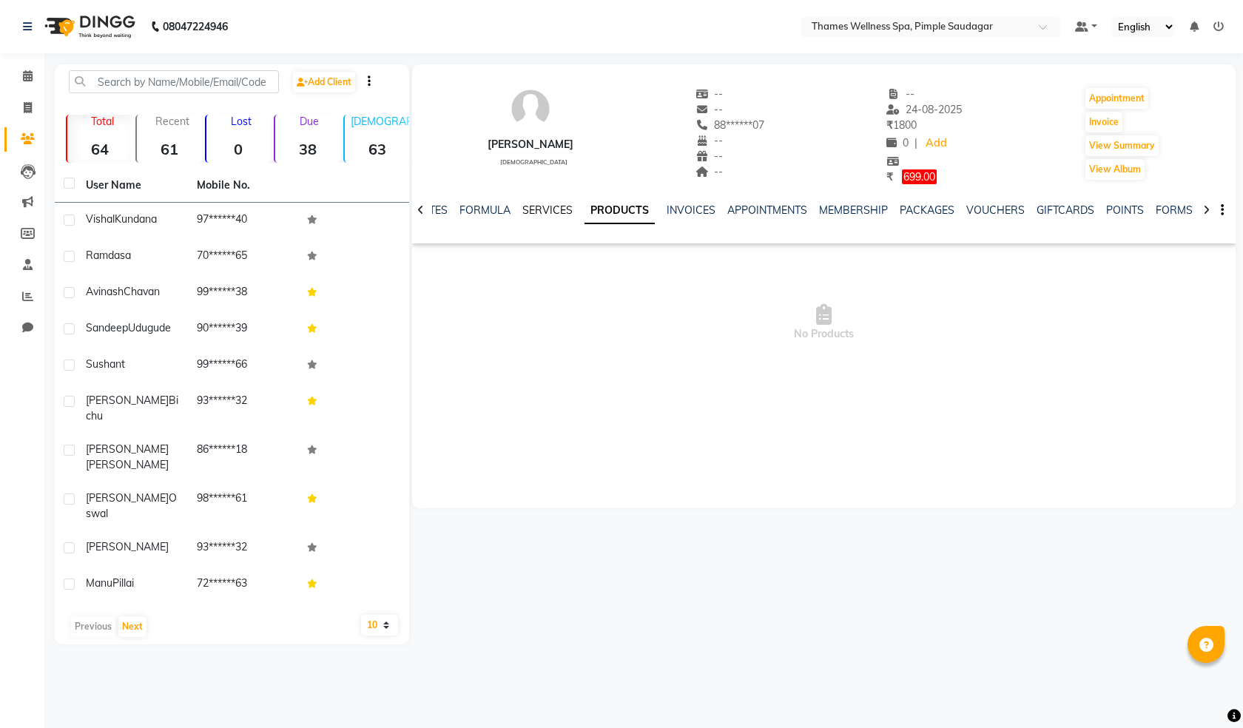
click at [562, 212] on link "SERVICES" at bounding box center [547, 210] width 50 height 13
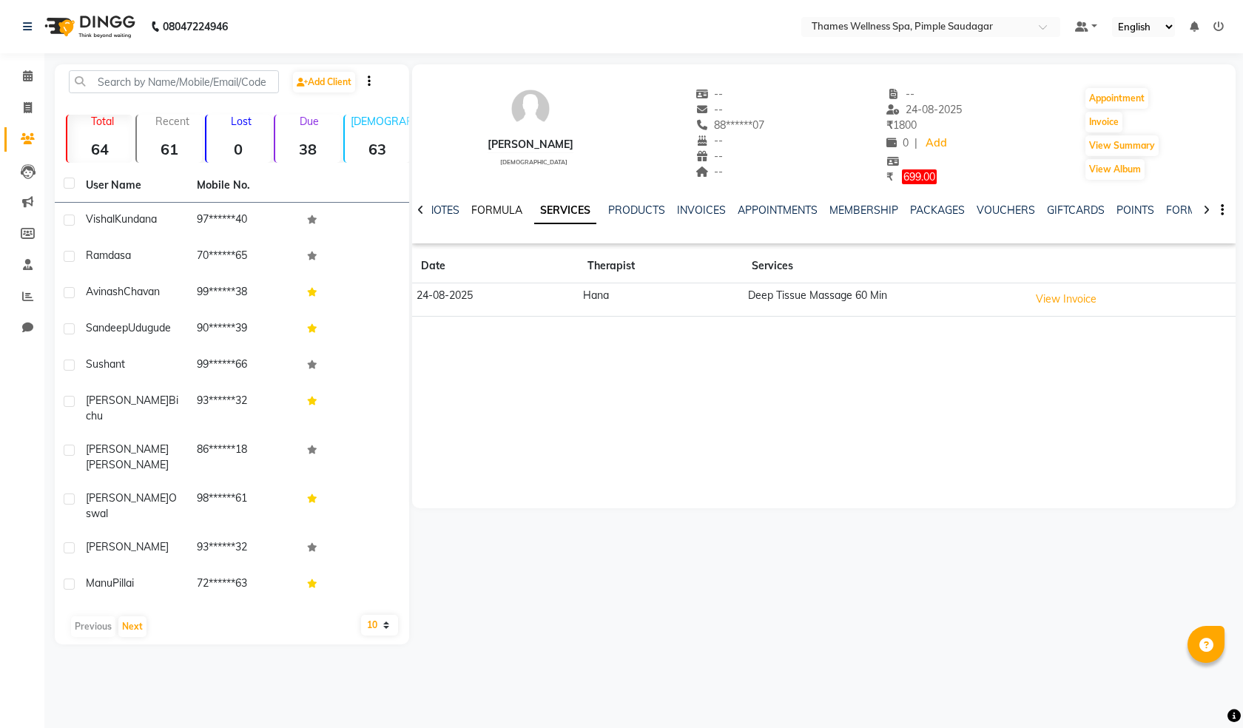
click at [482, 210] on link "FORMULA" at bounding box center [496, 210] width 51 height 13
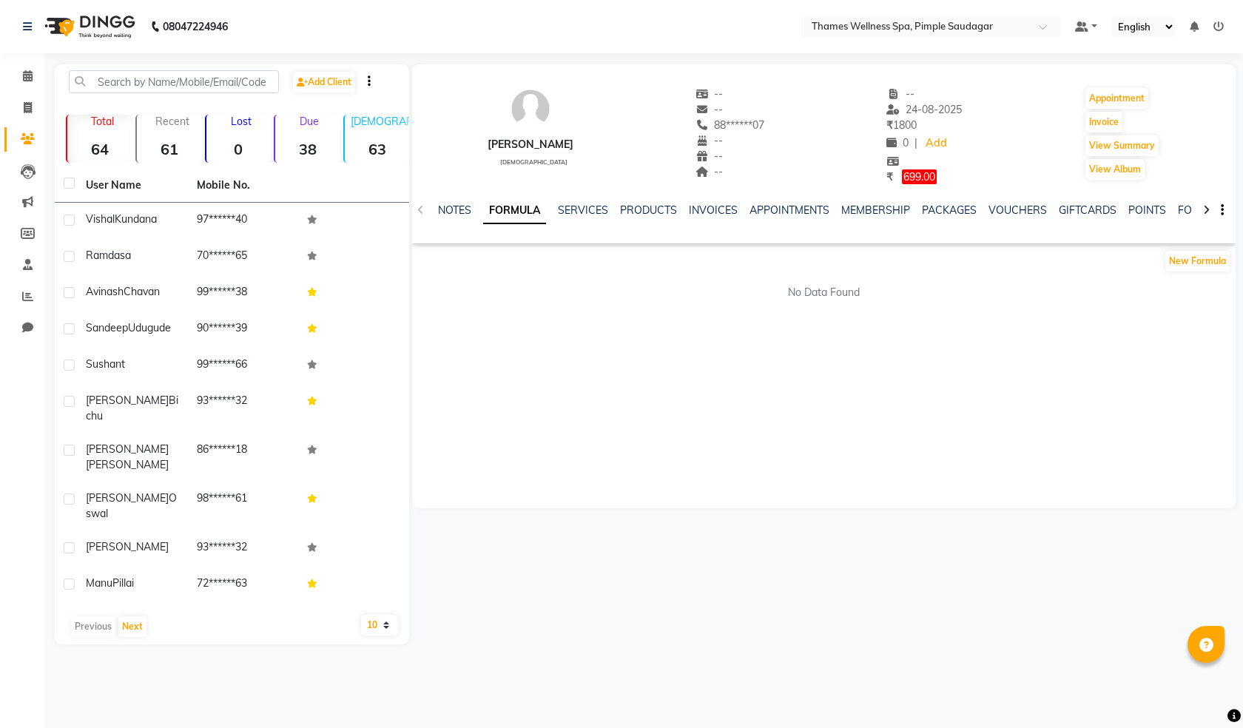
click at [449, 201] on div "NOTES FORMULA SERVICES PRODUCTS INVOICES APPOINTMENTS MEMBERSHIP PACKAGES VOUCH…" at bounding box center [824, 210] width 824 height 51
click at [453, 204] on link "NOTES" at bounding box center [454, 210] width 33 height 13
click at [864, 214] on link "MEMBERSHIP" at bounding box center [877, 210] width 69 height 13
click at [870, 211] on link "PACKAGES" at bounding box center [890, 210] width 55 height 13
click at [919, 208] on link "VOUCHERS" at bounding box center [947, 210] width 58 height 13
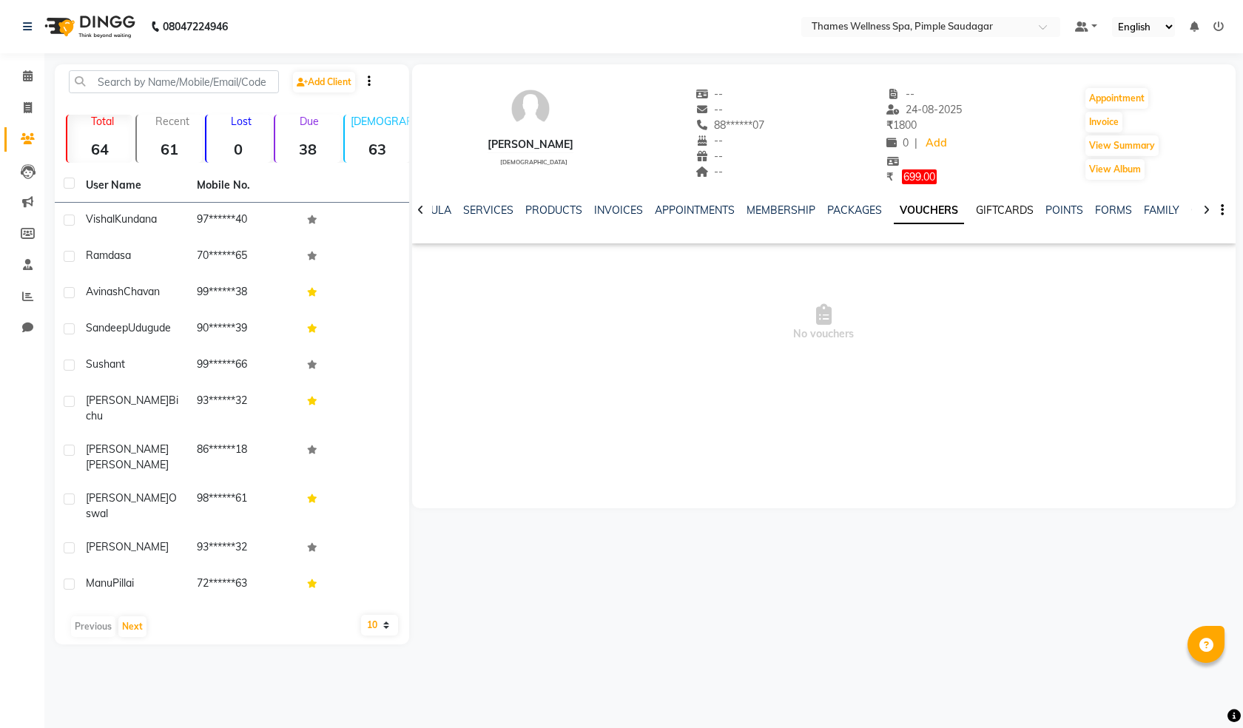
click at [987, 204] on link "GIFTCARDS" at bounding box center [1005, 210] width 58 height 13
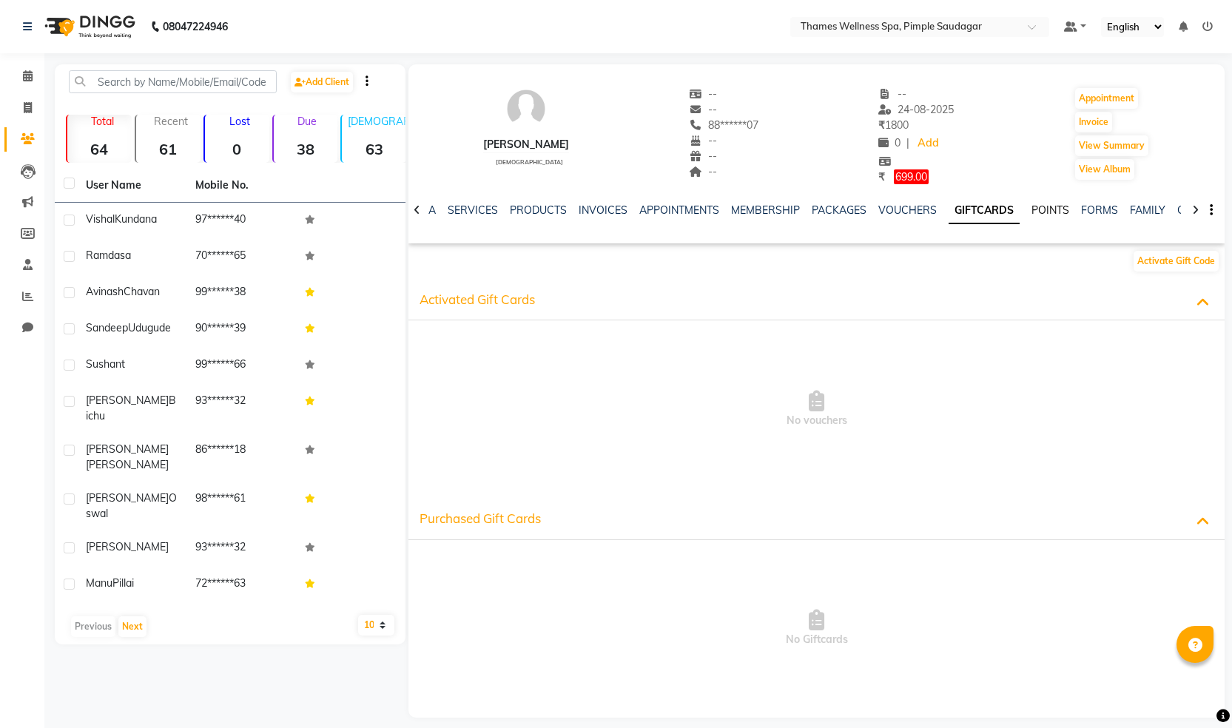
click at [1032, 208] on link "POINTS" at bounding box center [1051, 210] width 38 height 13
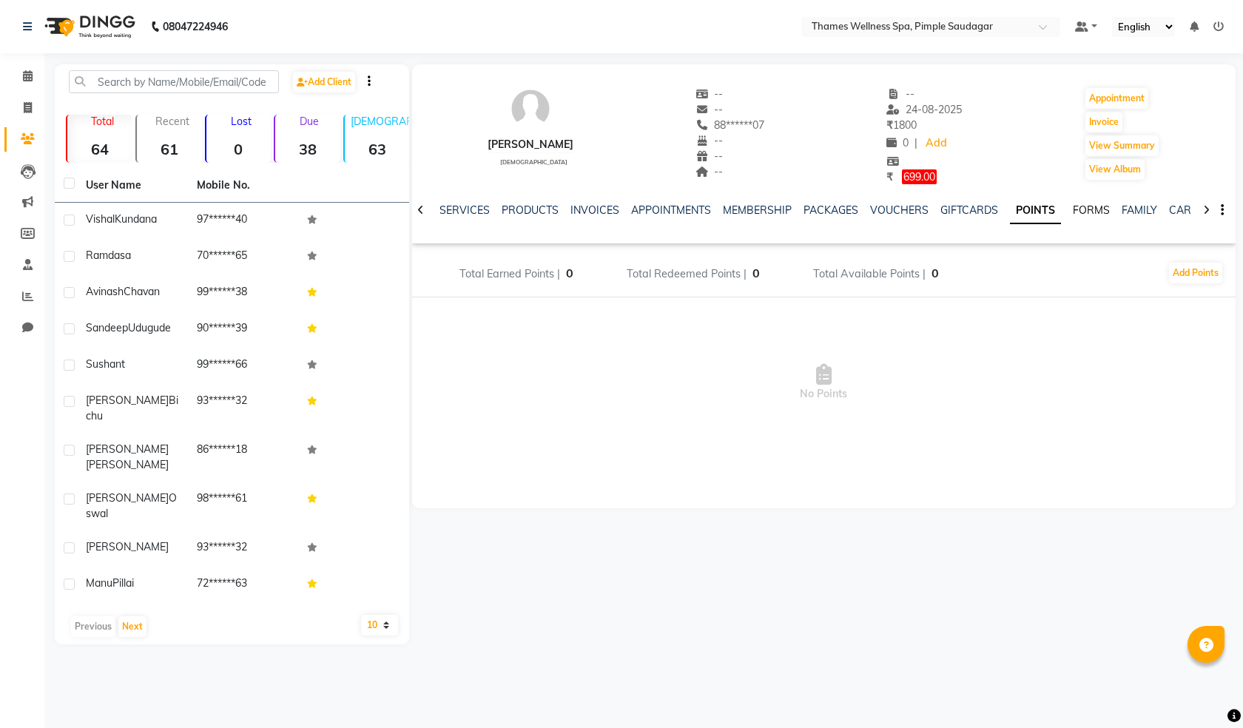
click at [1086, 206] on link "FORMS" at bounding box center [1091, 210] width 37 height 13
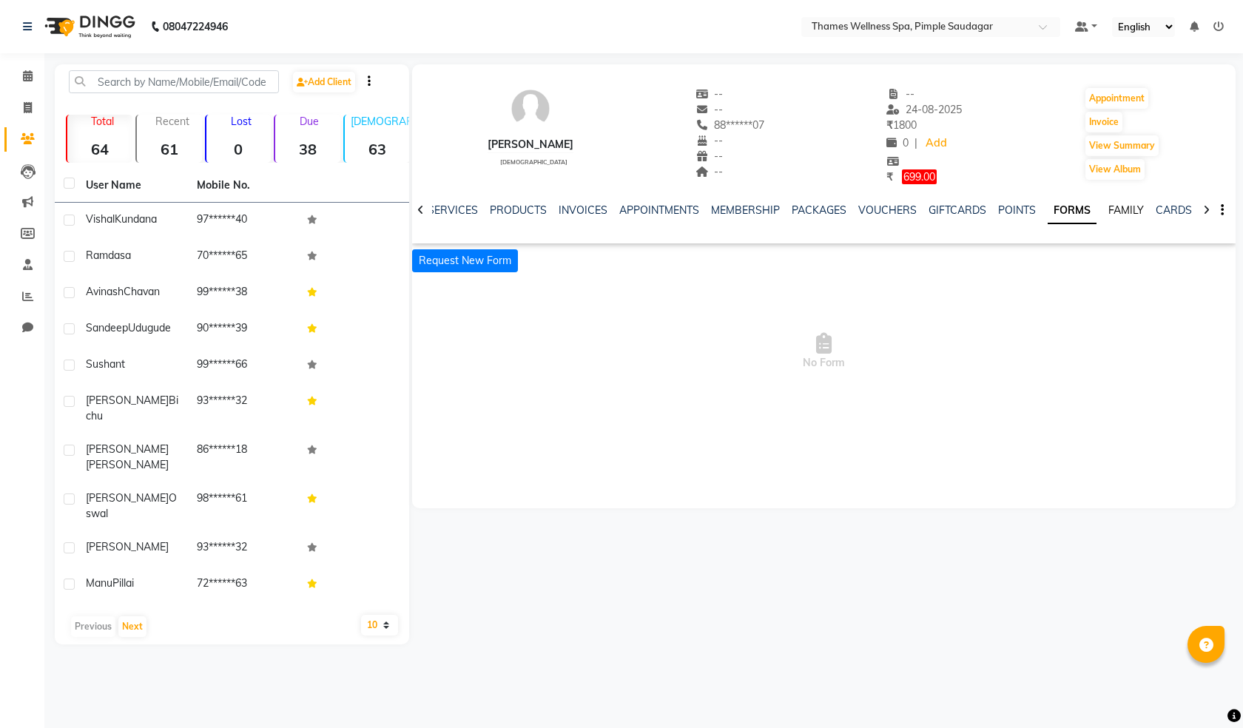
click at [1113, 204] on link "FAMILY" at bounding box center [1127, 210] width 36 height 13
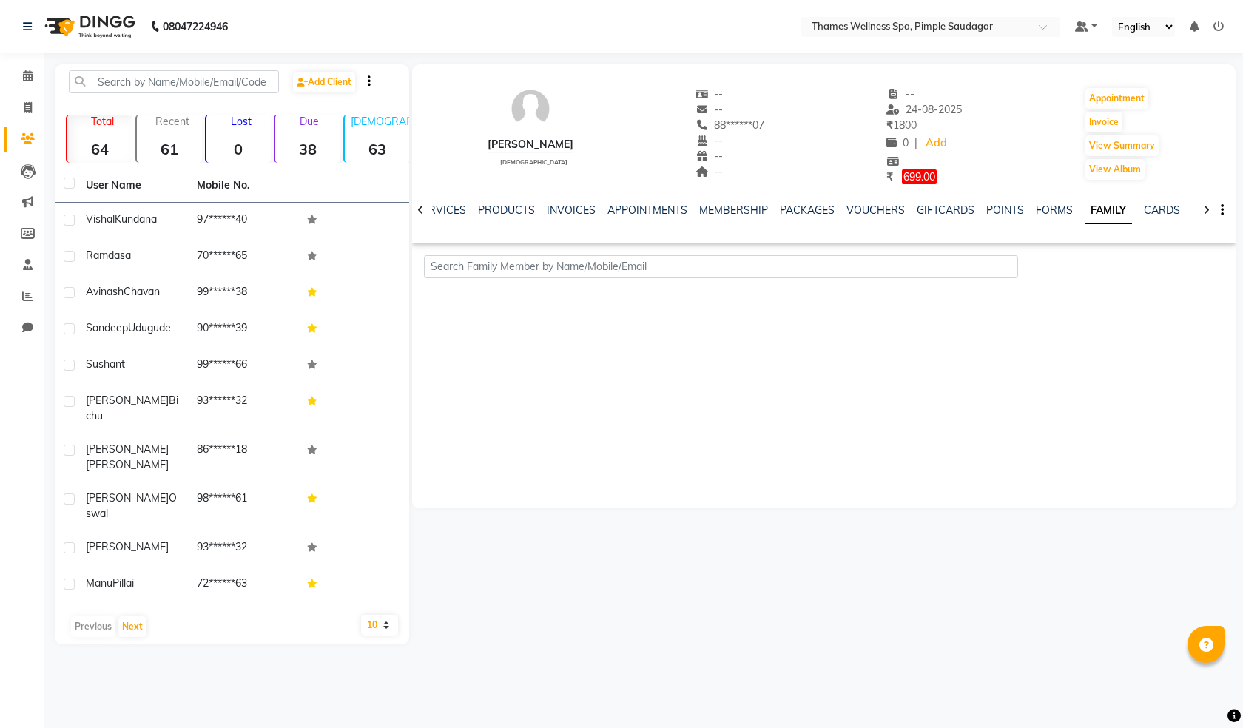
click at [573, 217] on div "INVOICES" at bounding box center [571, 211] width 49 height 16
click at [570, 214] on link "INVOICES" at bounding box center [571, 210] width 49 height 13
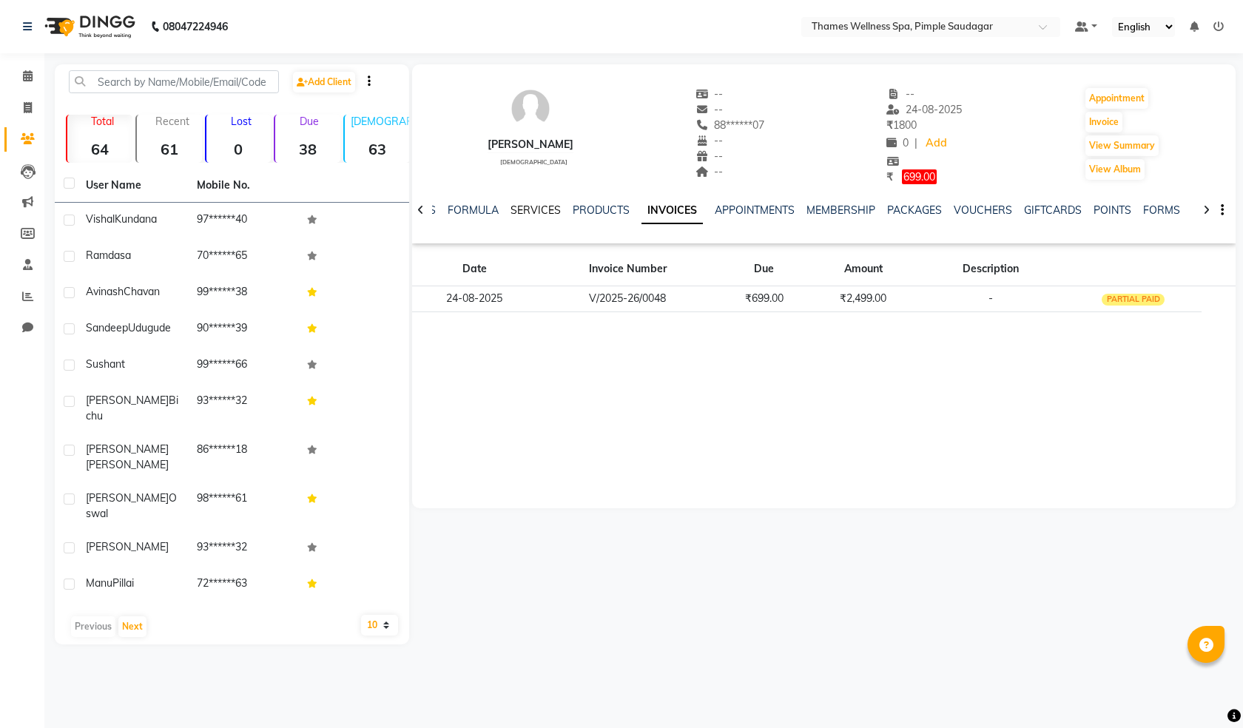
click at [529, 208] on link "SERVICES" at bounding box center [536, 210] width 50 height 13
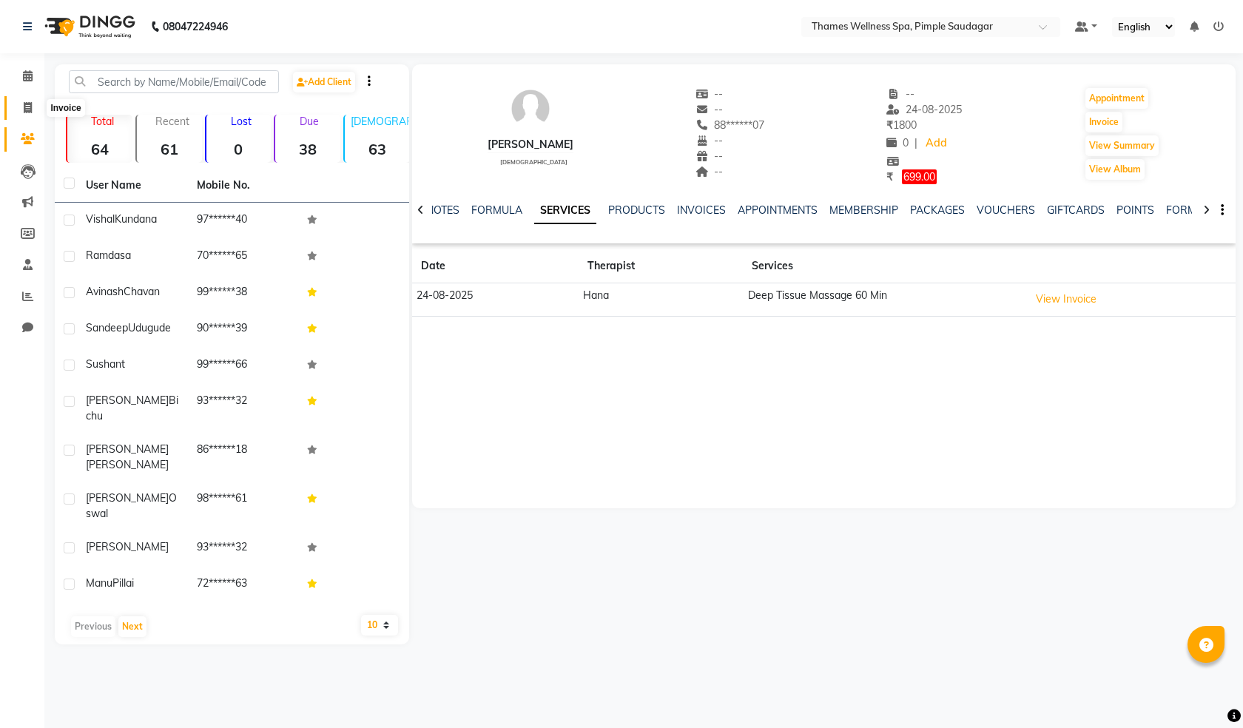
click at [38, 101] on span at bounding box center [28, 108] width 26 height 17
select select "service"
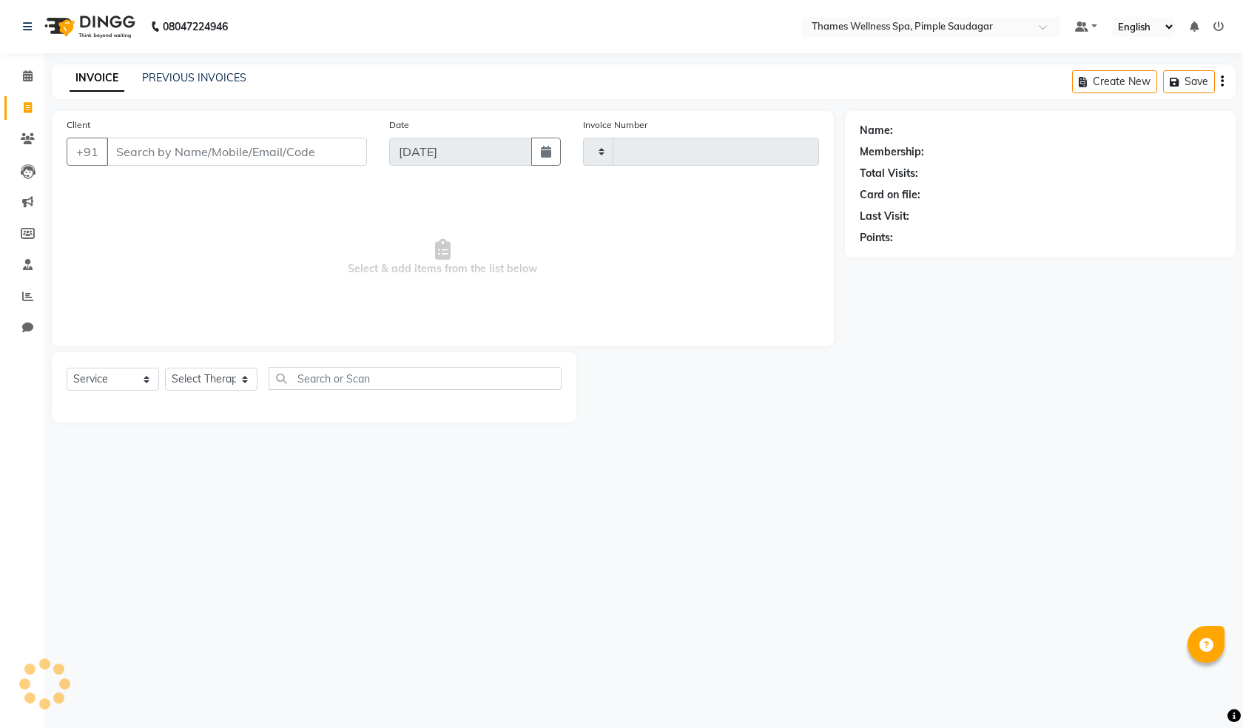
type input "0096"
select select "8709"
click at [184, 148] on input "Client" at bounding box center [237, 152] width 260 height 28
paste input "8806300007"
type input "8806300007"
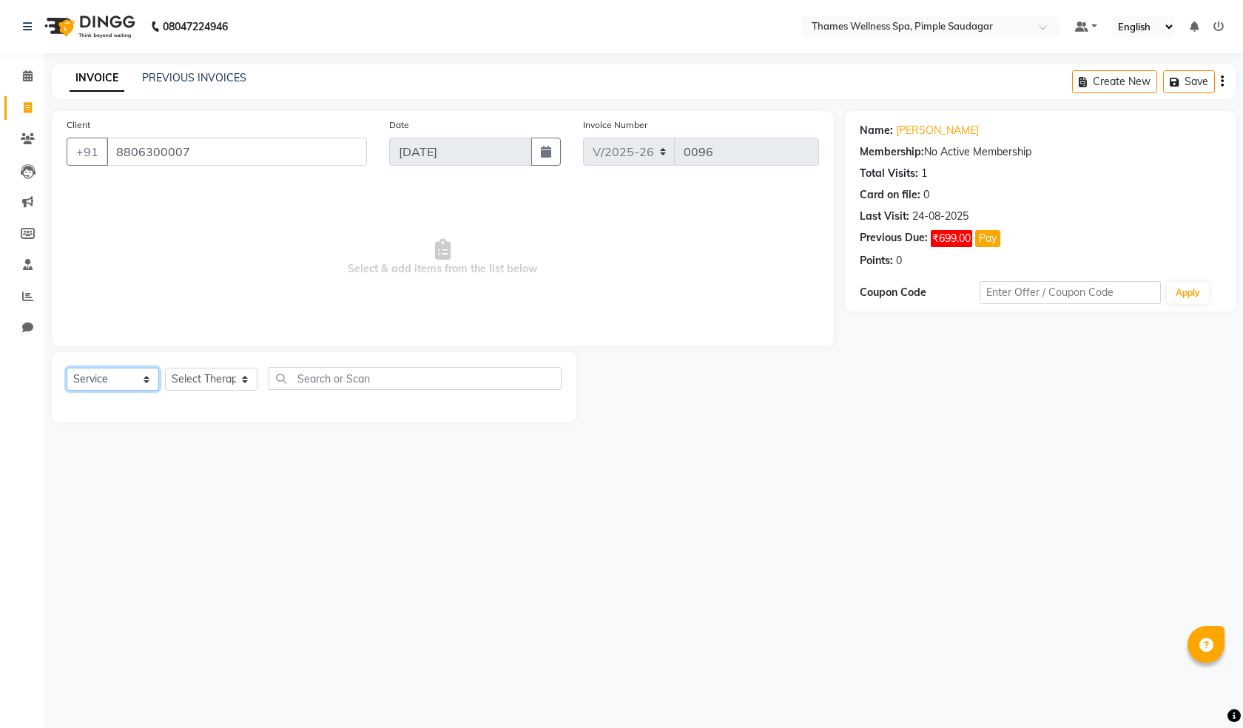
click at [126, 371] on select "Select Service Product Membership Package Voucher Prepaid Gift Card" at bounding box center [113, 379] width 93 height 23
click at [197, 375] on select "Select Therapist [PERSON_NAME] Bem Hana kety [PERSON_NAME] Mishi [PERSON_NAME] …" at bounding box center [211, 379] width 93 height 23
select select "90406"
click at [165, 368] on select "Select Therapist [PERSON_NAME] Bem Hana kety [PERSON_NAME] Mishi [PERSON_NAME] …" at bounding box center [211, 379] width 93 height 23
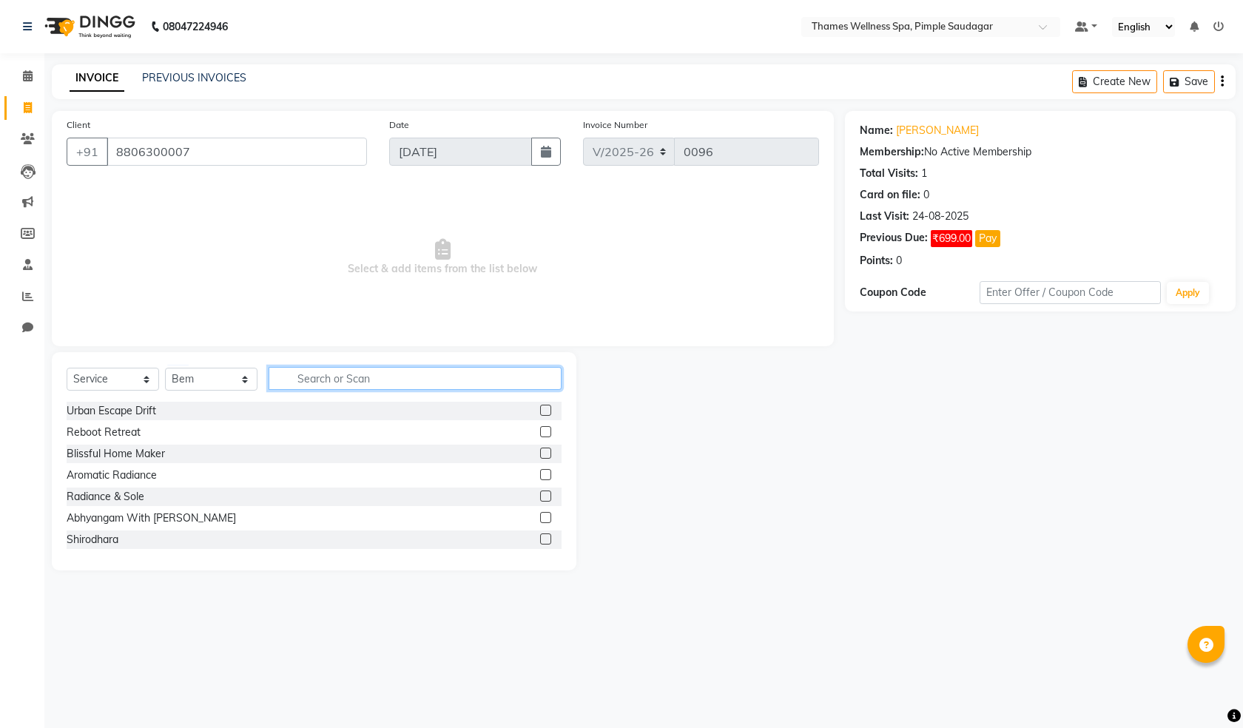
click at [317, 374] on input "text" at bounding box center [415, 378] width 293 height 23
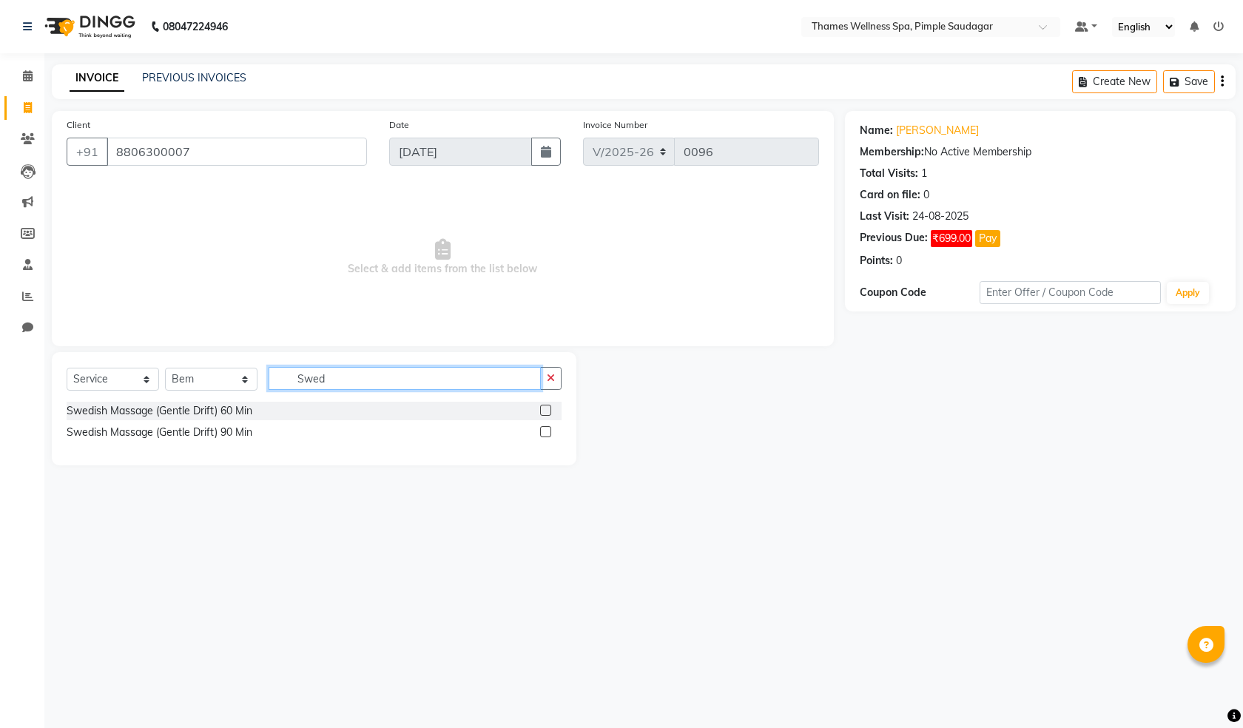
type input "Swed"
click at [548, 408] on label at bounding box center [545, 410] width 11 height 11
click at [548, 408] on input "checkbox" at bounding box center [545, 411] width 10 height 10
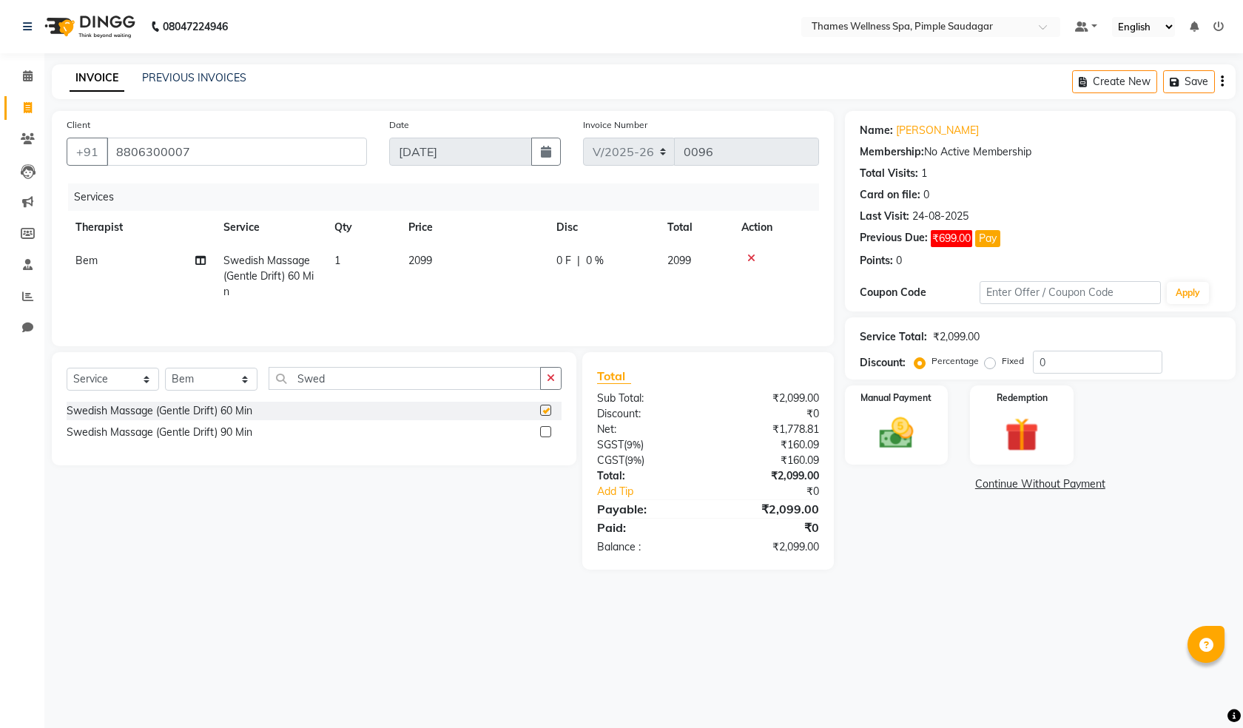
checkbox input "false"
drag, startPoint x: 340, startPoint y: 380, endPoint x: 248, endPoint y: 378, distance: 92.5
click at [248, 378] on div "Select Service Product Membership Package Voucher Prepaid Gift Card Select Ther…" at bounding box center [314, 384] width 495 height 35
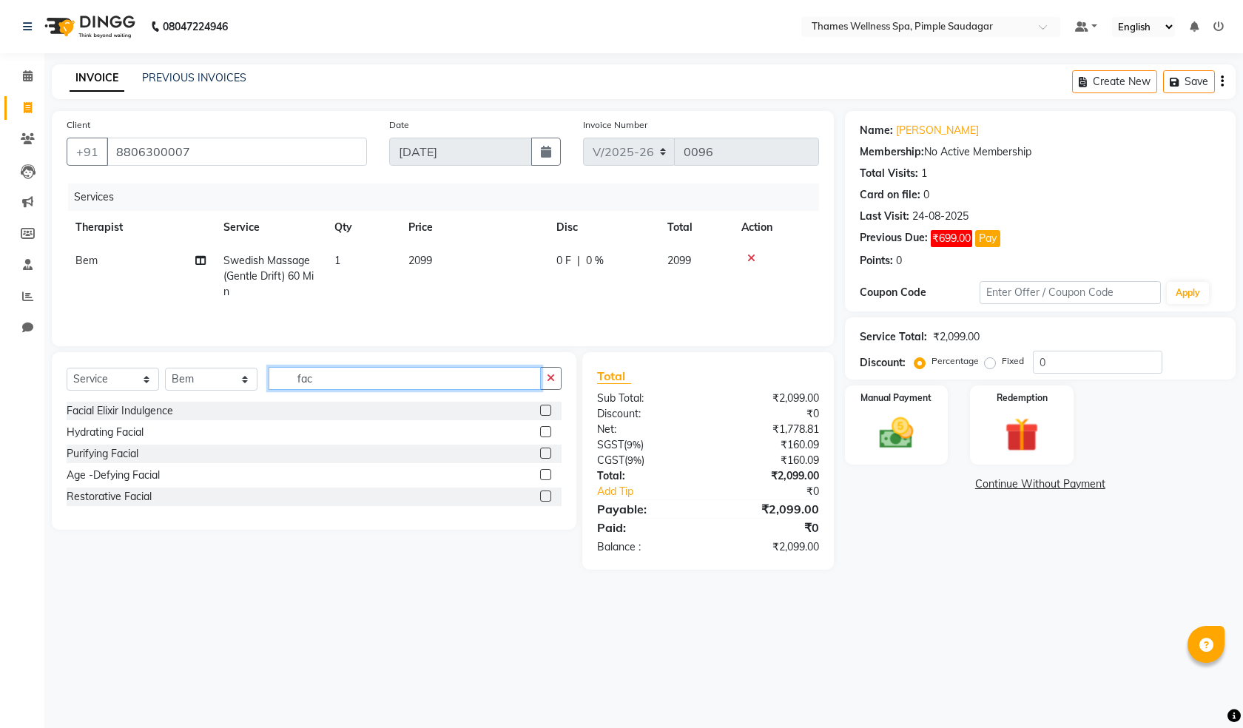
type input "fac"
click at [544, 450] on label at bounding box center [545, 453] width 11 height 11
click at [544, 450] on input "checkbox" at bounding box center [545, 454] width 10 height 10
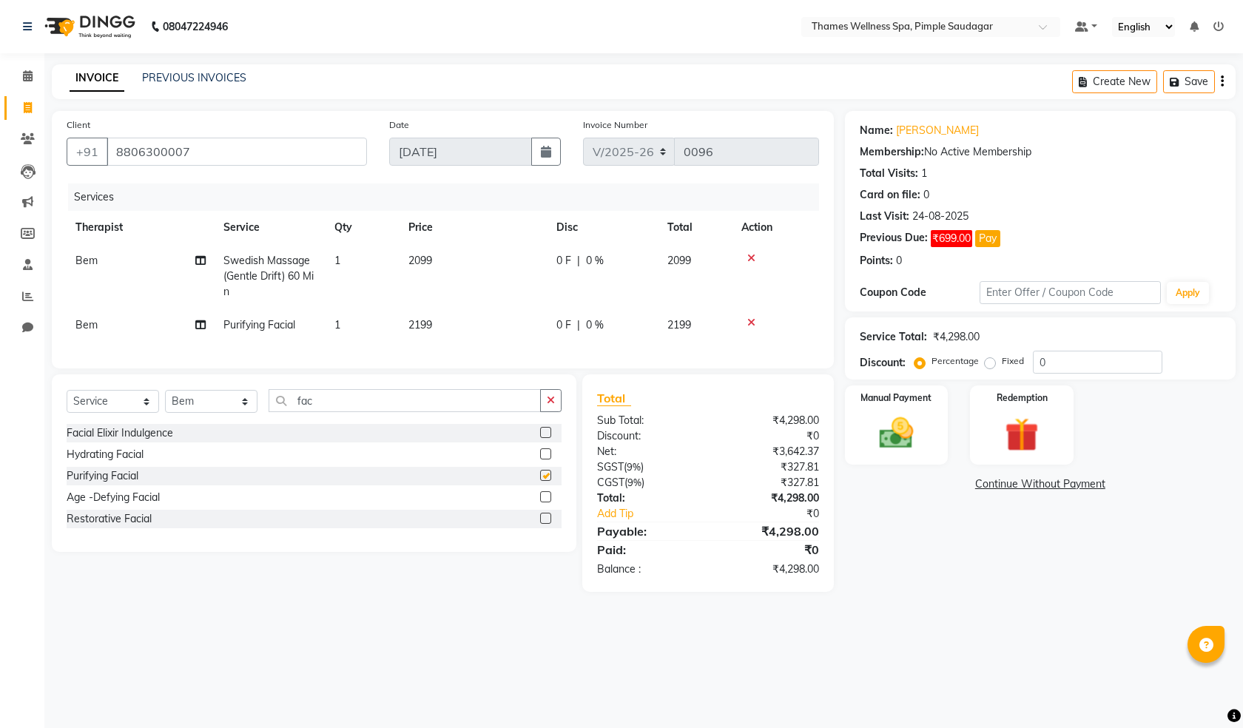
checkbox input "false"
click at [557, 259] on span "0 F" at bounding box center [563, 261] width 15 height 16
select select "90406"
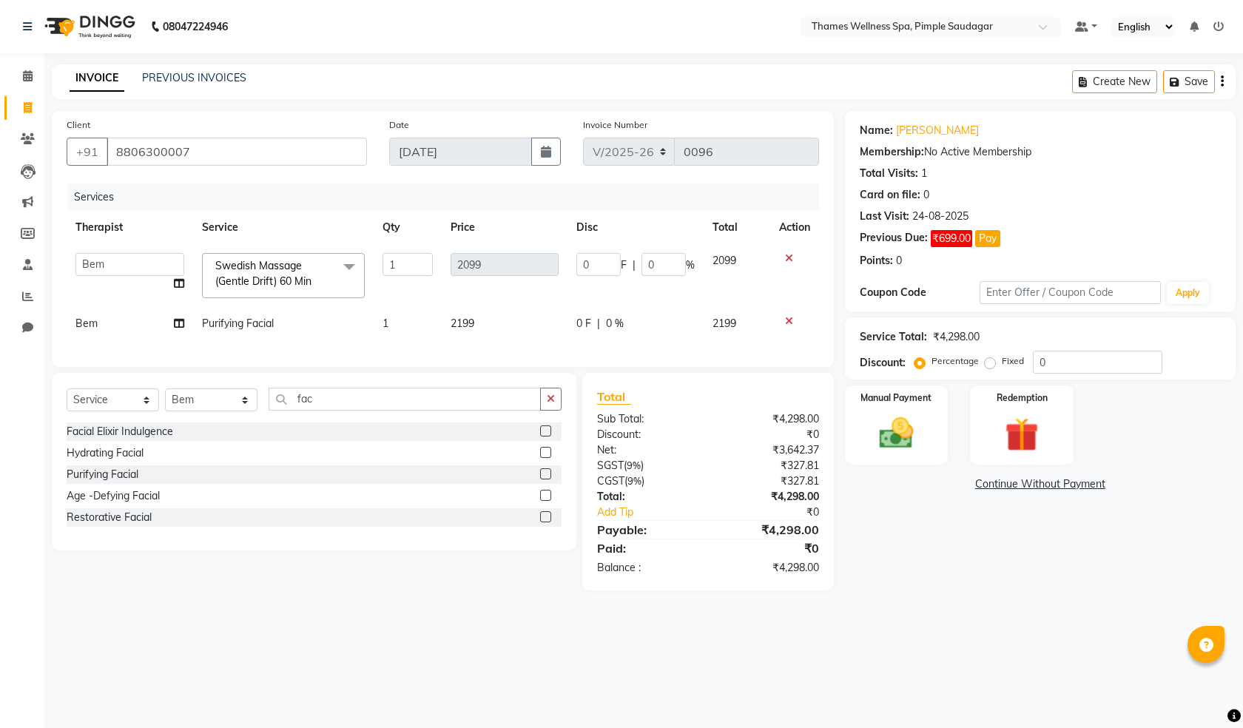
click at [547, 286] on td "2099" at bounding box center [505, 275] width 126 height 63
drag, startPoint x: 611, startPoint y: 264, endPoint x: 419, endPoint y: 263, distance: 192.4
click at [419, 263] on tr "[PERSON_NAME] Bem Hana kety [PERSON_NAME] Mishi [PERSON_NAME] [PERSON_NAME] Das…" at bounding box center [443, 275] width 753 height 63
type input "299"
click at [542, 329] on td "2199" at bounding box center [505, 323] width 126 height 33
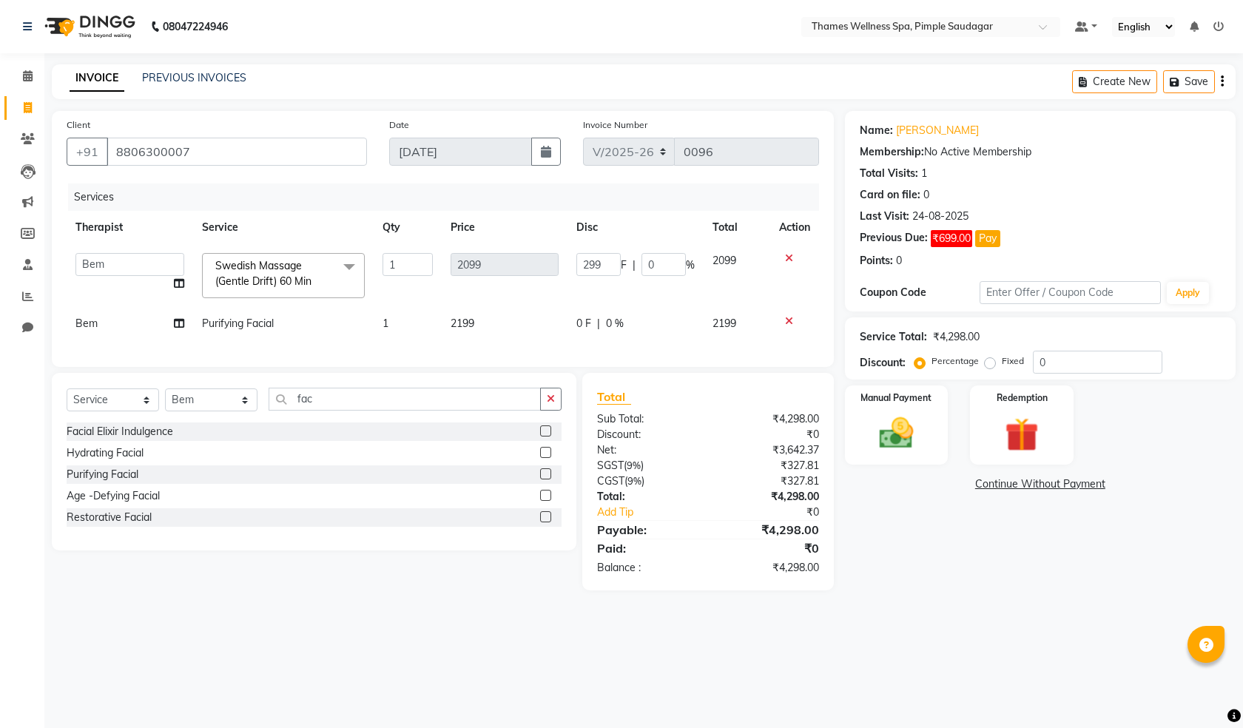
select select "90406"
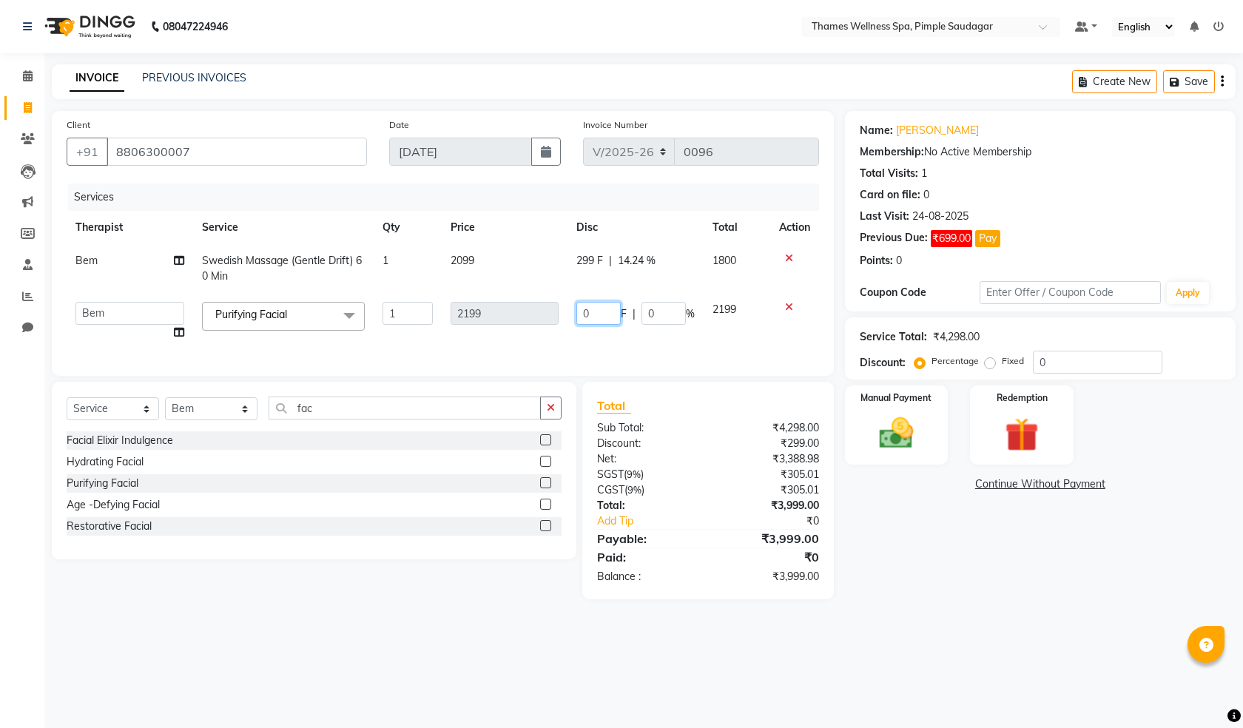
drag, startPoint x: 602, startPoint y: 315, endPoint x: 530, endPoint y: 327, distance: 72.9
click at [531, 325] on tr "Alokesh Das Bem Hana kety sangma Melbia Mishi Prakash Lala Suneeta Chakma Das P…" at bounding box center [443, 321] width 753 height 56
type input "399"
click at [611, 328] on td "399 F | 0 %" at bounding box center [636, 321] width 136 height 56
select select "90406"
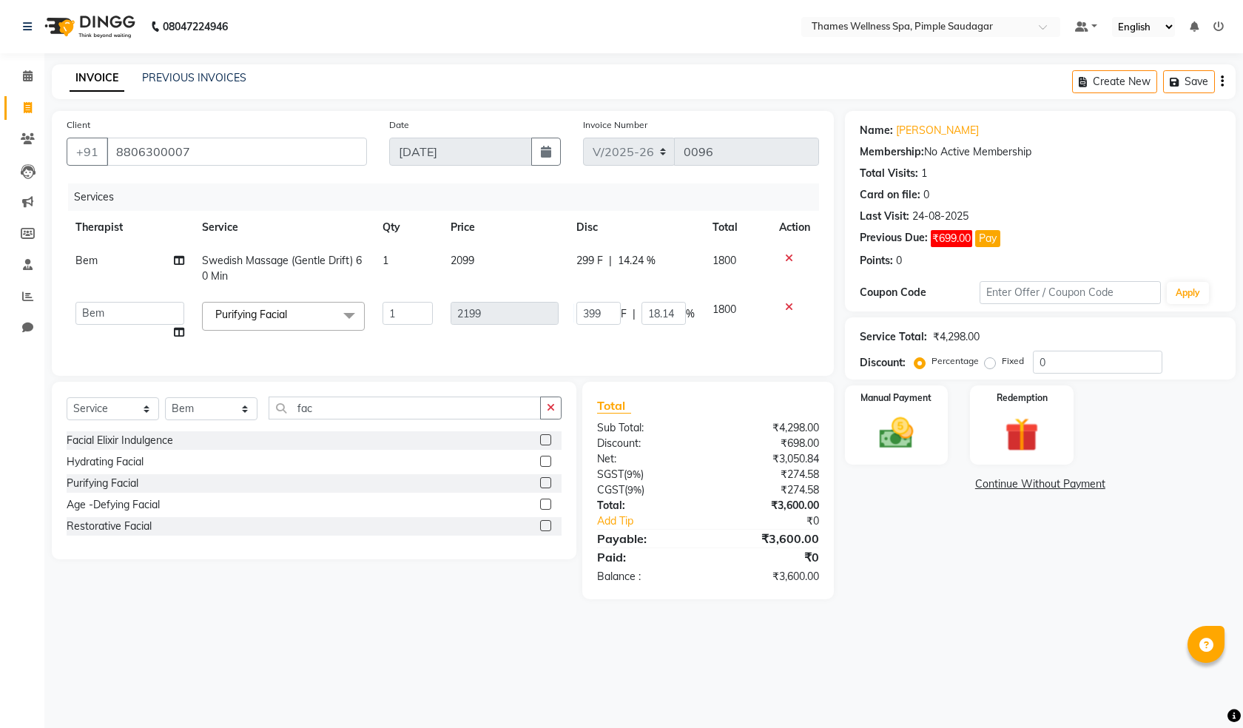
click at [611, 328] on td "399 F | 18.14 %" at bounding box center [636, 321] width 136 height 56
click at [593, 260] on span "299 F" at bounding box center [589, 261] width 27 height 16
select select "90406"
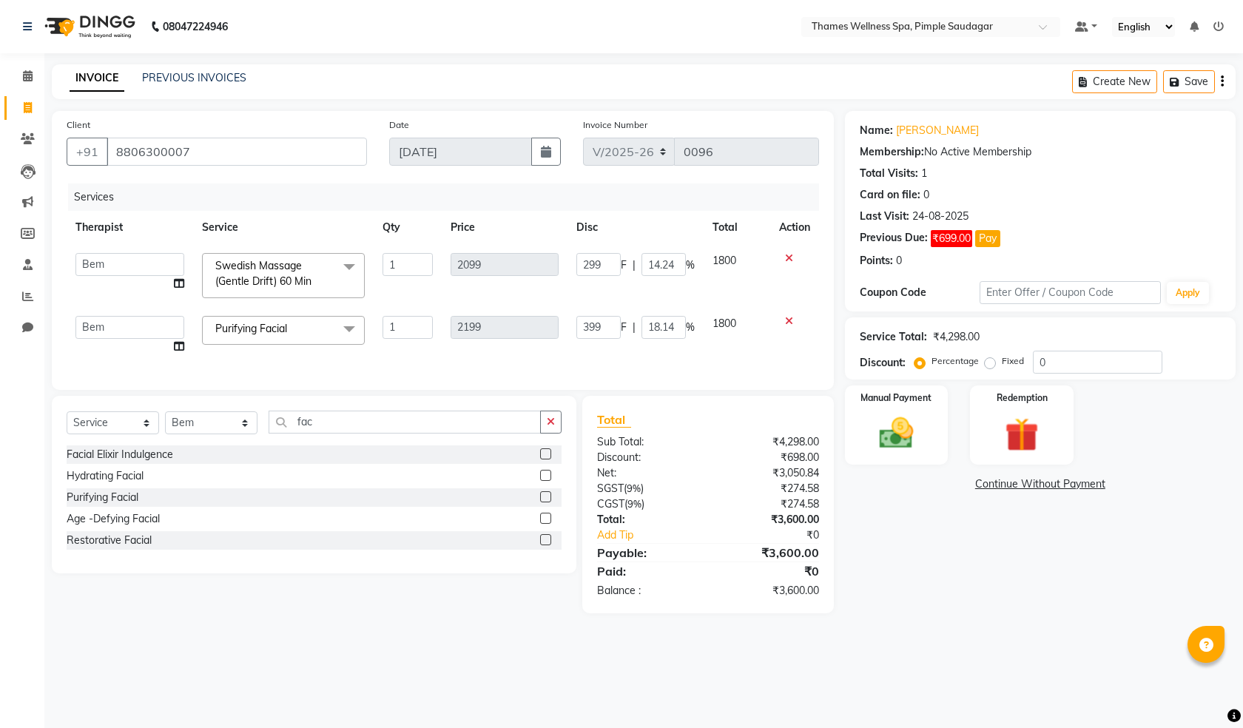
click at [593, 260] on input "299" at bounding box center [598, 264] width 44 height 23
click at [593, 265] on input "299" at bounding box center [598, 264] width 44 height 23
type input "399"
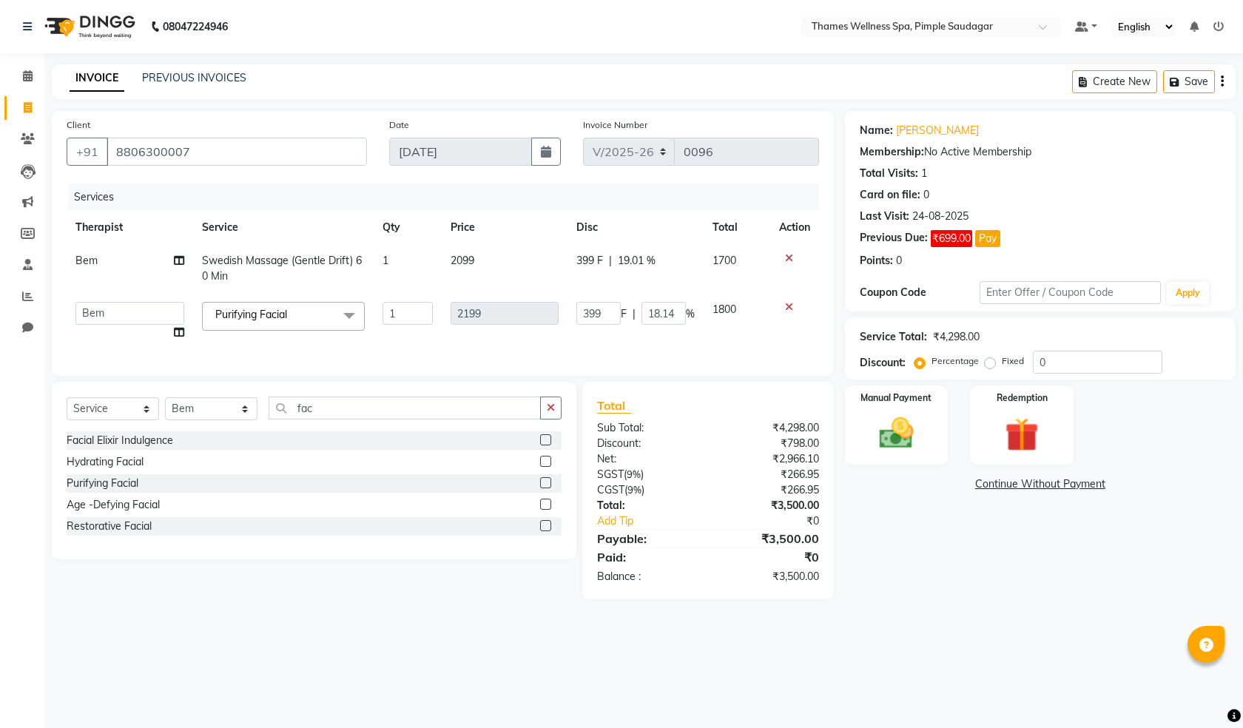
click at [653, 286] on td "399 F | 19.01 %" at bounding box center [636, 268] width 136 height 49
select select "90406"
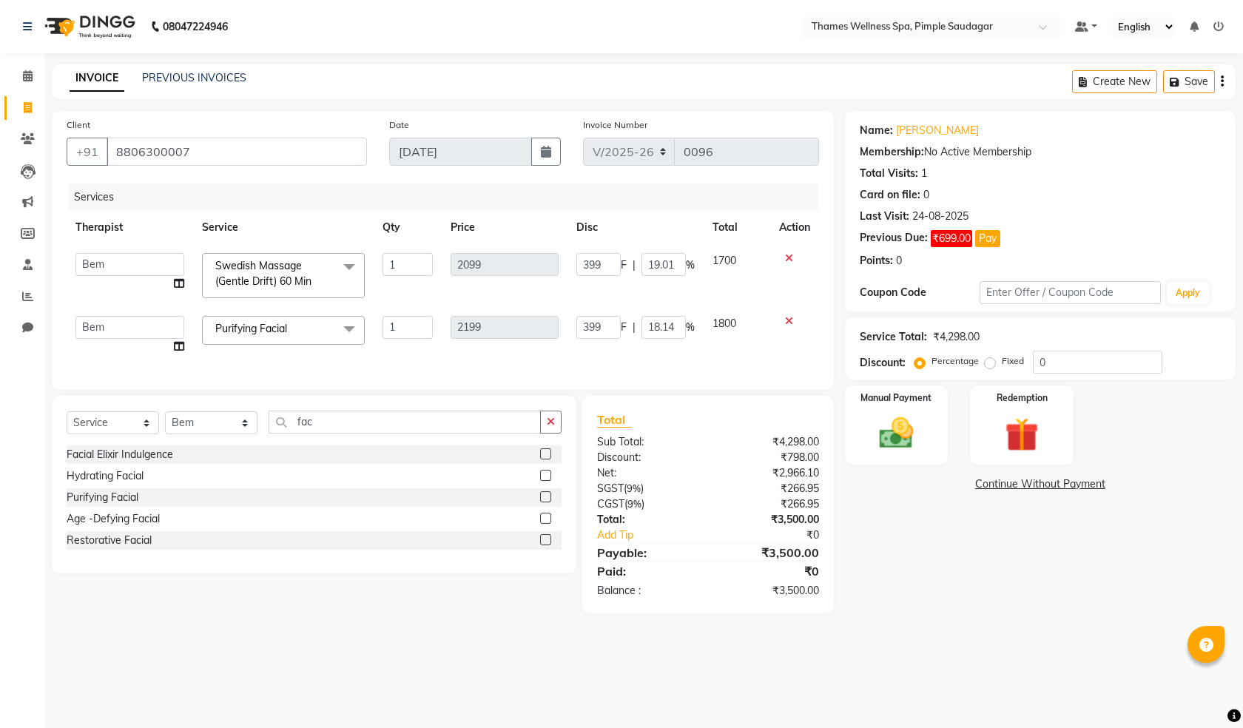
click at [666, 656] on div "08047224946 Select Location × Thames Wellness Spa, Pimple Saudagar Default Pane…" at bounding box center [621, 364] width 1243 height 728
click at [909, 445] on img at bounding box center [897, 433] width 58 height 41
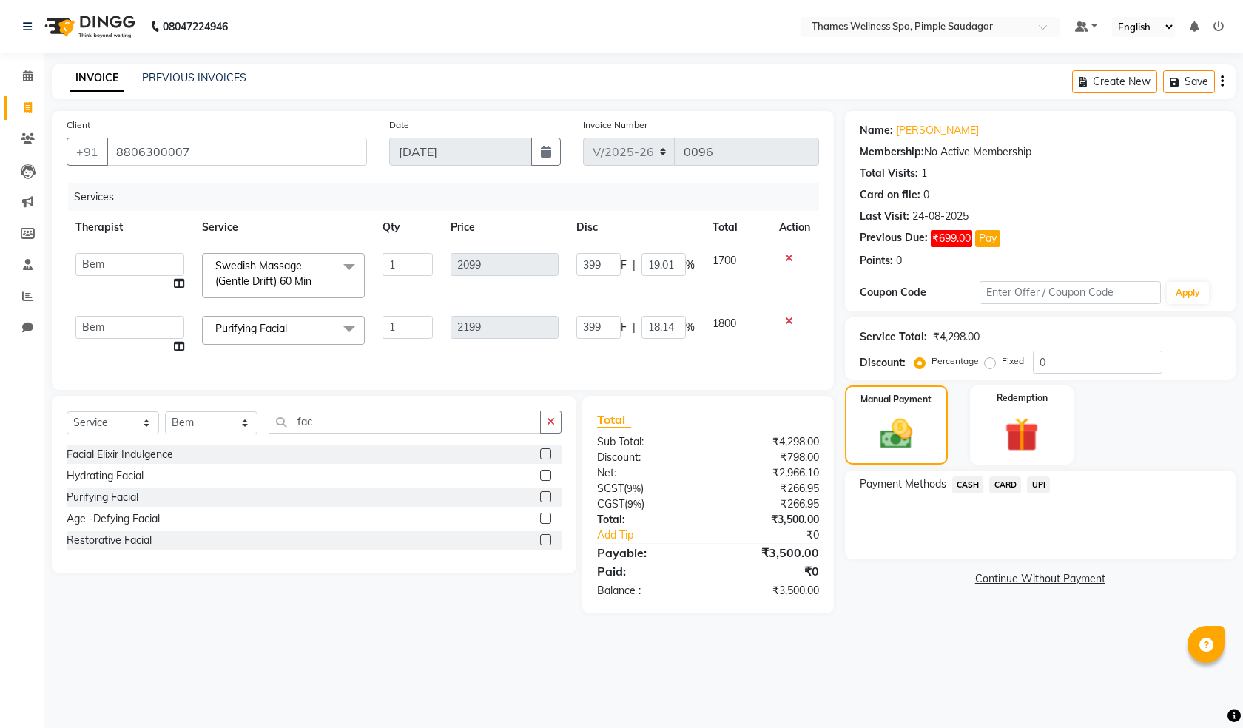
click at [1039, 479] on span "UPI" at bounding box center [1038, 485] width 23 height 17
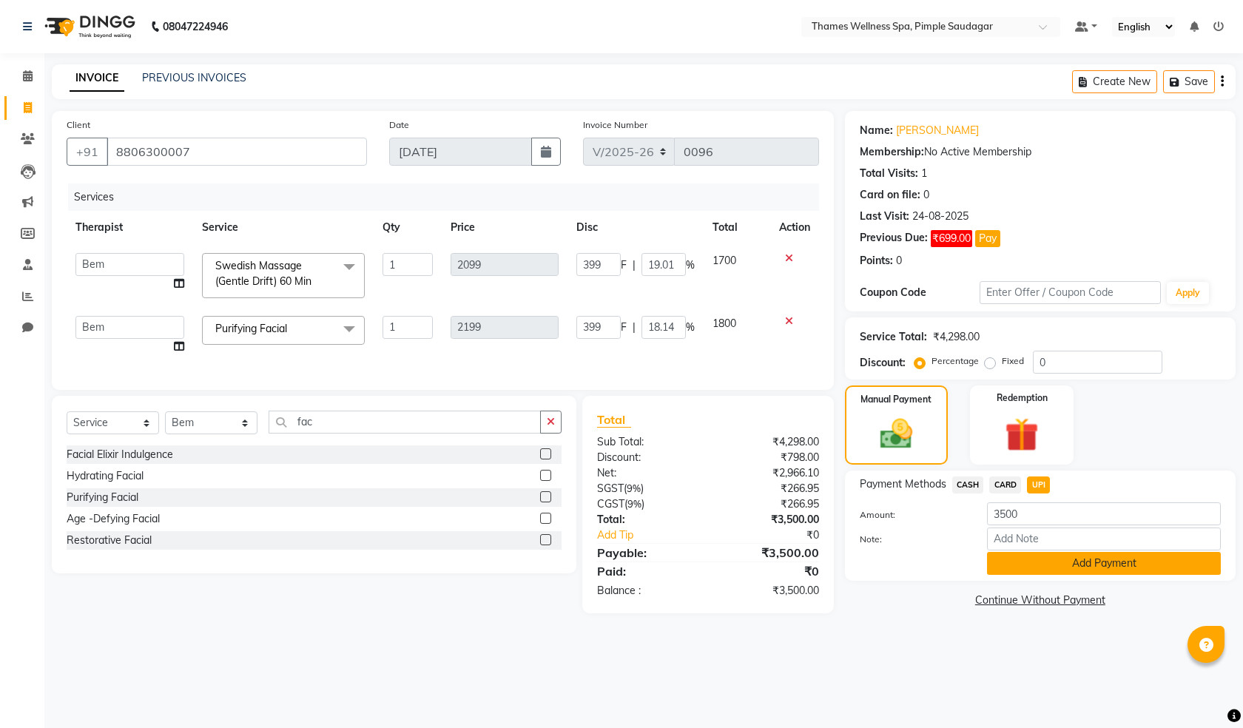
click at [1094, 563] on button "Add Payment" at bounding box center [1104, 563] width 234 height 23
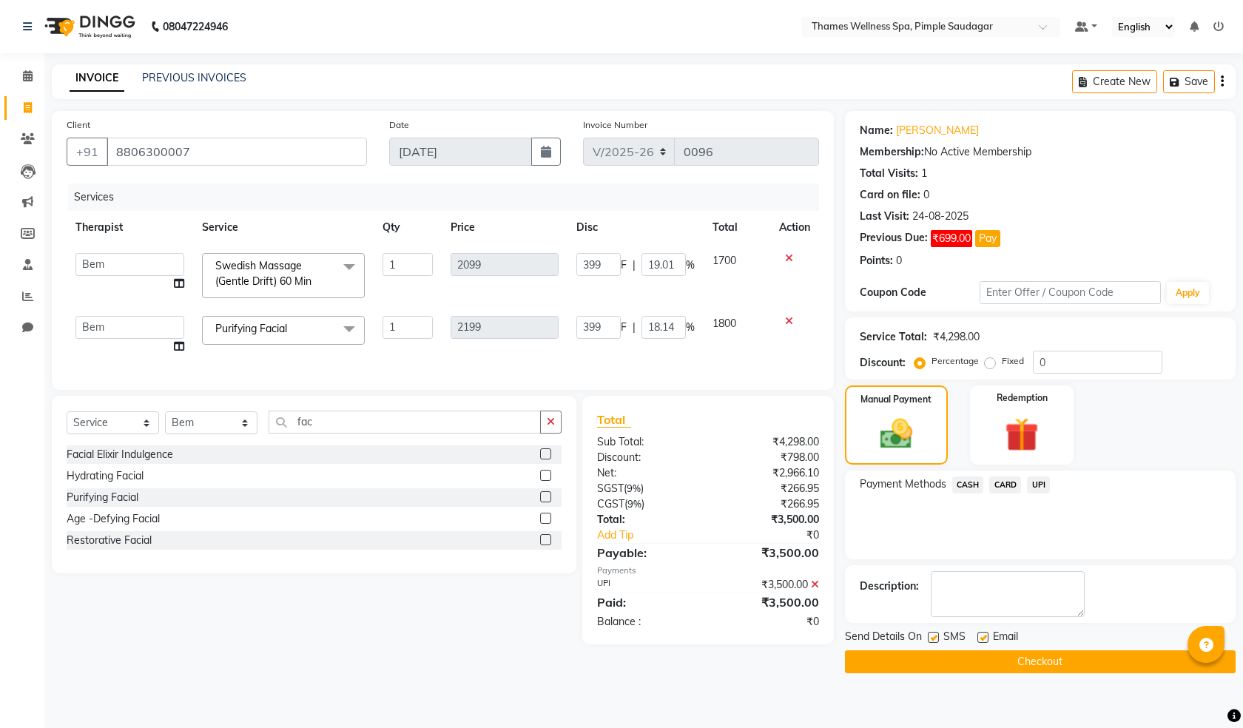
click at [1005, 660] on button "Checkout" at bounding box center [1040, 661] width 391 height 23
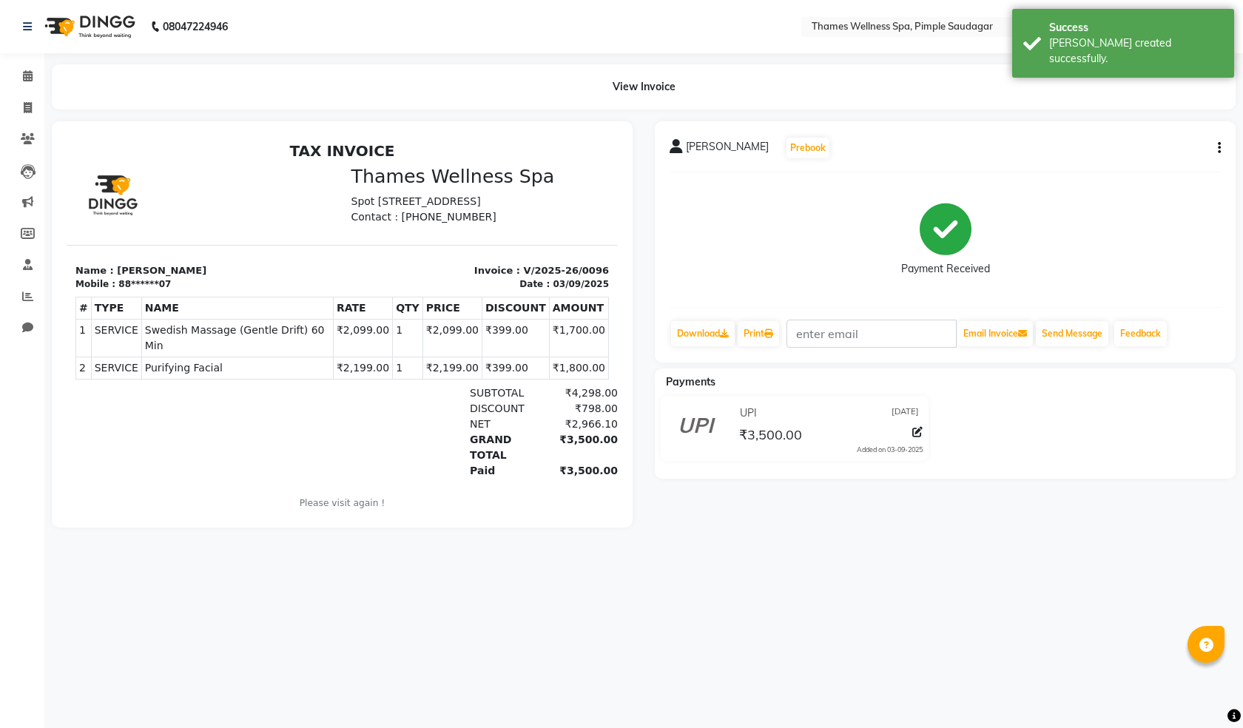
select select "service"
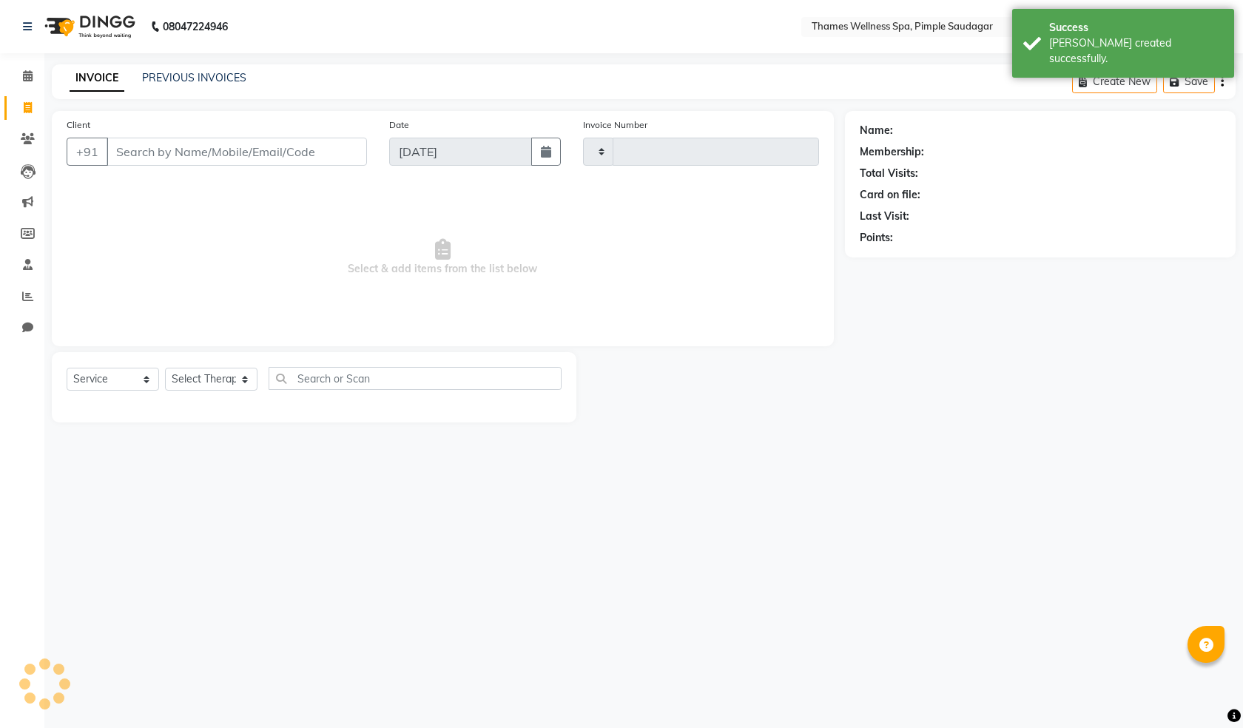
type input "0097"
select select "8709"
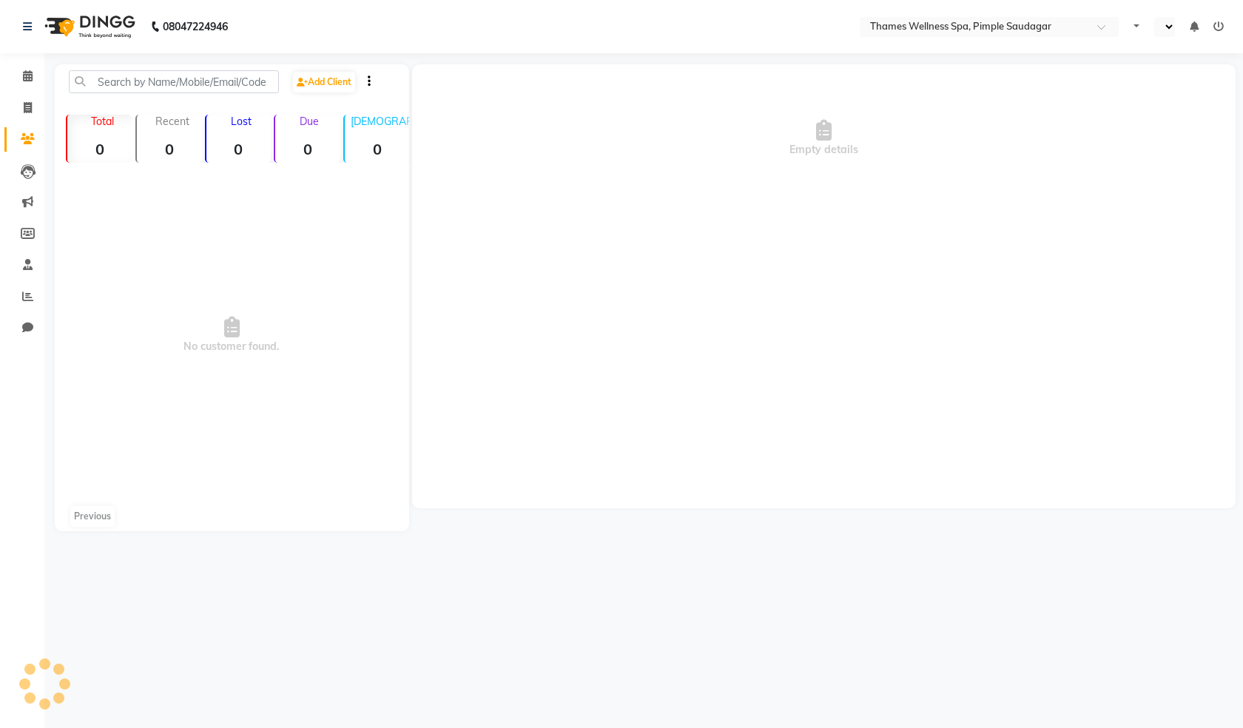
select select "en"
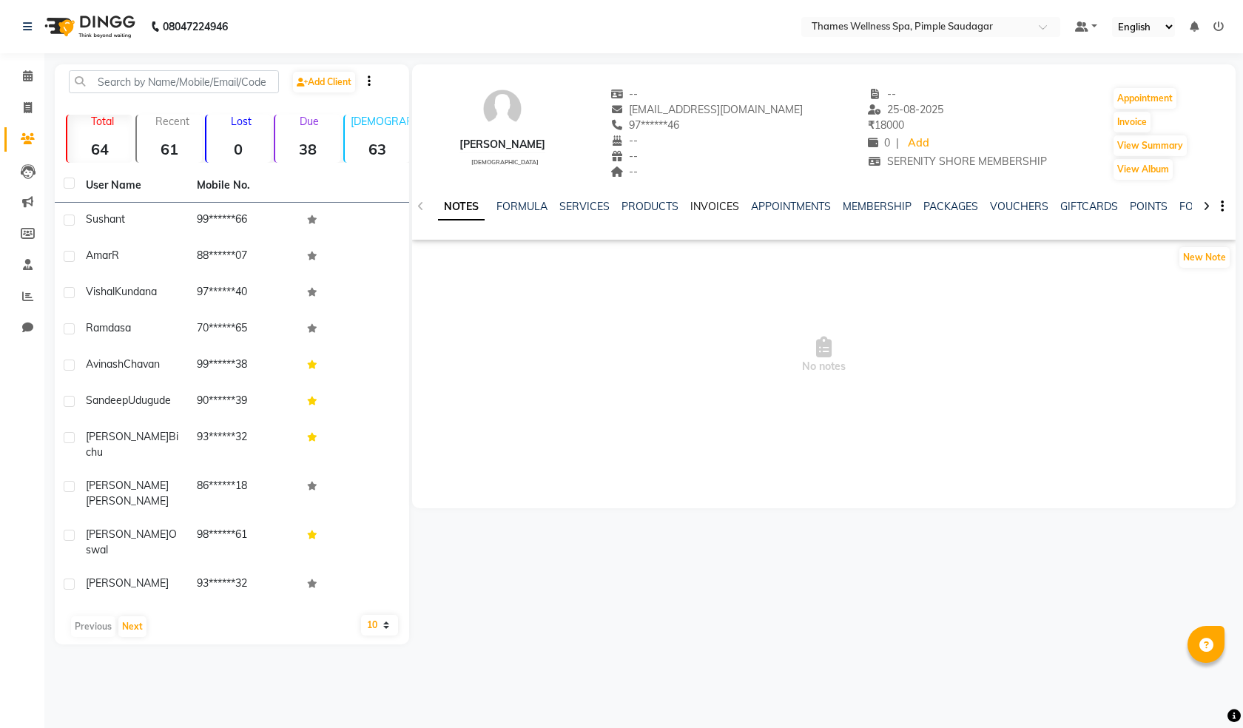
click at [726, 206] on link "INVOICES" at bounding box center [714, 206] width 49 height 13
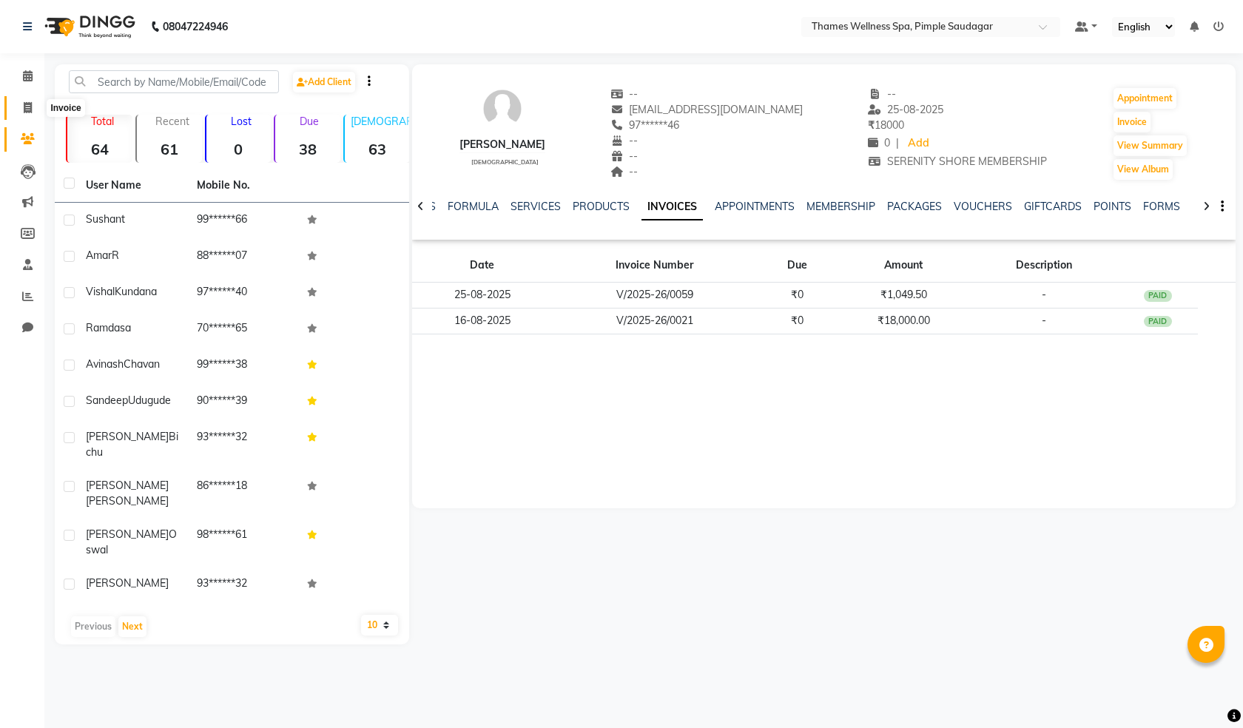
click at [31, 108] on icon at bounding box center [28, 107] width 8 height 11
select select "service"
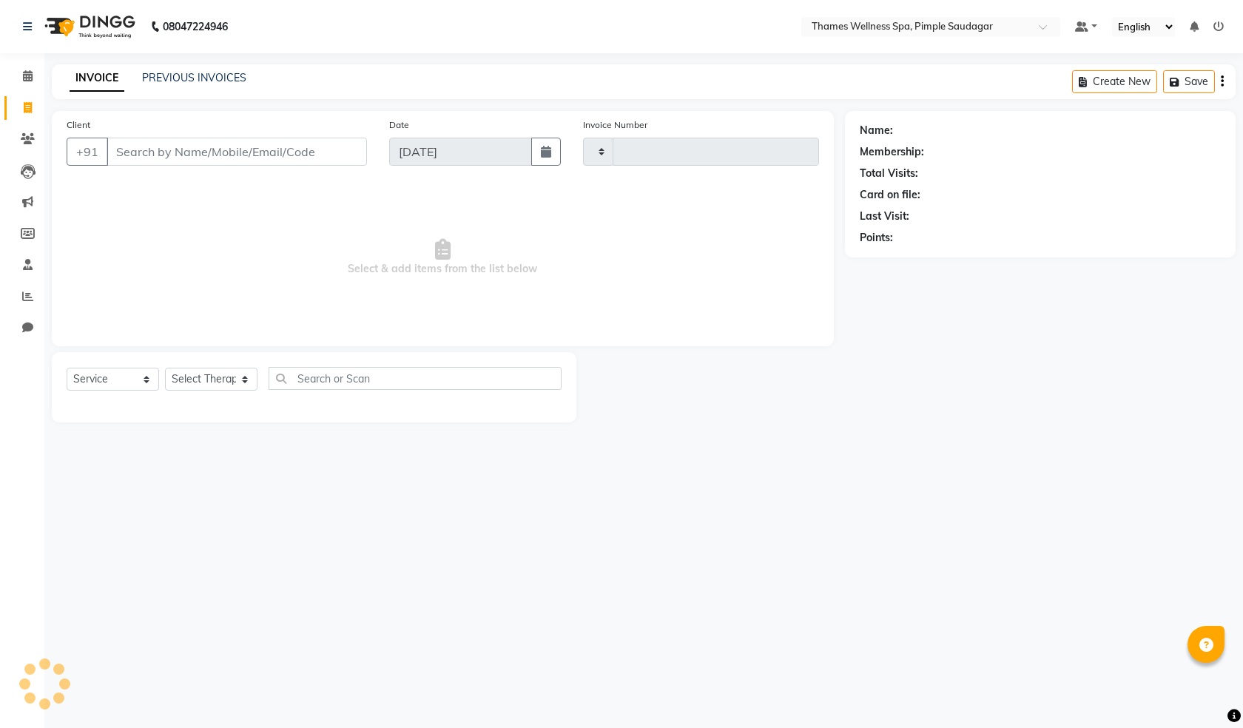
type input "0098"
select select "8709"
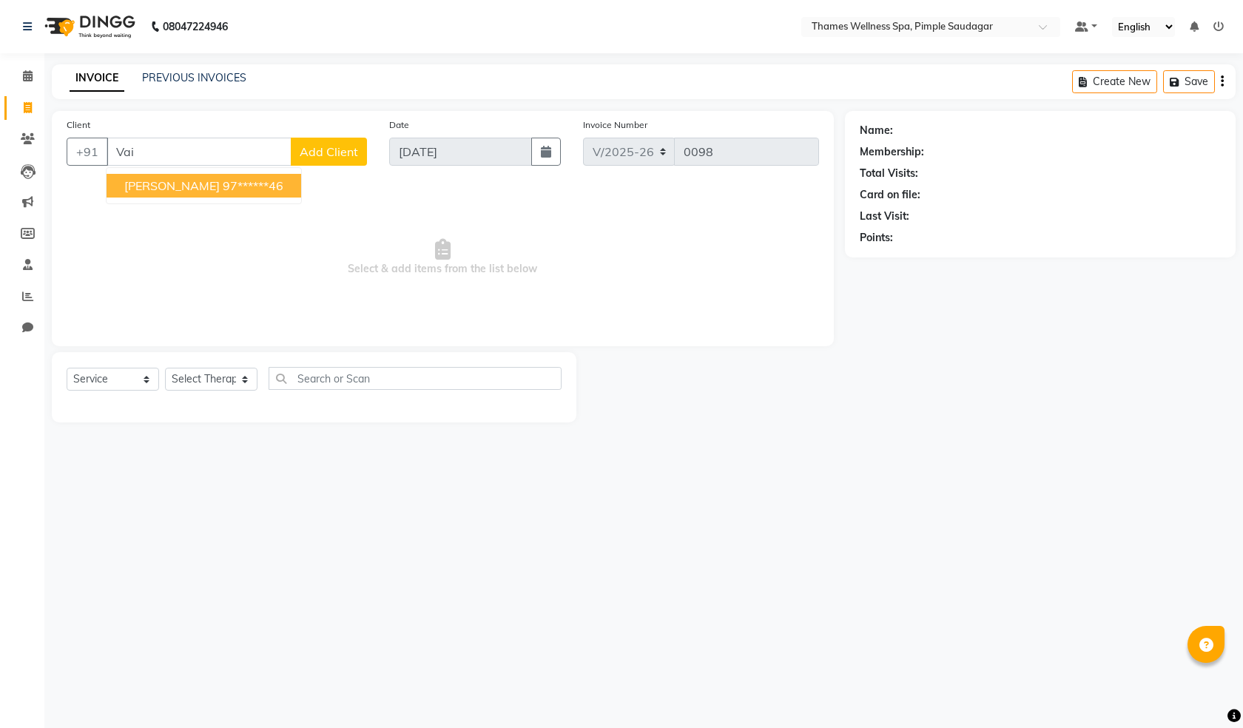
click at [178, 179] on span "[PERSON_NAME]" at bounding box center [171, 185] width 95 height 15
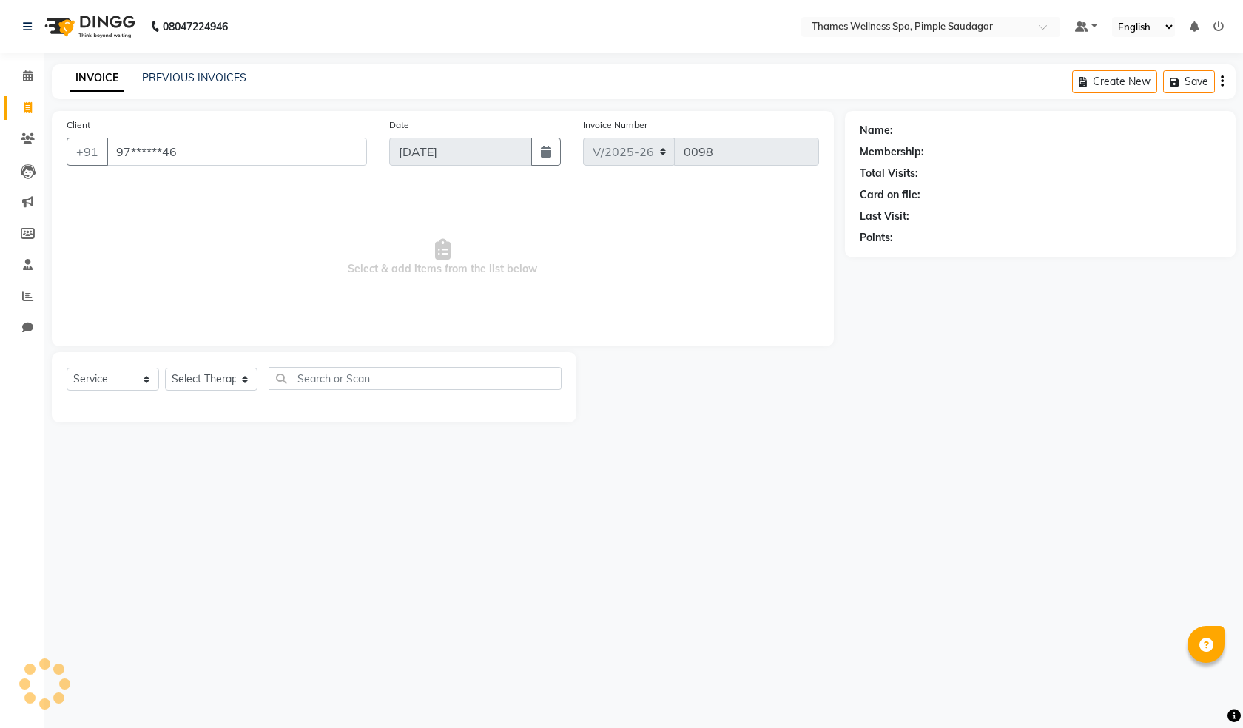
type input "97******46"
select select "1: Object"
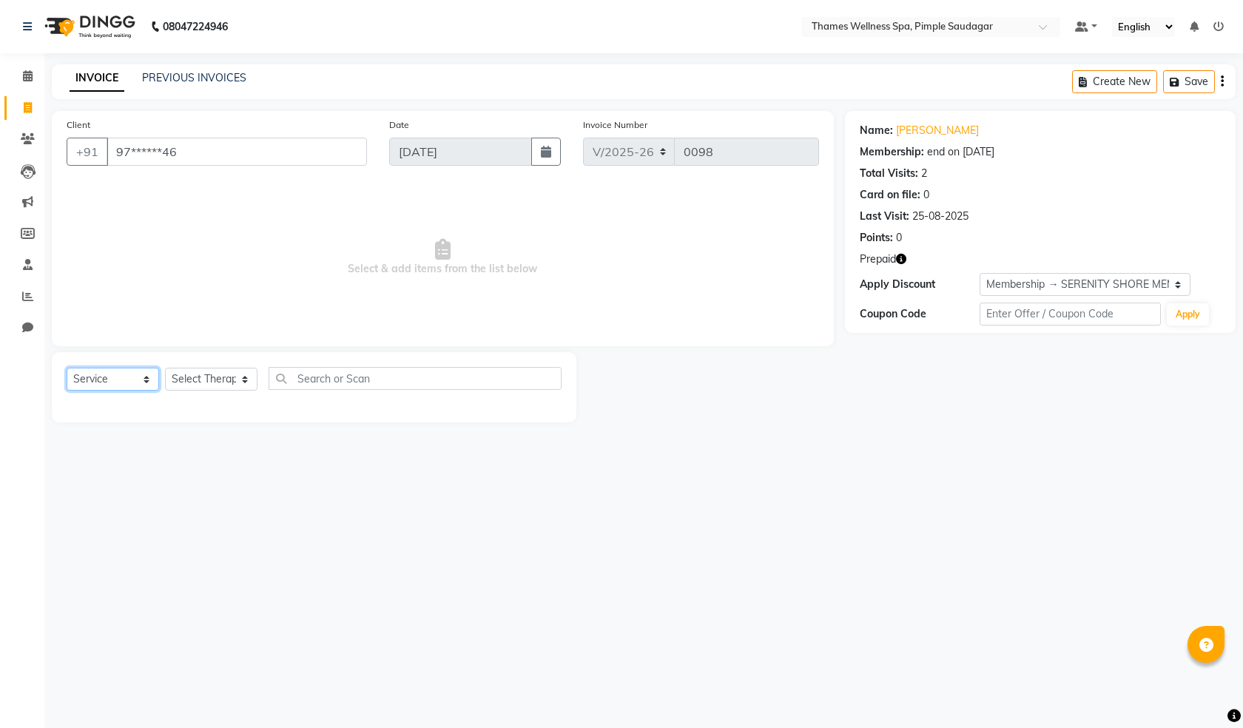
click at [113, 381] on select "Select Service Product Membership Package Voucher Prepaid Gift Card" at bounding box center [113, 379] width 93 height 23
click at [67, 368] on select "Select Service Product Membership Package Voucher Prepaid Gift Card" at bounding box center [113, 379] width 93 height 23
click at [181, 376] on select "Select Therapist [PERSON_NAME] Bem Hana kety [PERSON_NAME] Mishi [PERSON_NAME] …" at bounding box center [211, 379] width 93 height 23
select select "88612"
click at [165, 368] on select "Select Therapist [PERSON_NAME] Bem Hana kety [PERSON_NAME] Mishi [PERSON_NAME] …" at bounding box center [211, 379] width 93 height 23
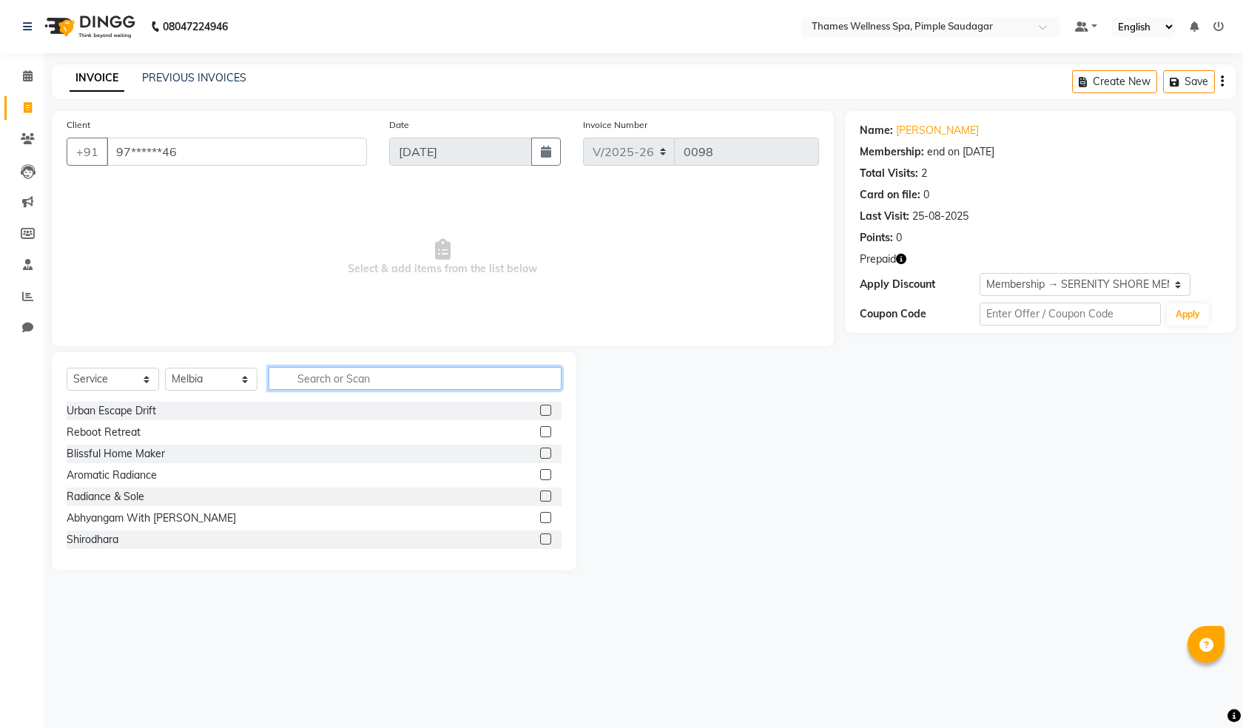
click at [329, 383] on input "text" at bounding box center [415, 378] width 293 height 23
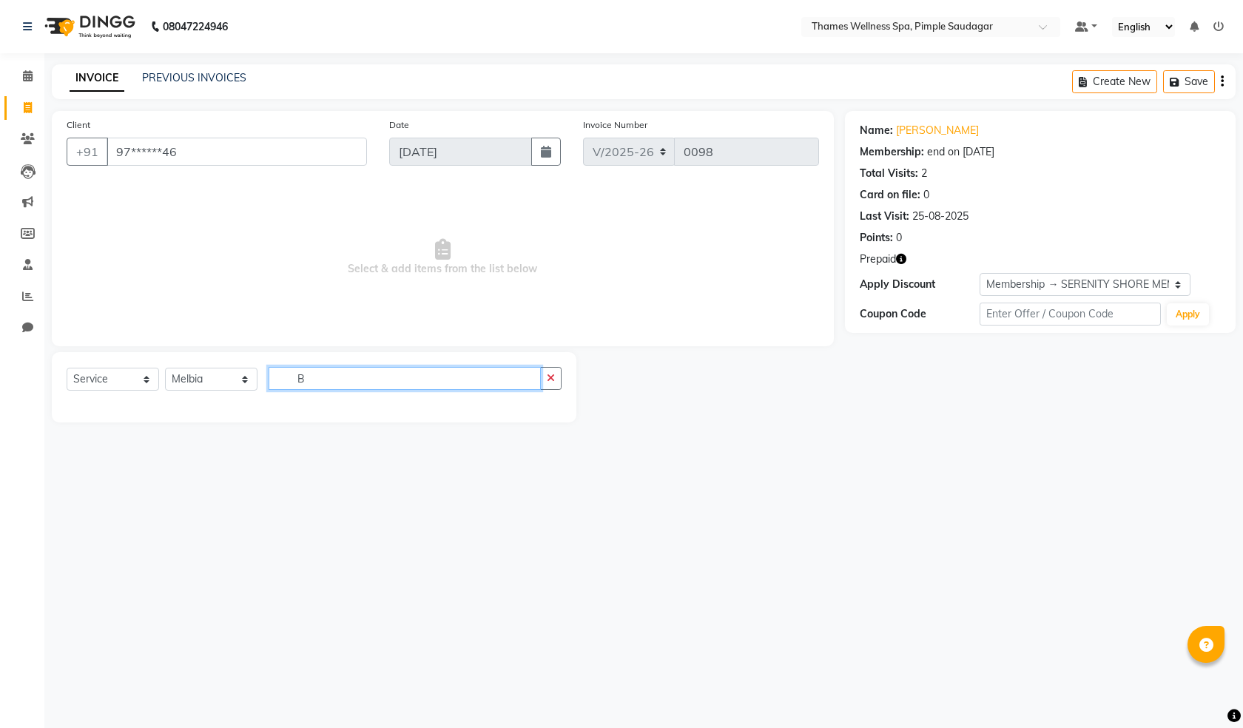
click at [304, 381] on input "B" at bounding box center [405, 378] width 272 height 23
click at [443, 510] on div "08047224946 Select Location × Thames Wellness Spa, Pimple Saudagar Default Pane…" at bounding box center [621, 364] width 1243 height 728
drag, startPoint x: 371, startPoint y: 379, endPoint x: 235, endPoint y: 368, distance: 136.6
click at [235, 368] on div "Select Service Product Membership Package Voucher Prepaid Gift Card Select Ther…" at bounding box center [314, 384] width 495 height 35
type input "Bali"
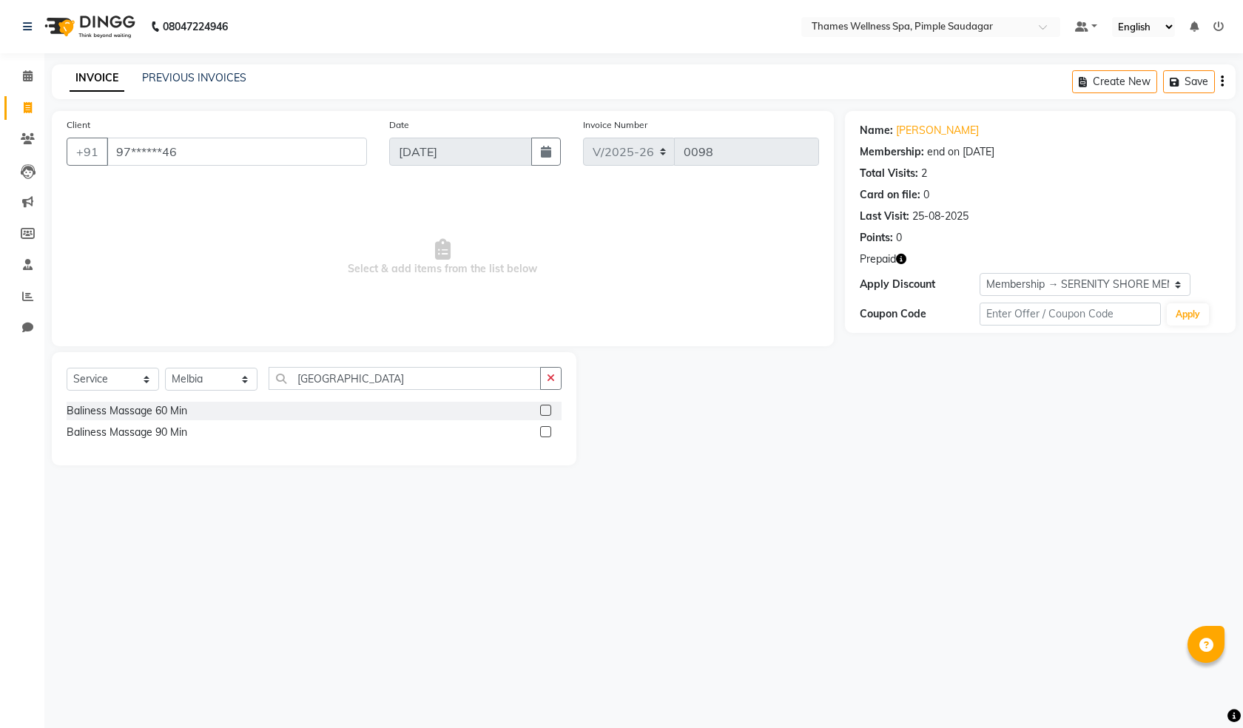
click at [237, 406] on div "Baliness Massage 60 Min" at bounding box center [314, 411] width 495 height 19
click at [542, 405] on label at bounding box center [545, 410] width 11 height 11
click at [542, 406] on input "checkbox" at bounding box center [545, 411] width 10 height 10
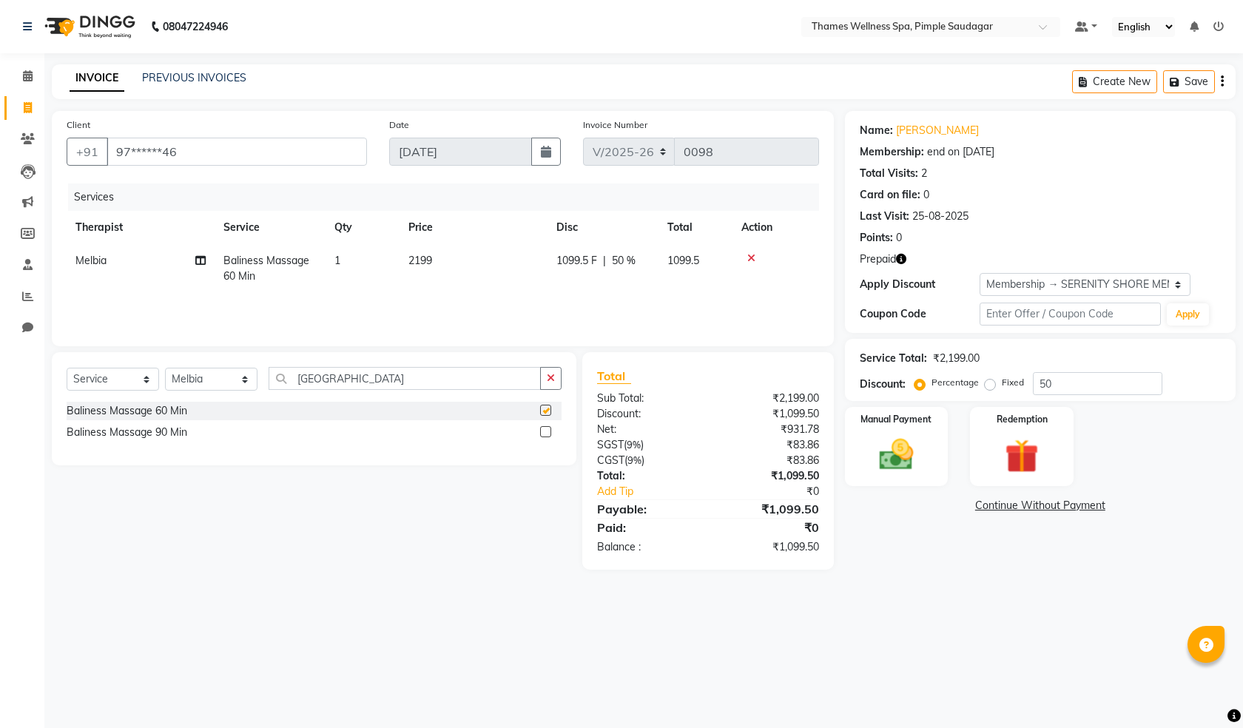
checkbox input "false"
click at [1005, 457] on img at bounding box center [1022, 456] width 58 height 44
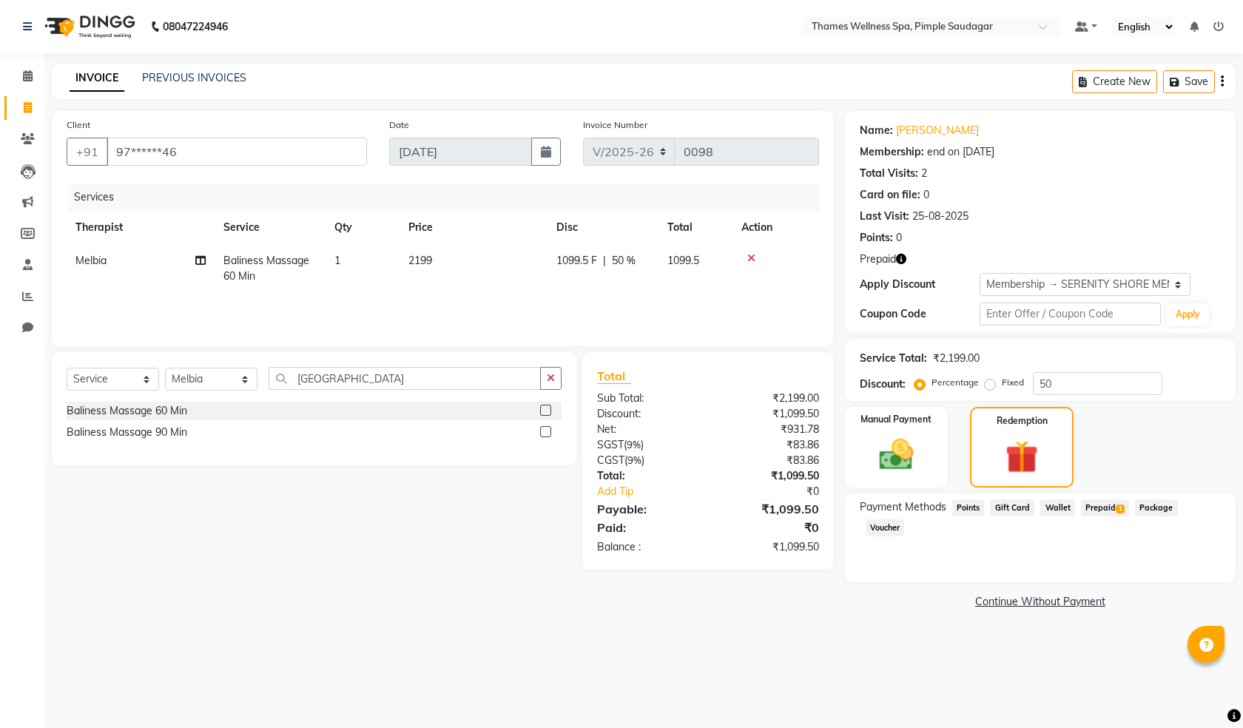
click at [1100, 511] on span "Prepaid 1" at bounding box center [1105, 508] width 48 height 17
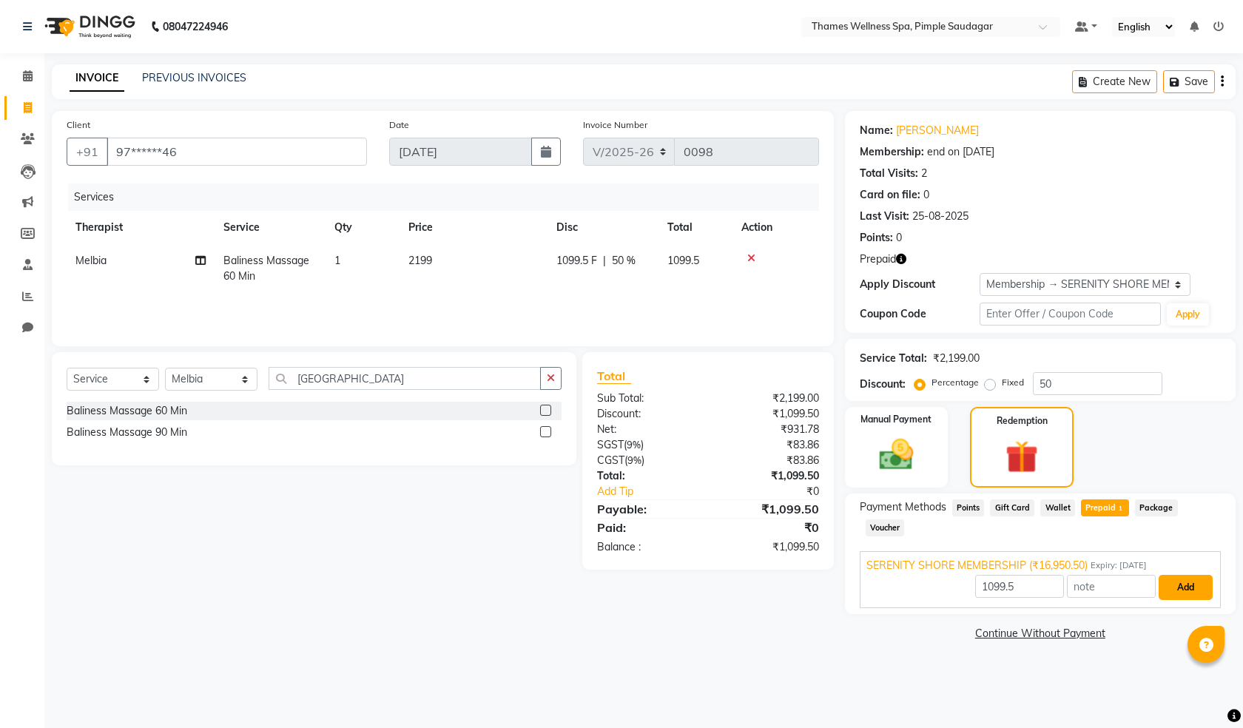
click at [1173, 575] on button "Add" at bounding box center [1186, 587] width 54 height 25
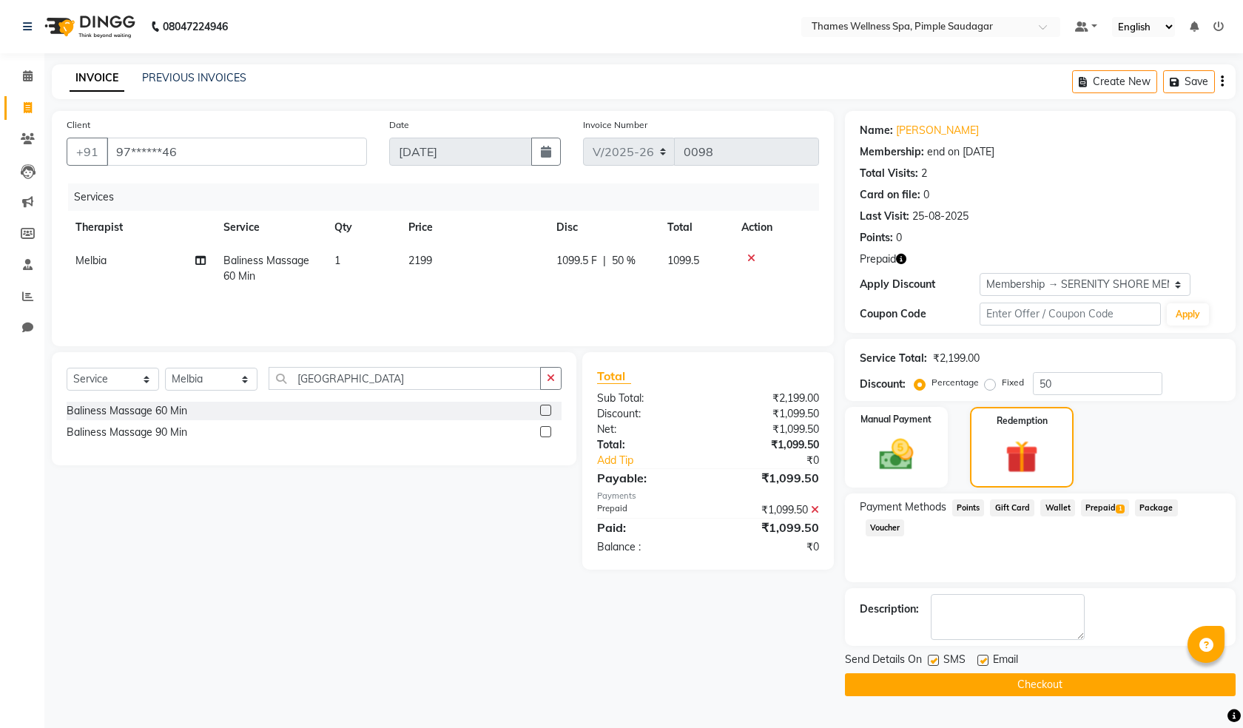
click at [989, 693] on button "Checkout" at bounding box center [1040, 684] width 391 height 23
